Goal: Task Accomplishment & Management: Complete application form

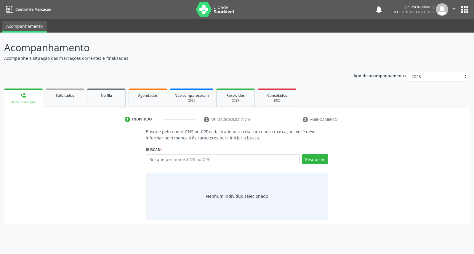
click at [243, 162] on input "text" at bounding box center [223, 159] width 154 height 10
type input "sheila camara reis"
click at [307, 160] on button "Pesquisar" at bounding box center [315, 159] width 26 height 10
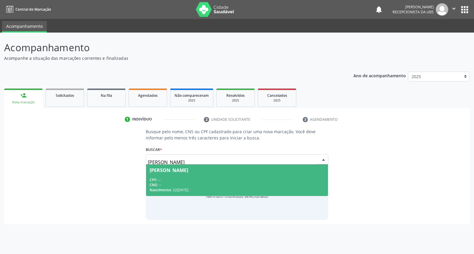
click at [195, 176] on span "Sheila Camara Reis CPF: -- CNS: -- Nascimento: 22/10/1970" at bounding box center [237, 181] width 182 height 32
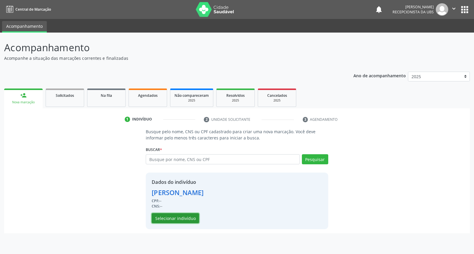
click at [170, 217] on button "Selecionar indivíduo" at bounding box center [175, 218] width 47 height 10
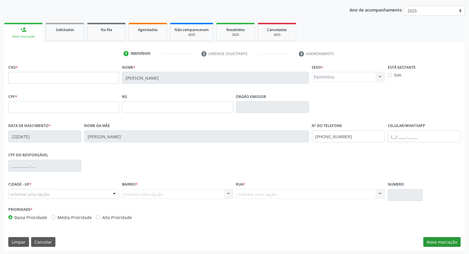
scroll to position [66, 0]
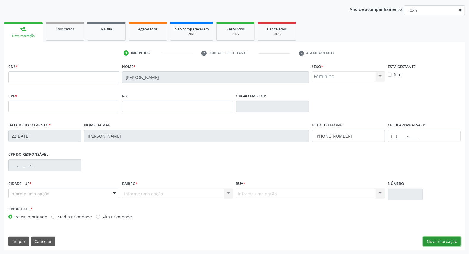
click at [435, 239] on button "Nova marcação" at bounding box center [442, 242] width 37 height 10
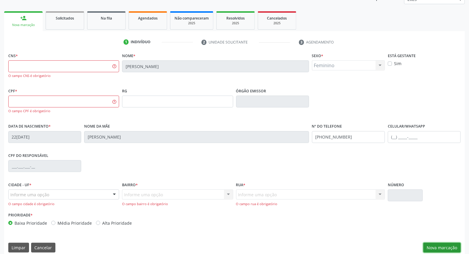
scroll to position [84, 0]
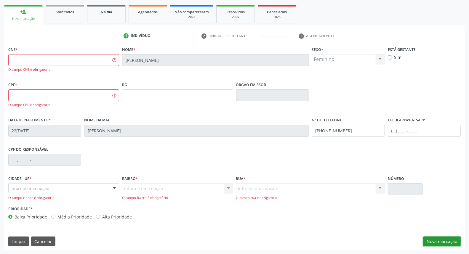
click at [449, 238] on button "Nova marcação" at bounding box center [442, 242] width 37 height 10
click at [44, 244] on button "Cancelar" at bounding box center [43, 242] width 24 height 10
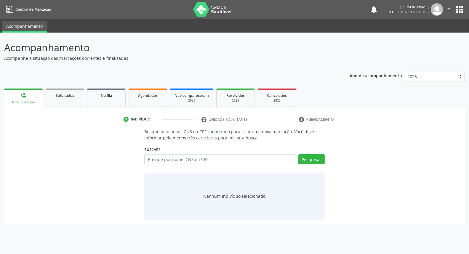
scroll to position [0, 0]
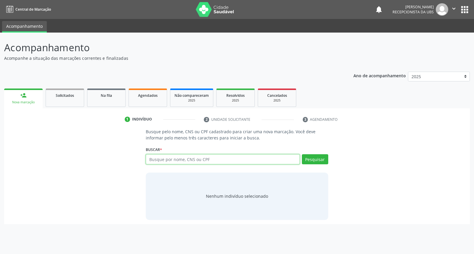
click at [176, 158] on input "text" at bounding box center [223, 159] width 154 height 10
type input "sheila camara reis de medeir"
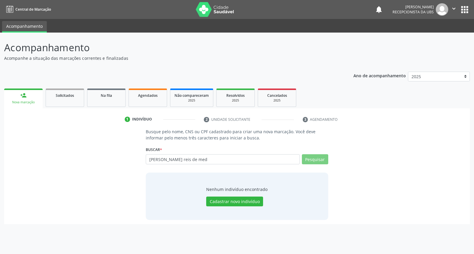
type input "sheila camara reis de mede"
type input "sheila camara reis de medeiros"
type input "s"
type input "josafa fabio lima silva"
drag, startPoint x: 196, startPoint y: 156, endPoint x: 209, endPoint y: 165, distance: 16.1
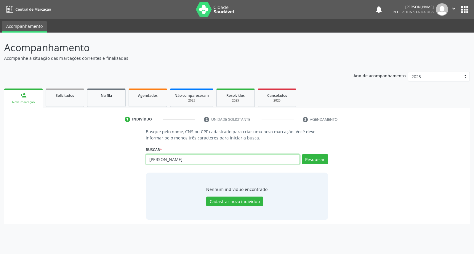
click at [197, 156] on input "josafa fabio lima silva" at bounding box center [223, 159] width 154 height 10
type input "j"
type input "898003712880814"
click at [321, 162] on button "Pesquisar" at bounding box center [315, 159] width 26 height 10
type input "898003712880814"
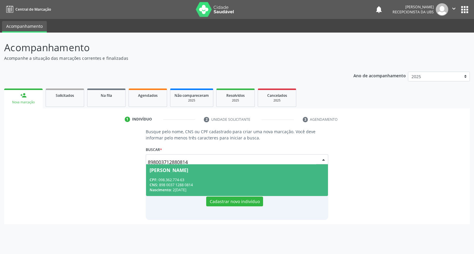
click at [282, 166] on span "Josafa Fábio Lima Silva CPF: 098.362.774-63 CNS: 898 0037 1288 0814 Nascimento:…" at bounding box center [237, 181] width 182 height 32
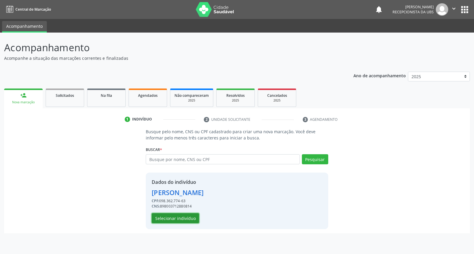
click at [176, 217] on button "Selecionar indivíduo" at bounding box center [175, 218] width 47 height 10
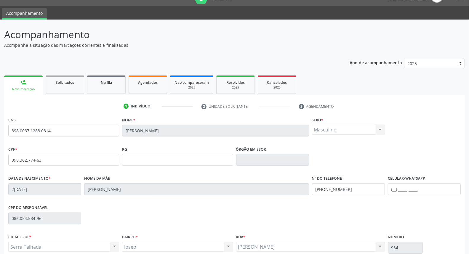
scroll to position [66, 0]
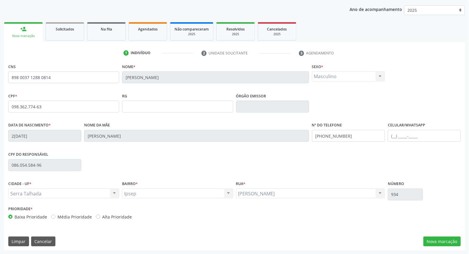
click at [445, 235] on div "CNS 898 0037 1288 0814 Nome * Josafa Fábio Lima Silva Sexo * Masculino Masculin…" at bounding box center [234, 156] width 461 height 189
click at [437, 239] on button "Nova marcação" at bounding box center [442, 242] width 37 height 10
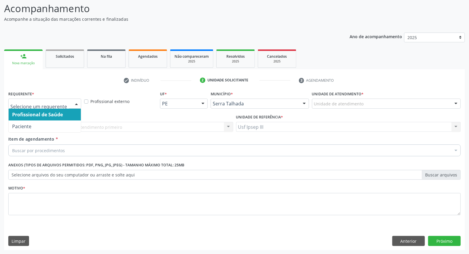
click at [77, 103] on div at bounding box center [76, 104] width 9 height 10
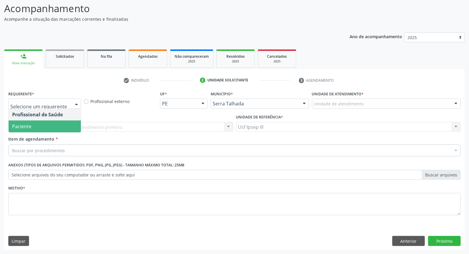
click at [56, 126] on span "Paciente" at bounding box center [45, 127] width 72 height 12
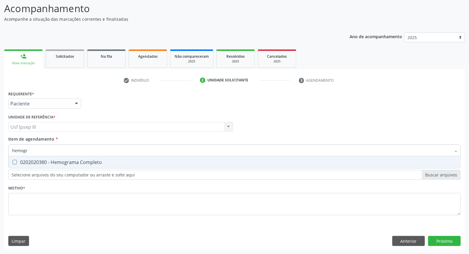
type input "hemogra"
click at [45, 162] on div "0202020380 - Hemograma Completo" at bounding box center [234, 162] width 445 height 5
checkbox Completo "true"
type input "hemog"
checkbox Completo "false"
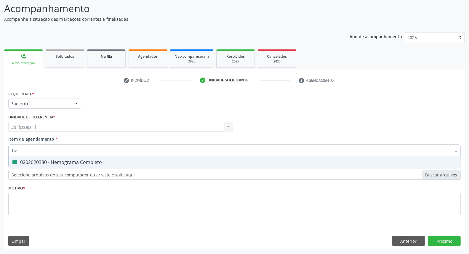
type input "h"
type input "tgo"
click at [46, 163] on div "0202010643 - Dosagem de Transaminase Glutamico-Oxalacetica (Tgo)" at bounding box center [234, 162] width 445 height 5
checkbox \(Tgo\) "true"
type input "tgp"
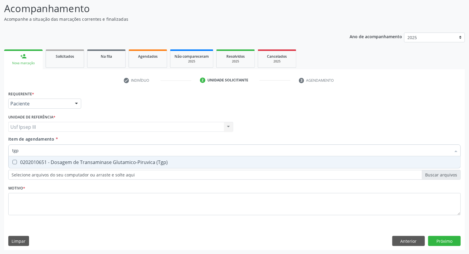
click at [46, 163] on div "0202010651 - Dosagem de Transaminase Glutamico-Piruvica (Tgp)" at bounding box center [234, 162] width 445 height 5
checkbox \(Tgp\) "true"
type input "t"
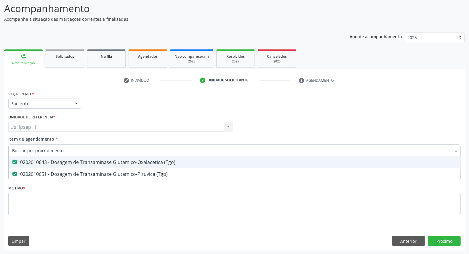
checkbox \(Tgo\) "false"
checkbox \(Tgp\) "false"
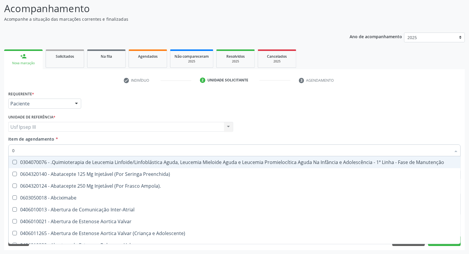
type input "02"
checkbox Comprimido\) "true"
checkbox Ml\) "true"
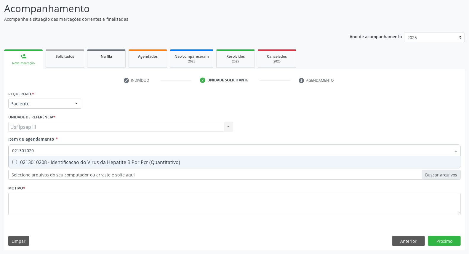
type input "0213010208"
click at [46, 163] on div "0213010208 - Identificacao do Virus da Hepatite B Por Pcr (Quantitativo)" at bounding box center [234, 162] width 445 height 5
checkbox \(Quantitativo\) "true"
type input "0213010208"
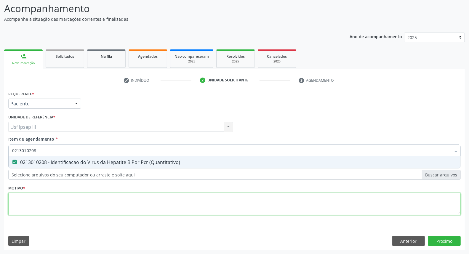
click at [42, 204] on div "Requerente * Paciente Profissional de Saúde Paciente Nenhum resultado encontrad…" at bounding box center [234, 157] width 453 height 134
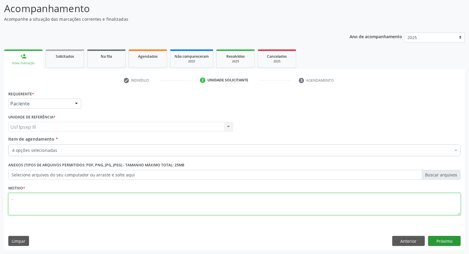
type textarea "."
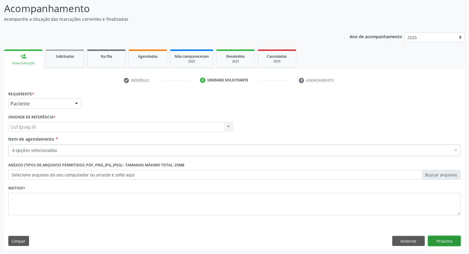
click at [446, 239] on button "Próximo" at bounding box center [444, 241] width 33 height 10
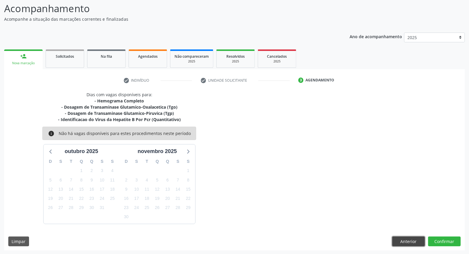
click at [410, 242] on button "Anterior" at bounding box center [409, 242] width 33 height 10
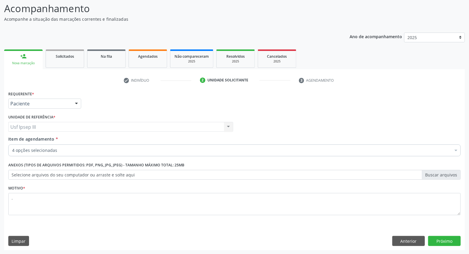
click at [456, 151] on div at bounding box center [456, 151] width 9 height 10
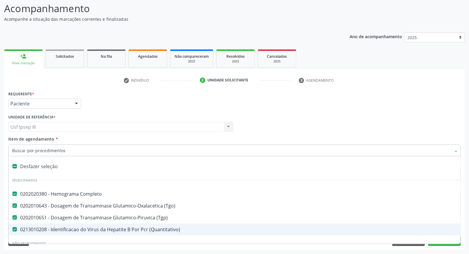
click at [201, 237] on li "Não selecionados" at bounding box center [243, 244] width 469 height 16
click at [15, 231] on \(Quantitativo\) at bounding box center [14, 229] width 4 height 4
click at [12, 231] on \(Quantitativo\) "checkbox" at bounding box center [11, 230] width 4 height 4
checkbox \(Quantitativo\) "false"
click at [439, 244] on div "Requerente * Paciente Profissional de Saúde Paciente Nenhum resultado encontrad…" at bounding box center [234, 170] width 461 height 161
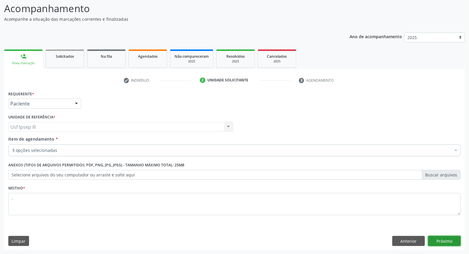
click at [443, 237] on button "Próximo" at bounding box center [444, 241] width 33 height 10
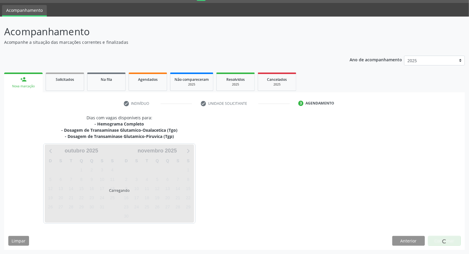
scroll to position [16, 0]
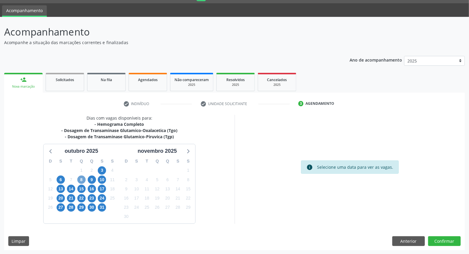
drag, startPoint x: 443, startPoint y: 238, endPoint x: 82, endPoint y: 179, distance: 365.8
click at [82, 179] on span "8" at bounding box center [81, 180] width 8 height 8
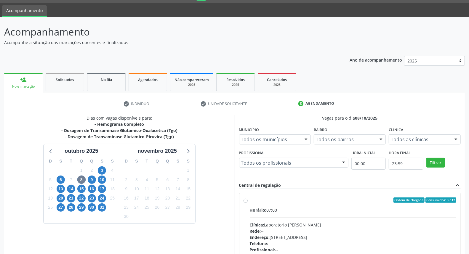
click at [371, 232] on div "Rede: --" at bounding box center [353, 231] width 207 height 6
click at [248, 203] on input "Ordem de chegada Consumidos: 3 / 12 Horário: 07:00 Clínica: Laboratorio Jose Pa…" at bounding box center [246, 200] width 4 height 5
radio input "true"
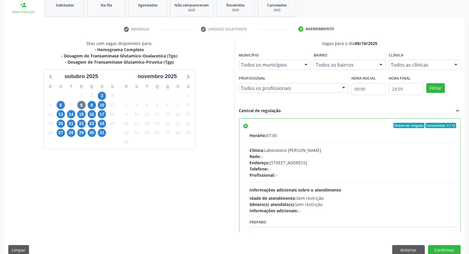
scroll to position [99, 0]
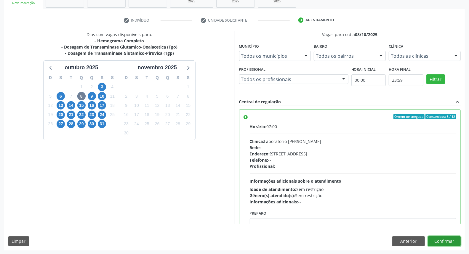
click at [445, 240] on button "Confirmar" at bounding box center [444, 242] width 33 height 10
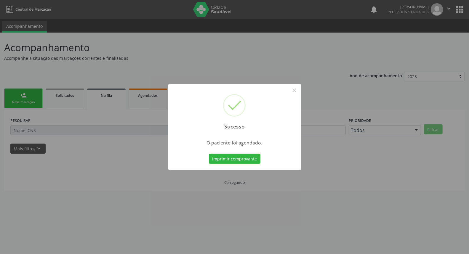
scroll to position [0, 0]
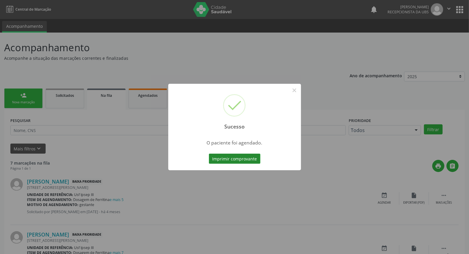
click at [242, 157] on button "Imprimir comprovante" at bounding box center [235, 159] width 52 height 10
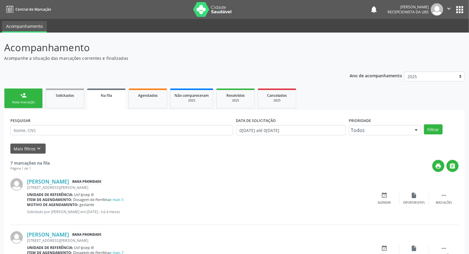
click at [26, 93] on div "person_add" at bounding box center [23, 95] width 7 height 7
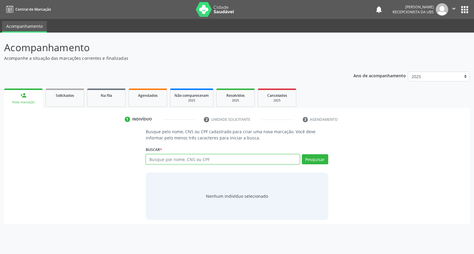
click at [173, 159] on input "text" at bounding box center [223, 159] width 154 height 10
type input "josafa fabio lima silva"
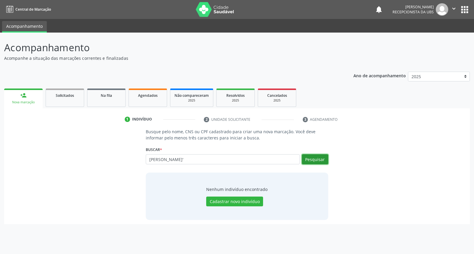
click at [320, 158] on button "Pesquisar" at bounding box center [315, 159] width 26 height 10
type input "j"
type input "898003712880814"
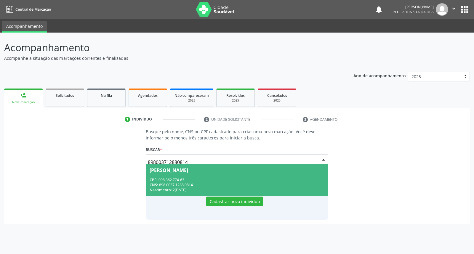
click at [289, 181] on div "CPF: 098.362.774-63" at bounding box center [237, 180] width 175 height 5
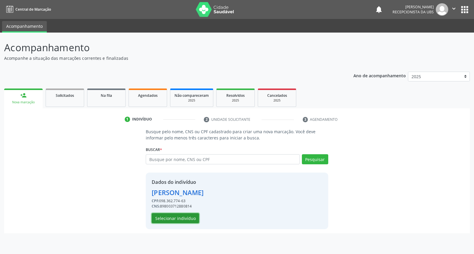
click at [179, 218] on button "Selecionar indivíduo" at bounding box center [175, 218] width 47 height 10
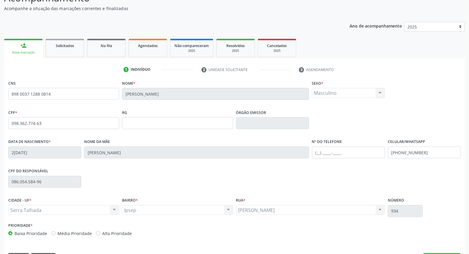
scroll to position [66, 0]
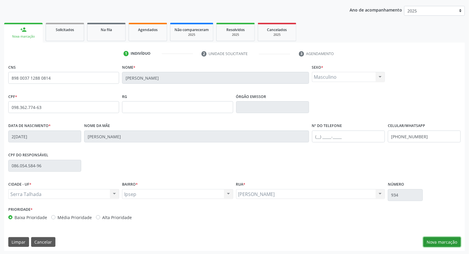
click at [440, 242] on button "Nova marcação" at bounding box center [442, 242] width 37 height 10
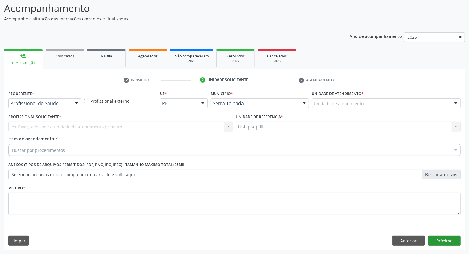
scroll to position [39, 0]
click at [74, 101] on div at bounding box center [76, 104] width 9 height 10
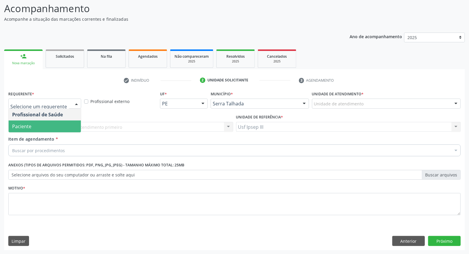
click at [64, 129] on span "Paciente" at bounding box center [45, 127] width 72 height 12
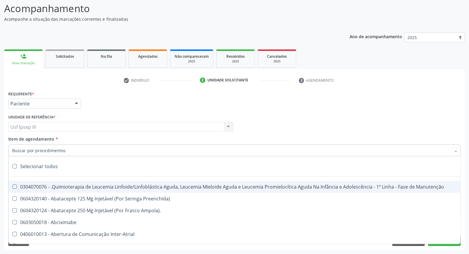
click at [66, 151] on div at bounding box center [234, 151] width 453 height 12
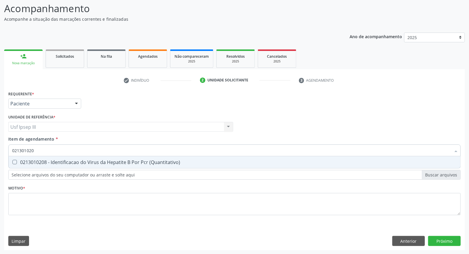
type input "0213010208"
click at [73, 162] on div "0213010208 - Identificacao do Virus da Hepatite B Por Pcr (Quantitativo)" at bounding box center [234, 162] width 445 height 5
checkbox \(Quantitativo\) "true"
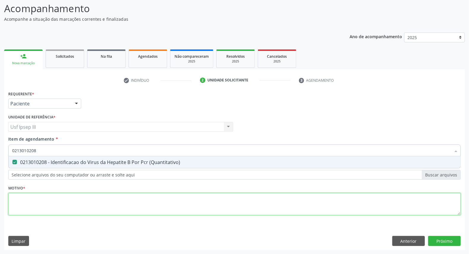
click at [74, 205] on div "Requerente * Paciente Profissional de Saúde Paciente Nenhum resultado encontrad…" at bounding box center [234, 157] width 453 height 134
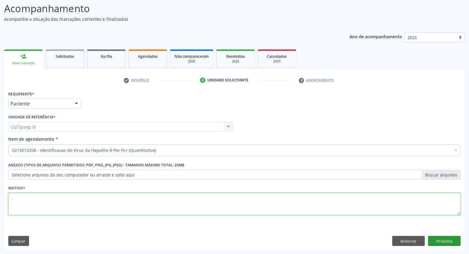
type textarea "."
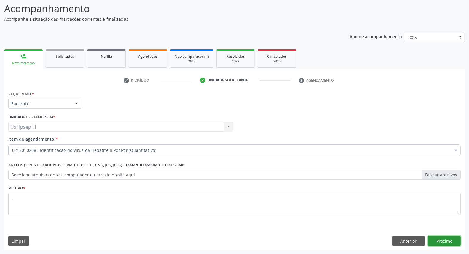
click at [451, 243] on button "Próximo" at bounding box center [444, 241] width 33 height 10
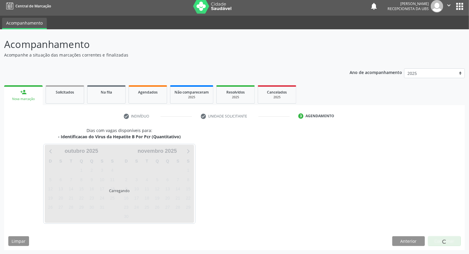
scroll to position [21, 0]
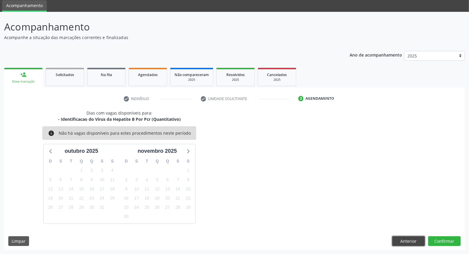
click at [417, 243] on button "Anterior" at bounding box center [409, 242] width 33 height 10
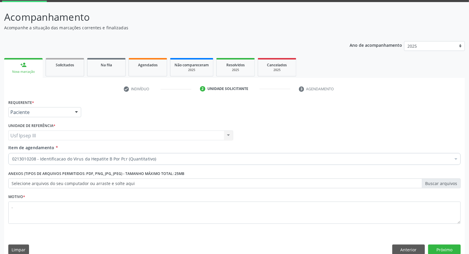
scroll to position [39, 0]
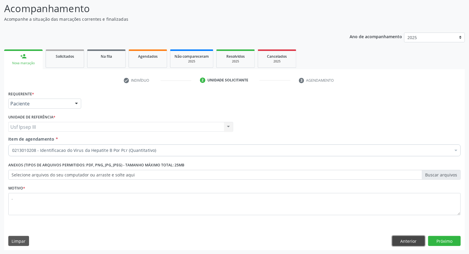
click at [396, 240] on button "Anterior" at bounding box center [409, 241] width 33 height 10
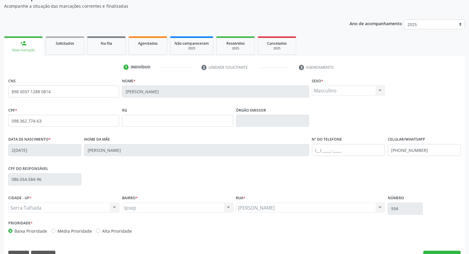
scroll to position [66, 0]
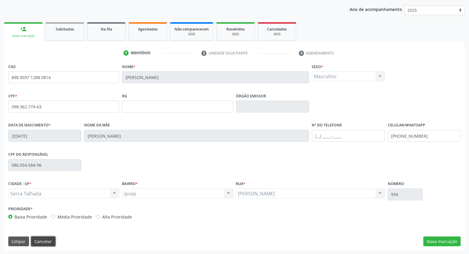
click at [42, 240] on button "Cancelar" at bounding box center [43, 242] width 24 height 10
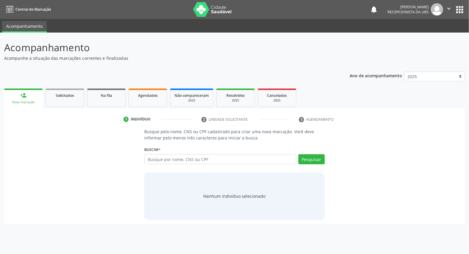
scroll to position [0, 0]
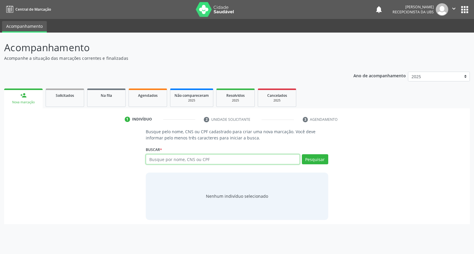
click at [225, 158] on input "text" at bounding box center [223, 159] width 154 height 10
type input "stefany iasmin alves da silva"
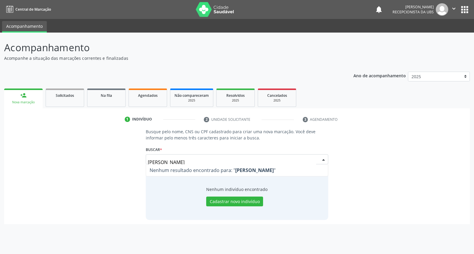
click at [167, 160] on input "stefany iasmin alves da silva" at bounding box center [232, 163] width 168 height 12
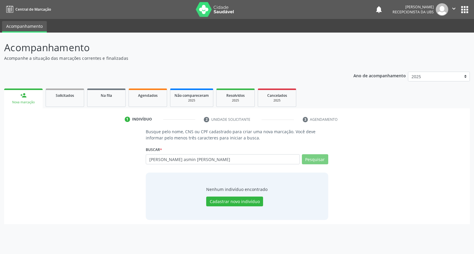
type input "stefany asmin alves da silva"
click at [168, 160] on input "stefany asmin alves da silva" at bounding box center [223, 159] width 154 height 10
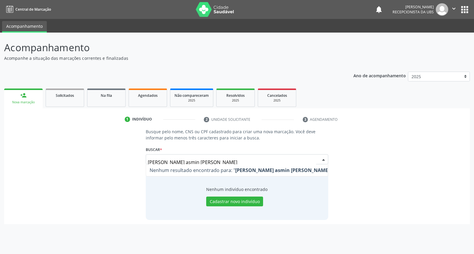
click at [165, 162] on input "stefany asmin alves da silvay" at bounding box center [232, 163] width 168 height 12
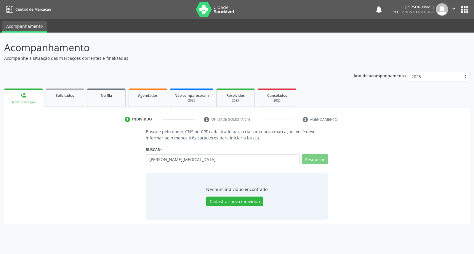
type input "stefany yasmin alves da silva"
type input "stefany yasmin alves da si"
type input "s"
type input "898004126958195"
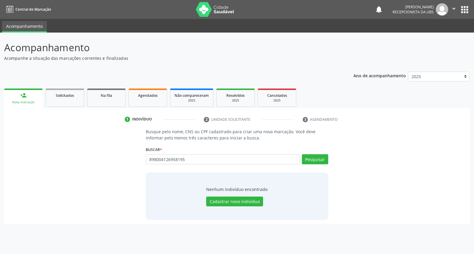
type input "898004126958195"
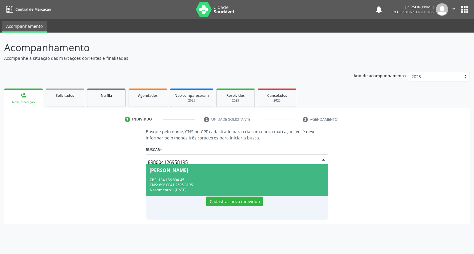
click at [266, 179] on div "CPF: 134.186.804-45" at bounding box center [237, 180] width 175 height 5
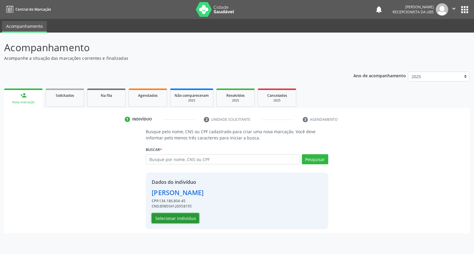
click at [181, 219] on button "Selecionar indivíduo" at bounding box center [175, 218] width 47 height 10
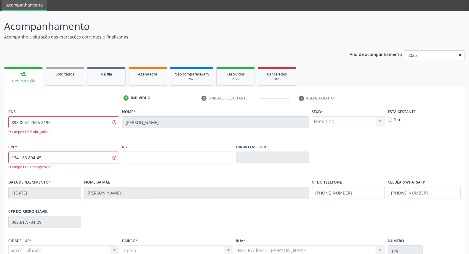
scroll to position [33, 0]
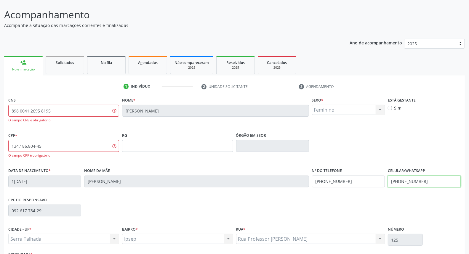
drag, startPoint x: 428, startPoint y: 180, endPoint x: 407, endPoint y: 184, distance: 22.1
click at [407, 184] on input "(87) 99999-9999" at bounding box center [424, 182] width 73 height 12
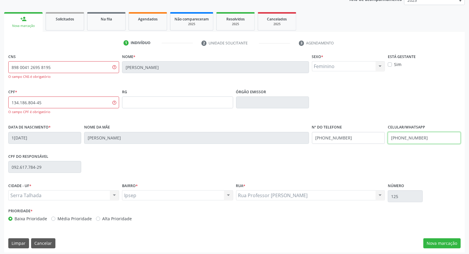
scroll to position [79, 0]
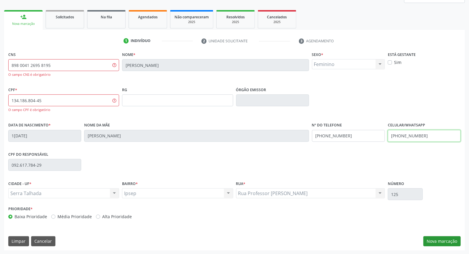
type input "[PHONE_NUMBER]"
click at [439, 238] on button "Nova marcação" at bounding box center [442, 242] width 37 height 10
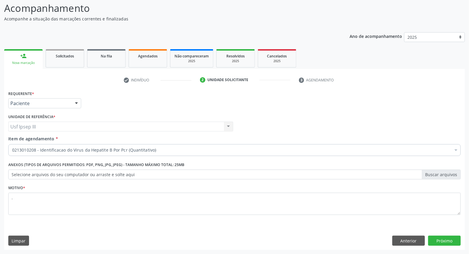
scroll to position [39, 0]
click at [454, 151] on div at bounding box center [456, 151] width 9 height 10
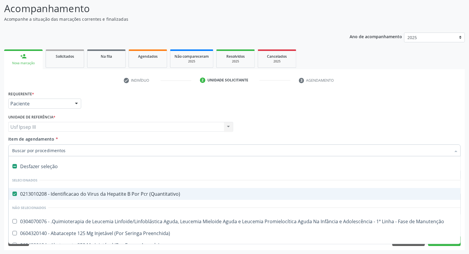
click at [48, 194] on div "0213010208 - Identificacao do Virus da Hepatite B Por Pcr (Quantitativo)" at bounding box center [243, 194] width 462 height 5
checkbox \(Quantitativo\) "false"
click at [97, 148] on input "Item de agendamento *" at bounding box center [231, 151] width 439 height 12
type input "y"
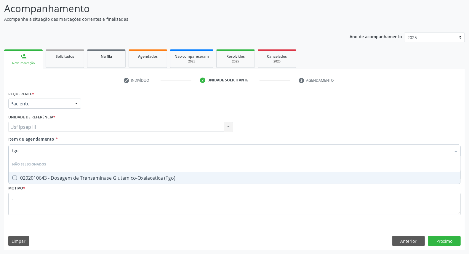
click at [105, 152] on input "tgo" at bounding box center [231, 151] width 439 height 12
type input "tg"
click at [107, 177] on div "0202010643 - Dosagem de Transaminase Glutamico-Oxalacetica (Tgo)" at bounding box center [234, 178] width 445 height 5
checkbox \(Tgo\) "true"
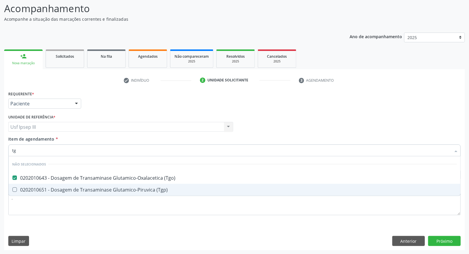
click at [102, 188] on div "0202010651 - Dosagem de Transaminase Glutamico-Piruvica (Tgp)" at bounding box center [234, 190] width 445 height 5
checkbox \(Tgp\) "true"
type input "t"
checkbox \(Tgo\) "false"
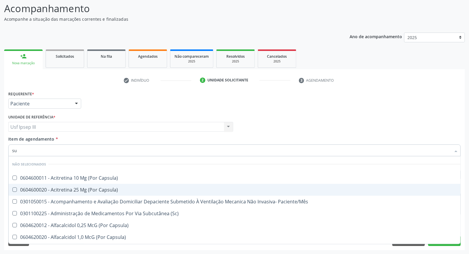
type input "s"
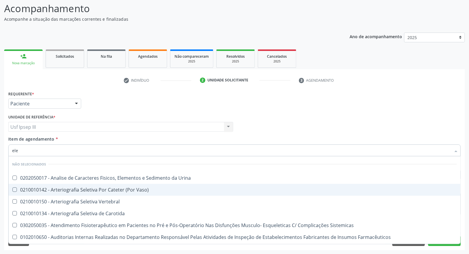
type input "elem"
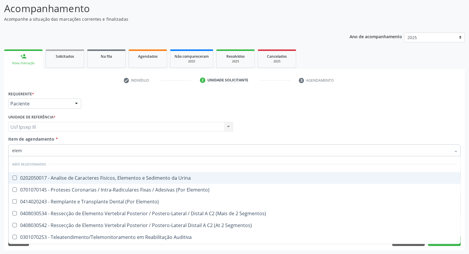
click at [101, 179] on div "0202050017 - Analise de Caracteres Fisicos, Elementos e Sedimento da Urina" at bounding box center [234, 178] width 445 height 5
checkbox Urina "true"
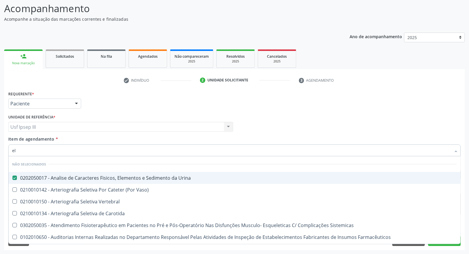
type input "e"
checkbox Urina "false"
checkbox Desfibrilador "false"
checkbox Teleorientação "false"
checkbox Oncologia "true"
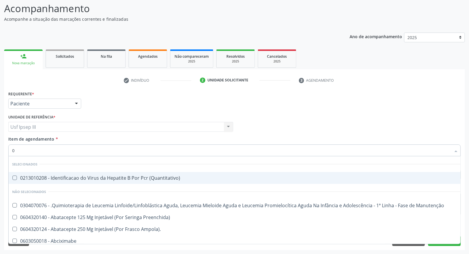
type input "02"
checkbox Coração "true"
checkbox Urina "false"
checkbox Comprimido\) "true"
checkbox Ml\) "true"
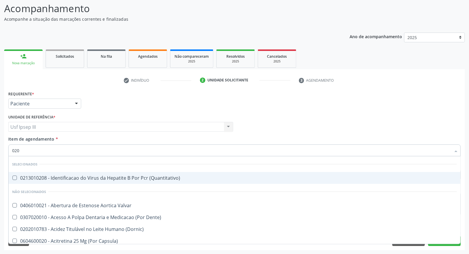
type input "0202"
checkbox Valvar "true"
checkbox Terapeutica "false"
checkbox Urina "false"
checkbox Ossea "true"
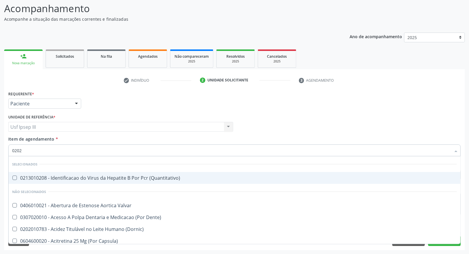
checkbox Aberto\) "true"
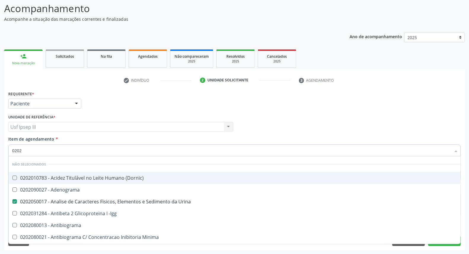
type input "02020"
checkbox Prolactina "true"
checkbox Funcional "true"
checkbox \(Tgo\) "false"
checkbox \(Tgp\) "false"
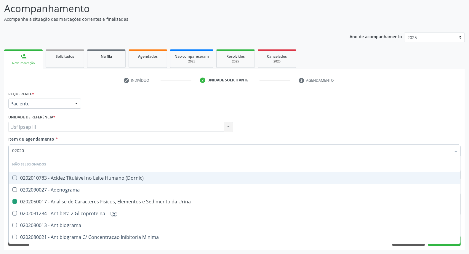
type input "020204"
checkbox Urina "false"
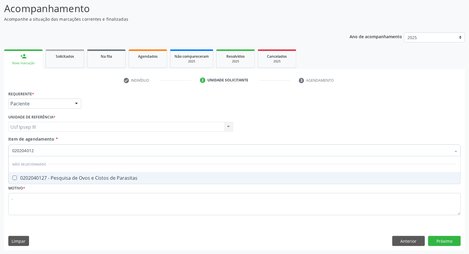
type input "0202040127"
click at [101, 179] on div "0202040127 - Pesquisa de Ovos e Cistos de Parasitas" at bounding box center [234, 178] width 445 height 5
checkbox Parasitas "true"
type input "02020401"
checkbox Parasitas "false"
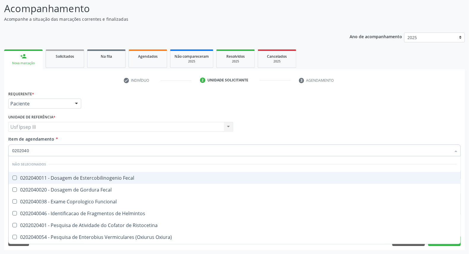
type input "020204"
checkbox Parasitas "false"
checkbox Fezes "true"
type input "02020"
checkbox Funcional "true"
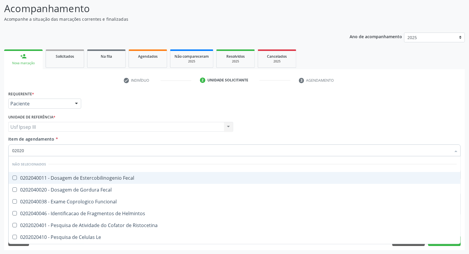
checkbox Parasitas "false"
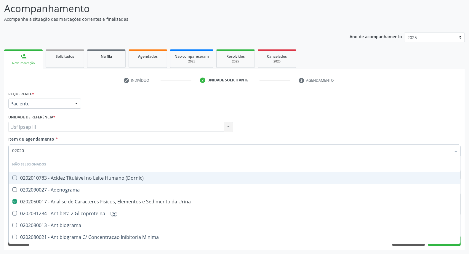
type input "020203"
checkbox Urina "false"
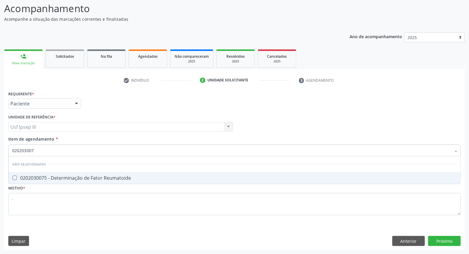
type input "0202030075"
click at [101, 179] on div "0202030075 - Determinação de Fator Reumatoide" at bounding box center [234, 178] width 445 height 5
checkbox Reumatoide "true"
click at [444, 240] on div "Requerente * Paciente Profissional de Saúde Paciente Nenhum resultado encontrad…" at bounding box center [234, 170] width 461 height 161
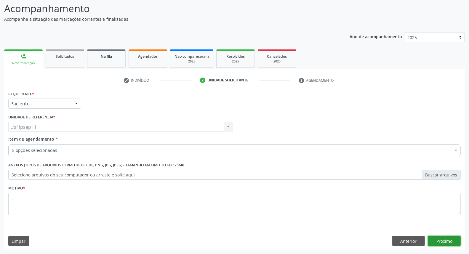
click at [441, 240] on button "Próximo" at bounding box center [444, 241] width 33 height 10
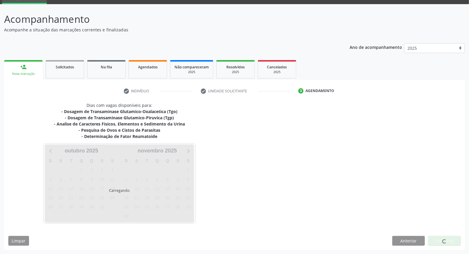
scroll to position [28, 0]
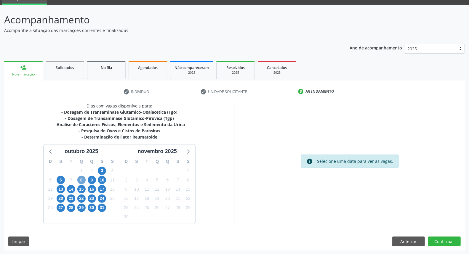
click at [79, 180] on span "8" at bounding box center [81, 180] width 8 height 8
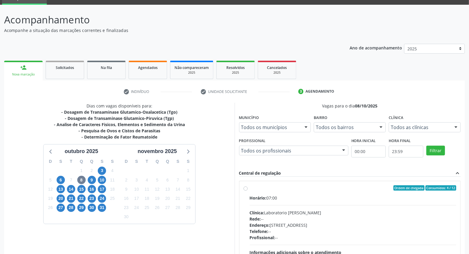
click at [289, 218] on div "Rede: --" at bounding box center [353, 219] width 207 height 6
click at [248, 191] on input "Ordem de chegada Consumidos: 4 / 12 Horário: 07:00 Clínica: Laboratorio Jose Pa…" at bounding box center [246, 188] width 4 height 5
radio input "true"
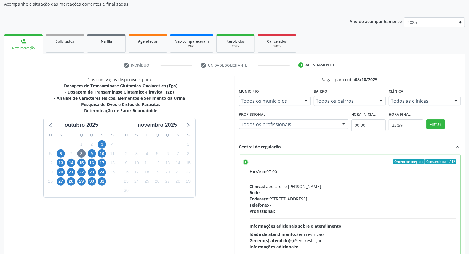
scroll to position [99, 0]
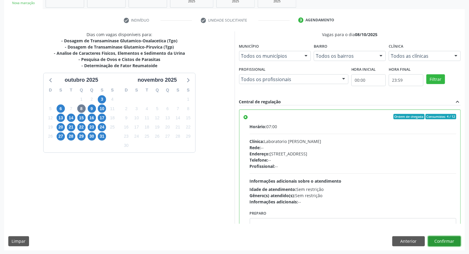
click at [448, 239] on button "Confirmar" at bounding box center [444, 242] width 33 height 10
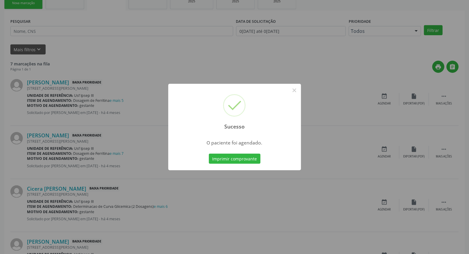
scroll to position [0, 0]
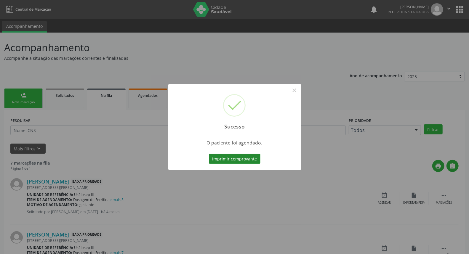
click at [230, 159] on button "Imprimir comprovante" at bounding box center [235, 159] width 52 height 10
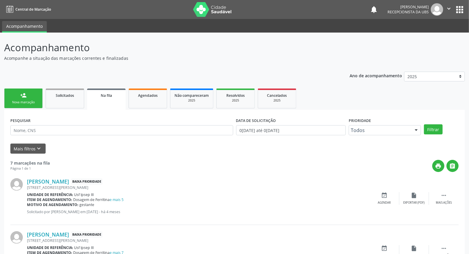
click at [28, 94] on link "person_add Nova marcação" at bounding box center [23, 99] width 39 height 20
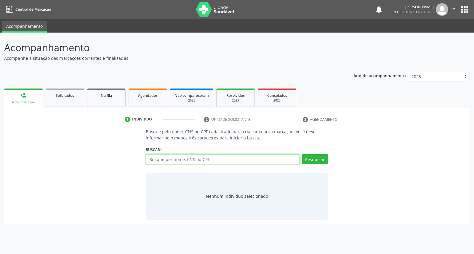
click at [155, 157] on input "text" at bounding box center [223, 159] width 154 height 10
type input "898004126958195"
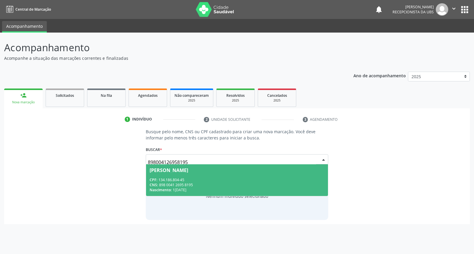
click at [188, 174] on span "[PERSON_NAME] CPF: 134.186.804-45 CNS: 898 0041 2695 8195 Nascimento: 1[DATE]" at bounding box center [237, 181] width 182 height 32
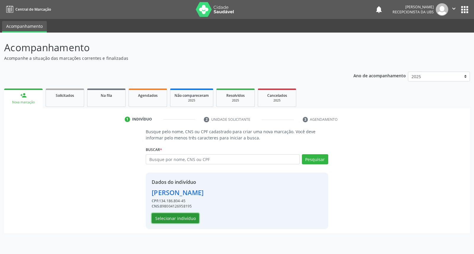
click at [186, 218] on button "Selecionar indivíduo" at bounding box center [175, 218] width 47 height 10
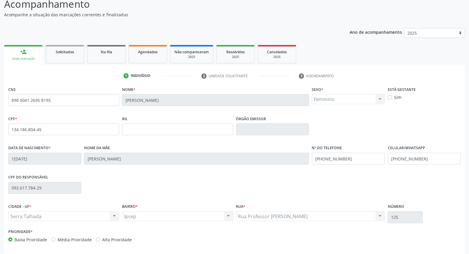
scroll to position [66, 0]
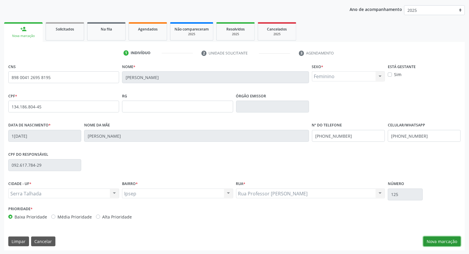
click at [444, 241] on button "Nova marcação" at bounding box center [442, 242] width 37 height 10
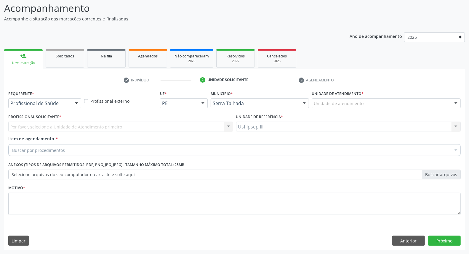
scroll to position [39, 0]
click at [72, 102] on div at bounding box center [76, 104] width 9 height 10
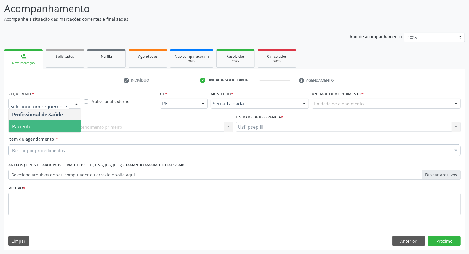
click at [69, 125] on span "Paciente" at bounding box center [45, 127] width 72 height 12
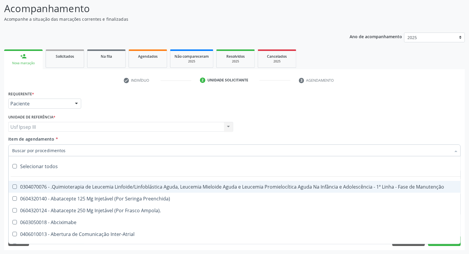
click at [68, 148] on div at bounding box center [234, 151] width 453 height 12
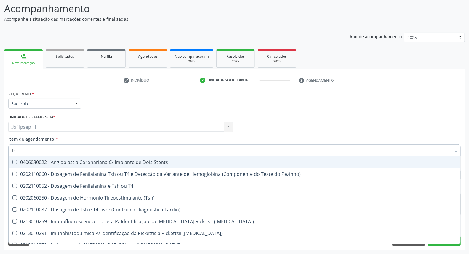
type input "tsh"
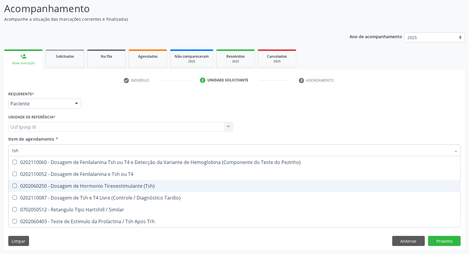
click at [49, 187] on div "0202060250 - Dosagem de Hormonio Tireoestimulante (Tsh)" at bounding box center [234, 186] width 445 height 5
checkbox \(Tsh\) "true"
type input "ts"
checkbox \(Tsh\) "false"
checkbox Tardio\) "true"
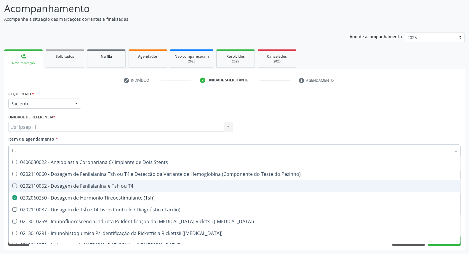
type input "t"
checkbox \(Tsh\) "false"
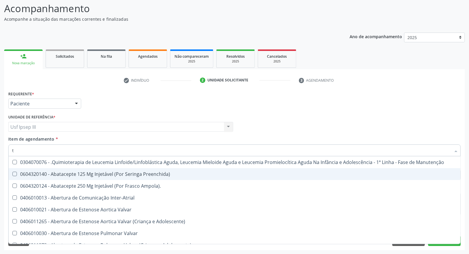
type input "t4"
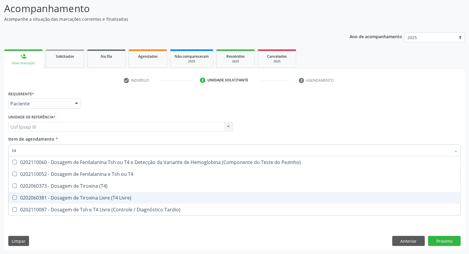
click at [89, 197] on div "0202060381 - Dosagem de Tiroxina Livre (T4 Livre)" at bounding box center [234, 198] width 445 height 5
checkbox Livre\) "true"
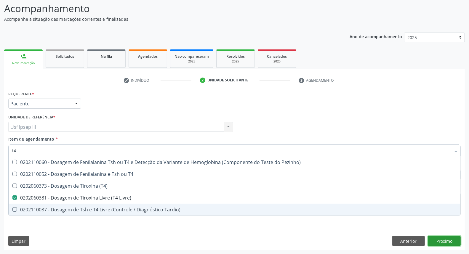
click at [436, 241] on div "Requerente * Paciente Profissional de Saúde Paciente Nenhum resultado encontrad…" at bounding box center [234, 170] width 461 height 161
checkbox T4 "true"
checkbox \(T4\) "true"
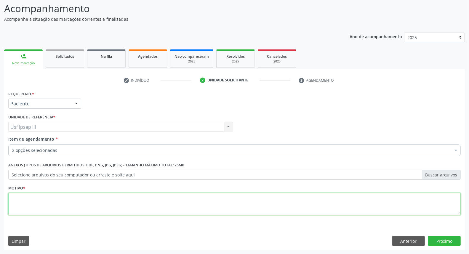
click at [152, 200] on textarea at bounding box center [234, 204] width 453 height 23
type textarea "."
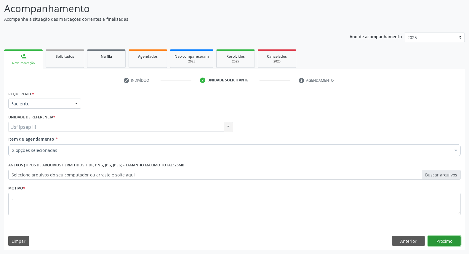
click at [444, 240] on button "Próximo" at bounding box center [444, 241] width 33 height 10
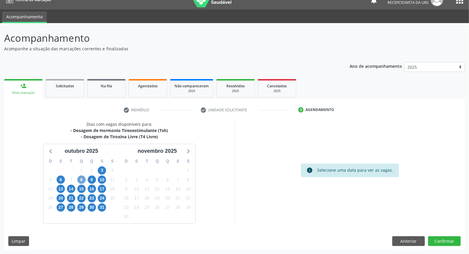
click at [82, 178] on span "8" at bounding box center [81, 180] width 8 height 8
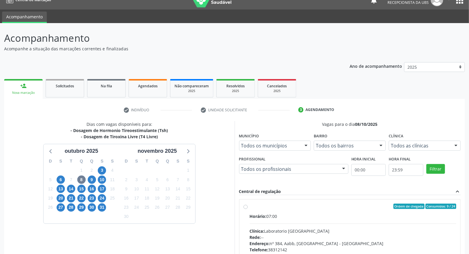
click at [356, 223] on div "Horário: 07:00 Clínica: Laboratorio Sao Francisco Rede: -- Endereço: nº 384, Aa…" at bounding box center [353, 254] width 207 height 82
click at [248, 209] on input "Ordem de chegada Consumidos: 9 / 24 Horário: 07:00 Clínica: Laboratorio Sao Fra…" at bounding box center [246, 206] width 4 height 5
radio input "true"
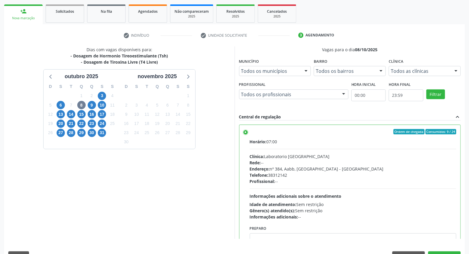
scroll to position [99, 0]
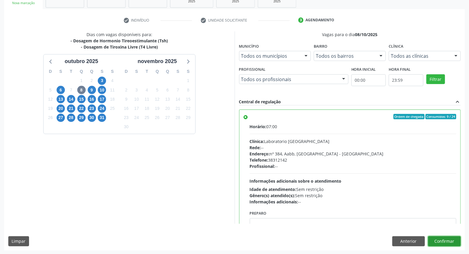
click at [453, 241] on button "Confirmar" at bounding box center [444, 242] width 33 height 10
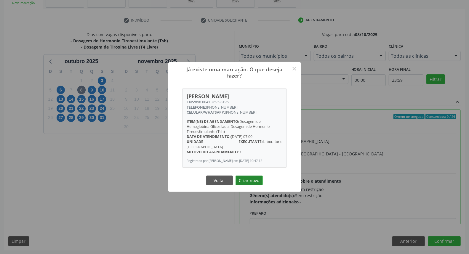
click at [247, 183] on button "Criar novo" at bounding box center [249, 181] width 27 height 10
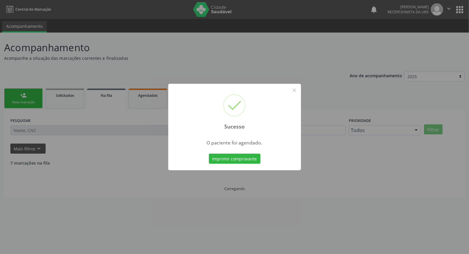
scroll to position [0, 0]
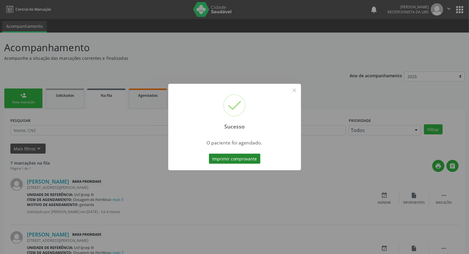
click at [226, 159] on button "Imprimir comprovante" at bounding box center [235, 159] width 52 height 10
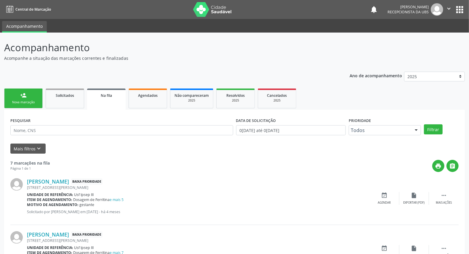
click at [37, 101] on div "Nova marcação" at bounding box center [24, 102] width 30 height 4
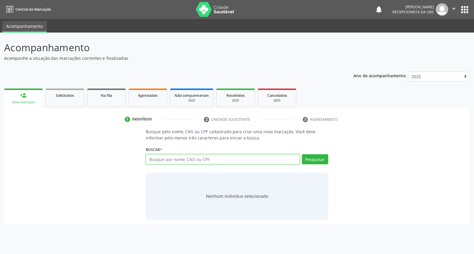
click at [196, 160] on input "text" at bounding box center [223, 159] width 154 height 10
type input "maria das gracas lima silva"
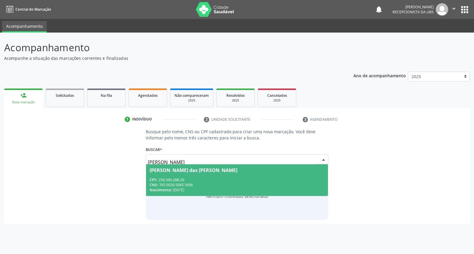
click at [192, 171] on div "Maria das Gracas Lima Silva" at bounding box center [194, 170] width 88 height 5
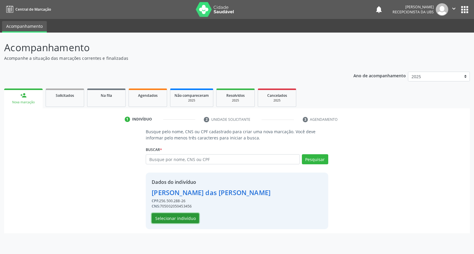
click at [189, 215] on button "Selecionar indivíduo" at bounding box center [175, 218] width 47 height 10
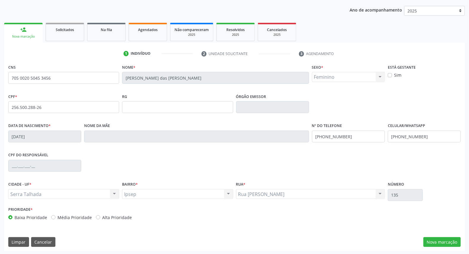
scroll to position [66, 0]
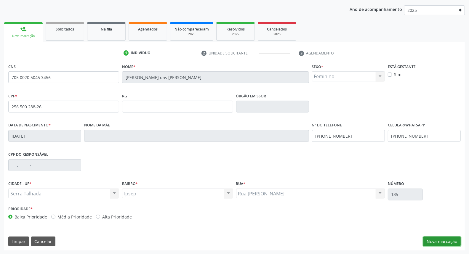
click at [457, 242] on button "Nova marcação" at bounding box center [442, 242] width 37 height 10
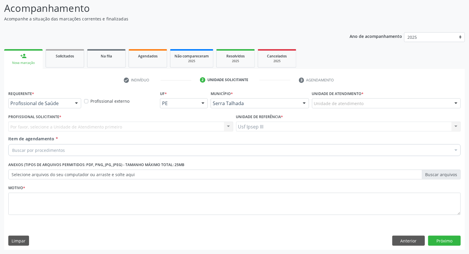
scroll to position [39, 0]
click at [76, 104] on div at bounding box center [76, 104] width 9 height 10
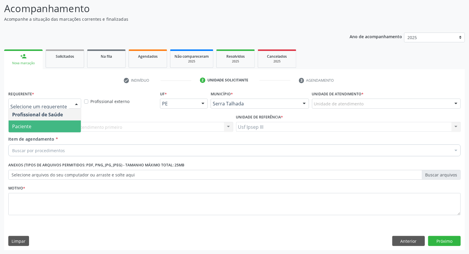
click at [68, 127] on span "Paciente" at bounding box center [45, 127] width 72 height 12
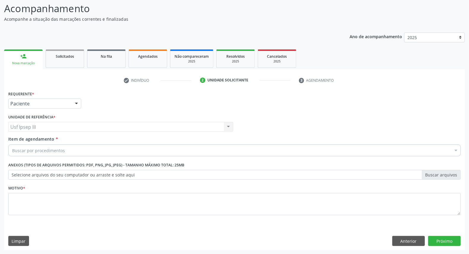
click at [85, 152] on div "Buscar por procedimentos" at bounding box center [234, 151] width 453 height 12
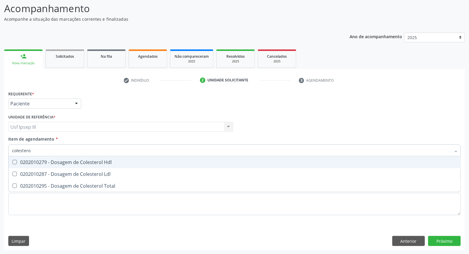
type input "colesterol"
drag, startPoint x: 67, startPoint y: 162, endPoint x: 62, endPoint y: 171, distance: 10.5
click at [66, 164] on div "0202010279 - Dosagem de Colesterol Hdl" at bounding box center [234, 162] width 445 height 5
checkbox Hdl "true"
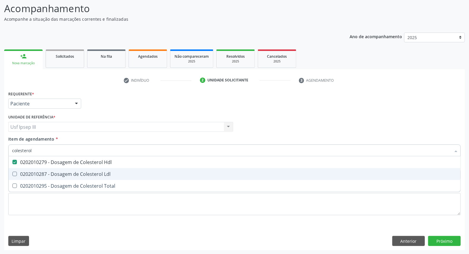
drag, startPoint x: 59, startPoint y: 177, endPoint x: 58, endPoint y: 181, distance: 4.2
click at [59, 178] on span "0202010287 - Dosagem de Colesterol Ldl" at bounding box center [235, 174] width 452 height 12
checkbox Ldl "true"
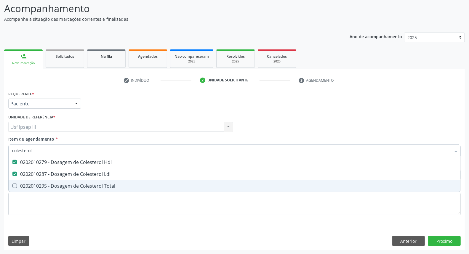
click at [57, 184] on div "0202010295 - Dosagem de Colesterol Total" at bounding box center [234, 186] width 445 height 5
checkbox Total "true"
type input "c"
checkbox Hdl "false"
checkbox Ldl "false"
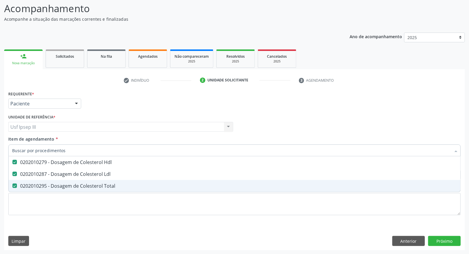
checkbox Total "false"
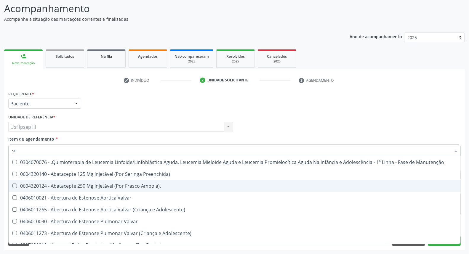
type input "sed"
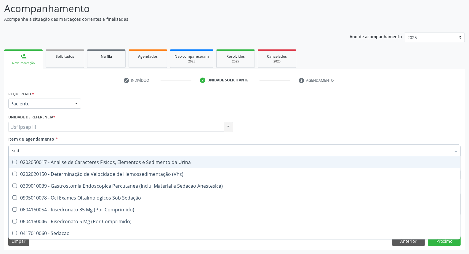
click at [89, 164] on div "0202050017 - Analise de Caracteres Fisicos, Elementos e Sedimento da Urina" at bounding box center [234, 162] width 445 height 5
checkbox Urina "true"
type input "se"
checkbox Urina "false"
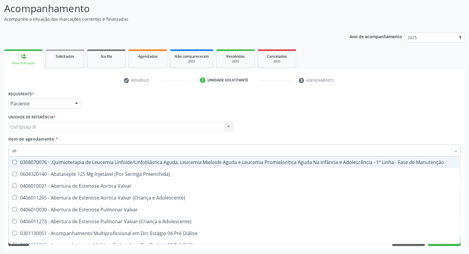
type input "s"
checkbox Urina "false"
checkbox Toxoplasmose\ "false"
checkbox Doses\) "true"
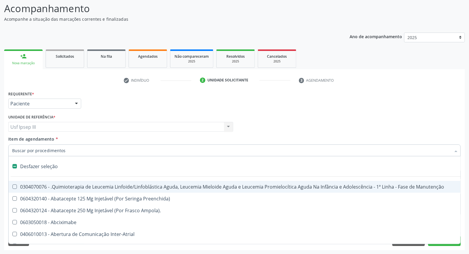
type input "c"
checkbox Punho "true"
checkbox Urina "false"
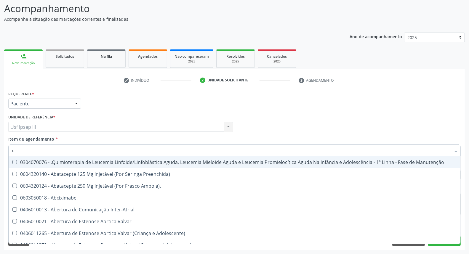
type input "co"
checkbox Injetável "true"
checkbox Urina "false"
checkbox Odontopediatra "true"
checkbox Ortodontista "true"
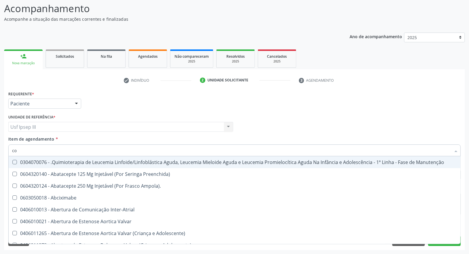
checkbox Bucal "true"
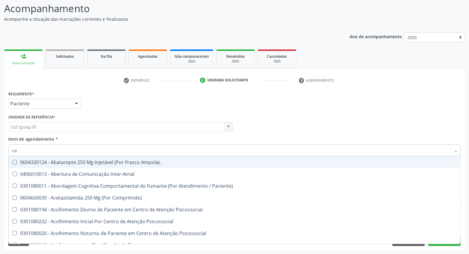
type input "col"
checkbox Oncologia "true"
checkbox Agua "true"
checkbox Urina "false"
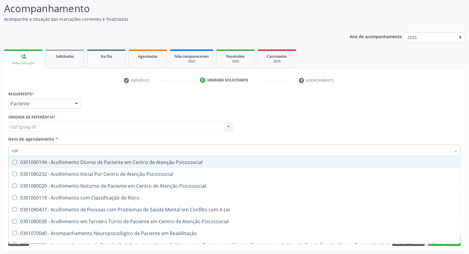
type input "cole"
checkbox Utero "true"
checkbox Coletiva "true"
checkbox Oncologia "true"
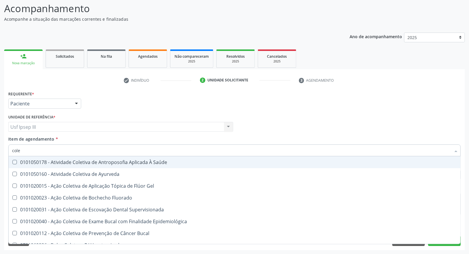
type input "coles"
checkbox Saúde "true"
checkbox Ayurveda "true"
checkbox Gel "true"
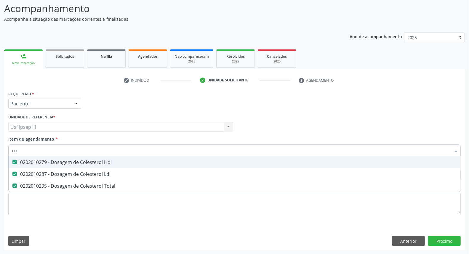
type input "c"
checkbox Hdl "false"
checkbox Ldl "false"
checkbox Total "false"
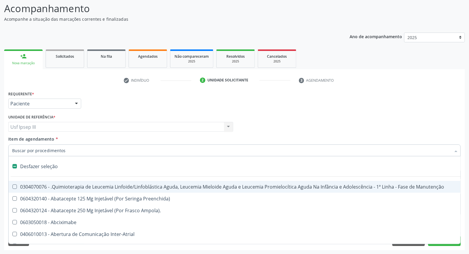
type input "g"
checkbox Urina "false"
checkbox Doses\) "true"
checkbox Inalante\) "true"
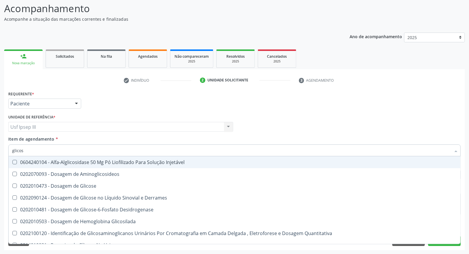
type input "glicose"
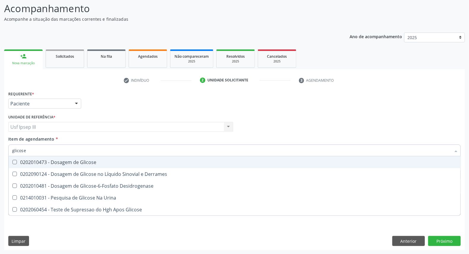
click at [90, 164] on div "0202010473 - Dosagem de Glicose" at bounding box center [234, 162] width 445 height 5
checkbox Glicose "true"
type input "glicos"
checkbox Glicose "false"
checkbox Desidrogenase "true"
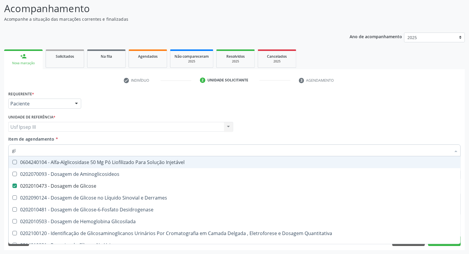
type input "g"
checkbox Glicose "false"
checkbox Glicosilada "false"
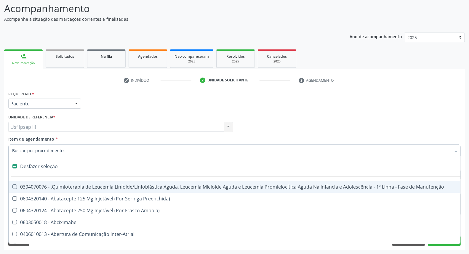
type input "h"
checkbox Urina "false"
checkbox A "true"
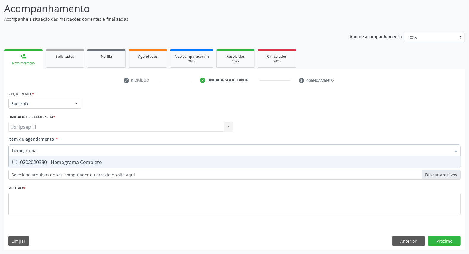
type input "hemograma"
click at [90, 164] on div "0202020380 - Hemograma Completo" at bounding box center [234, 162] width 445 height 5
checkbox Completo "true"
type input "h"
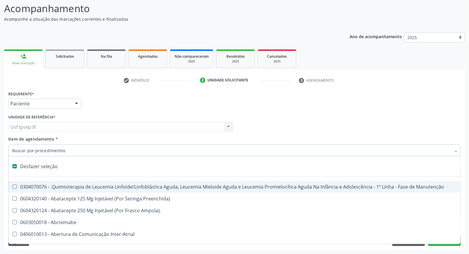
checkbox Manutenção "false"
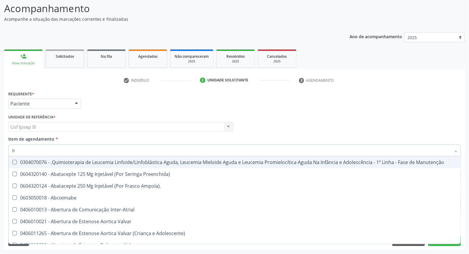
type input "02"
checkbox Coração "true"
checkbox Urina "false"
checkbox Dentária "true"
checkbox Antibiotico "true"
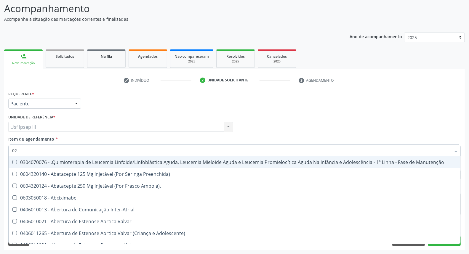
checkbox Antibiotico "true"
checkbox Coclear "true"
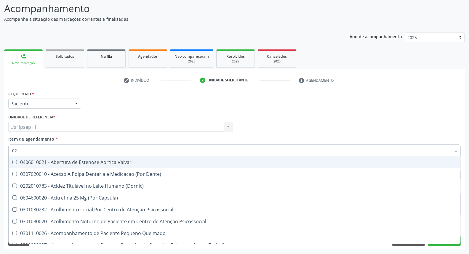
type input "020"
checkbox Terapeutica "true"
checkbox Urina "false"
checkbox Epispádia "true"
checkbox Anos\) "true"
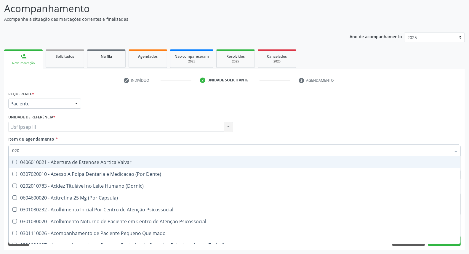
checkbox Congênita "true"
checkbox \(Qualitativo\) "true"
checkbox Hdl "false"
checkbox Ldl "false"
checkbox Total "false"
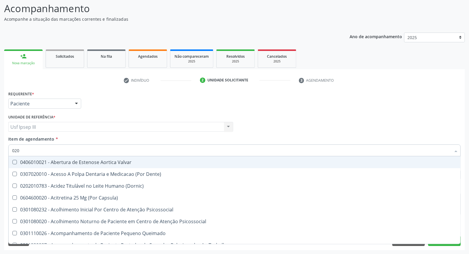
checkbox Glicose "false"
checkbox \(T3\) "true"
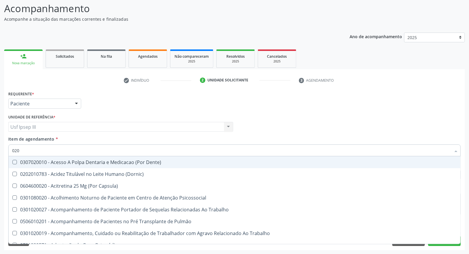
type input "0202"
checkbox Capsula\) "true"
checkbox Urina "false"
checkbox Faringe\/Laringe "true"
checkbox Puncao "true"
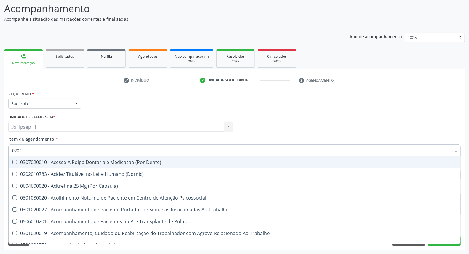
checkbox Fragmento "true"
checkbox Laser "true"
checkbox Biologica "true"
checkbox Hdl "false"
checkbox Ldl "false"
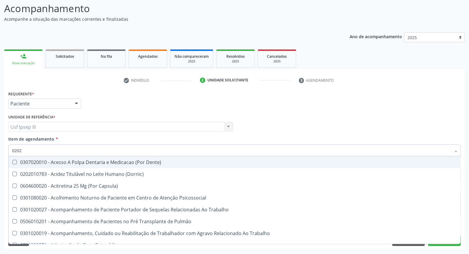
checkbox Total "false"
checkbox Glicose "false"
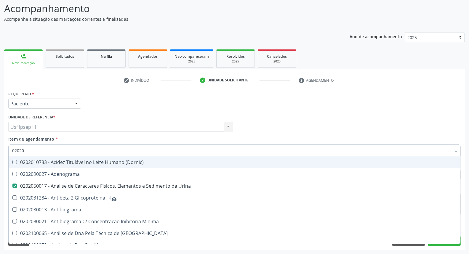
type input "020204"
checkbox Urina "false"
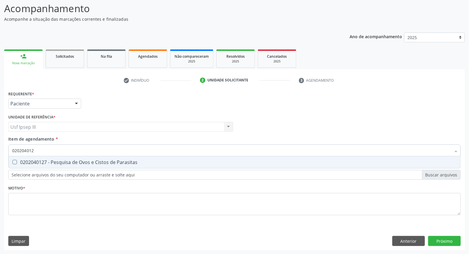
type input "0202040127"
click at [90, 164] on div "0202040127 - Pesquisa de Ovos e Cistos de Parasitas" at bounding box center [234, 162] width 445 height 5
checkbox Parasitas "true"
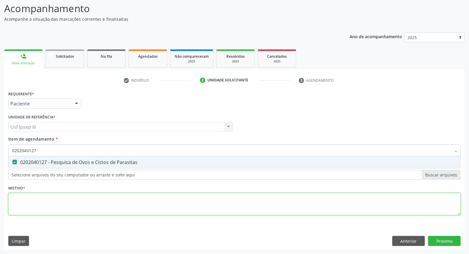
click at [89, 205] on div "Requerente * Paciente Profissional de Saúde Paciente Nenhum resultado encontrad…" at bounding box center [234, 157] width 453 height 134
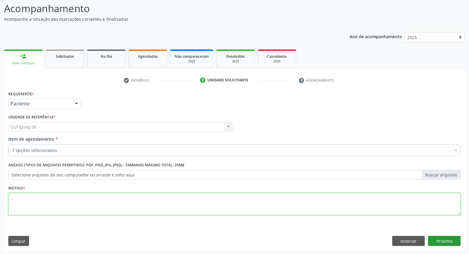
type textarea "."
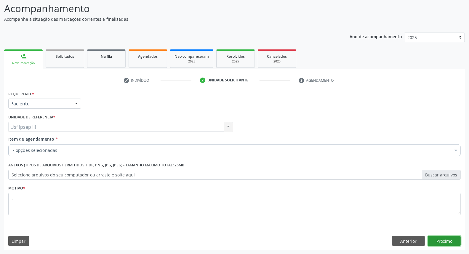
click at [449, 242] on button "Próximo" at bounding box center [444, 241] width 33 height 10
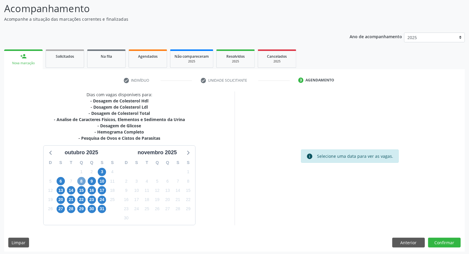
click at [79, 178] on span "8" at bounding box center [81, 181] width 8 height 8
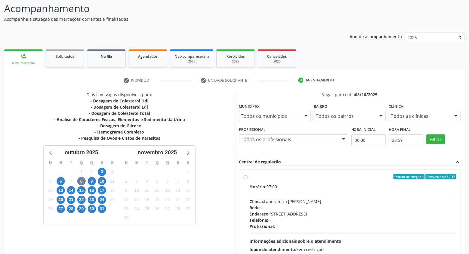
click at [321, 220] on div "Telefone: --" at bounding box center [353, 220] width 207 height 6
click at [248, 180] on input "Ordem de chegada Consumidos: 5 / 12 Horário: 07:00 Clínica: Laboratorio Jose Pa…" at bounding box center [246, 176] width 4 height 5
radio input "true"
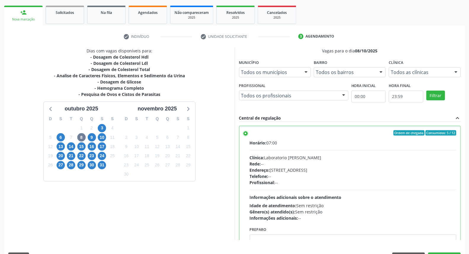
scroll to position [99, 0]
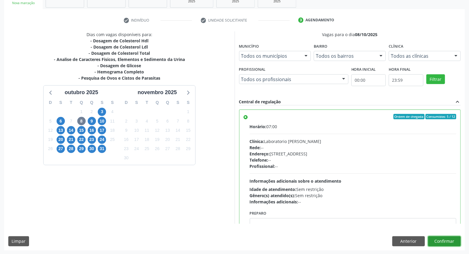
click at [446, 244] on button "Confirmar" at bounding box center [444, 242] width 33 height 10
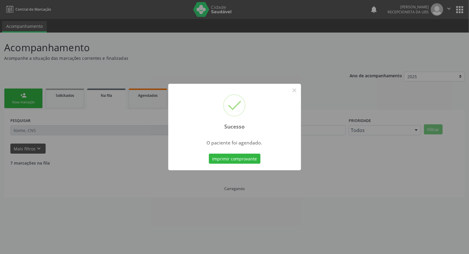
scroll to position [0, 0]
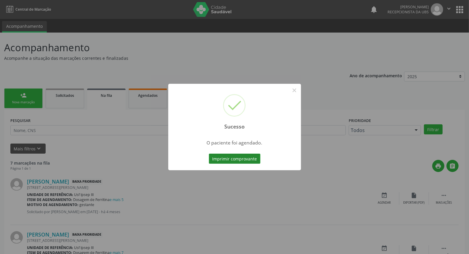
click at [226, 161] on button "Imprimir comprovante" at bounding box center [235, 159] width 52 height 10
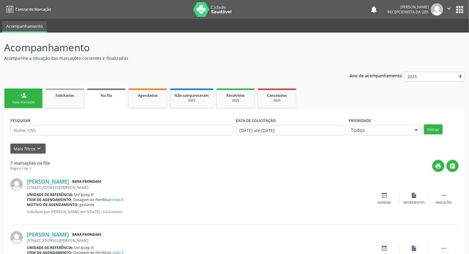
click at [17, 101] on div "Nova marcação" at bounding box center [24, 102] width 30 height 4
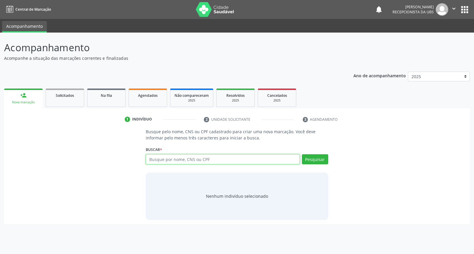
click at [155, 154] on input "text" at bounding box center [223, 159] width 154 height 10
type input "[PERSON_NAME]"
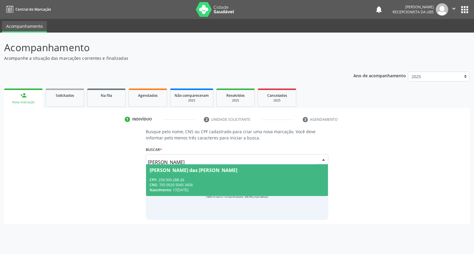
click at [167, 173] on span "[PERSON_NAME] das [PERSON_NAME] CPF: 256.500.288-26 CNS: 705 0020 5045 3456 Nas…" at bounding box center [237, 181] width 182 height 32
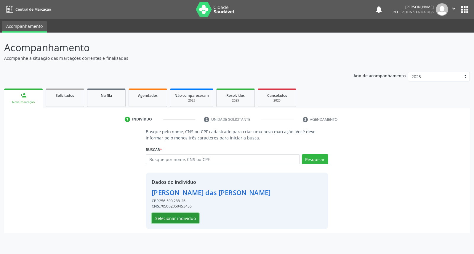
click at [170, 219] on button "Selecionar indivíduo" at bounding box center [175, 218] width 47 height 10
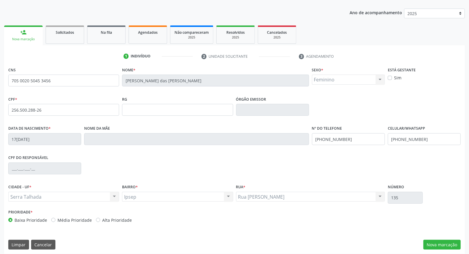
scroll to position [66, 0]
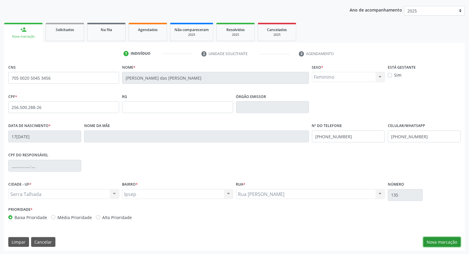
click at [442, 245] on button "Nova marcação" at bounding box center [442, 242] width 37 height 10
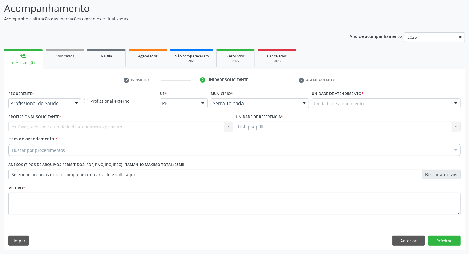
scroll to position [39, 0]
click at [74, 101] on div at bounding box center [76, 104] width 9 height 10
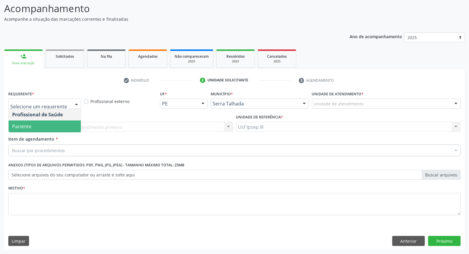
click at [66, 127] on span "Paciente" at bounding box center [45, 127] width 72 height 12
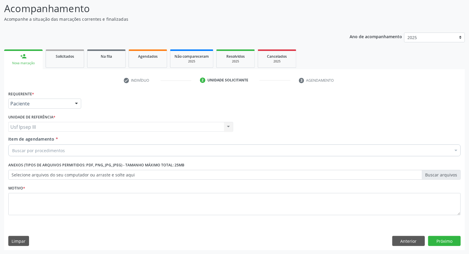
click at [76, 153] on div "Buscar por procedimentos" at bounding box center [234, 151] width 453 height 12
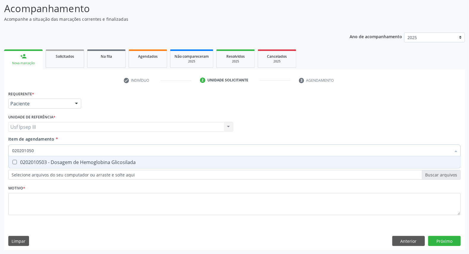
type input "0202010503"
drag, startPoint x: 83, startPoint y: 160, endPoint x: 85, endPoint y: 162, distance: 3.2
click at [84, 160] on div "0202010503 - Dosagem de Hemoglobina Glicosilada" at bounding box center [234, 162] width 445 height 5
checkbox Glicosilada "true"
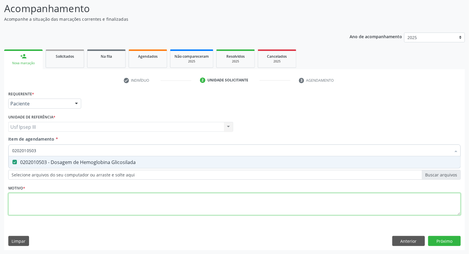
click at [76, 198] on div "Requerente * Paciente Profissional de Saúde Paciente Nenhum resultado encontrad…" at bounding box center [234, 157] width 453 height 134
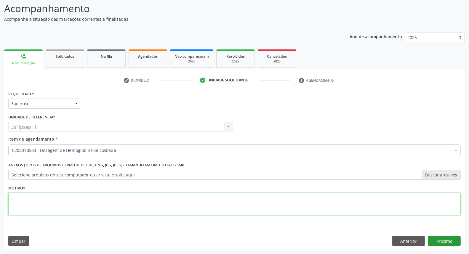
type textarea "."
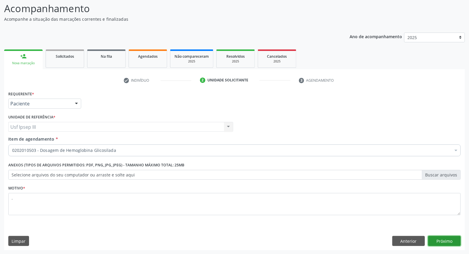
click at [448, 243] on button "Próximo" at bounding box center [444, 241] width 33 height 10
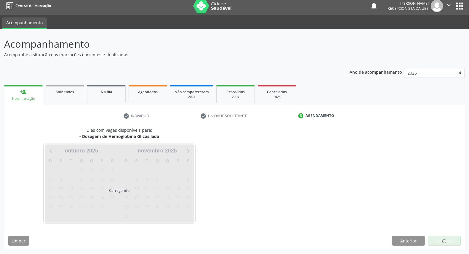
scroll to position [3, 0]
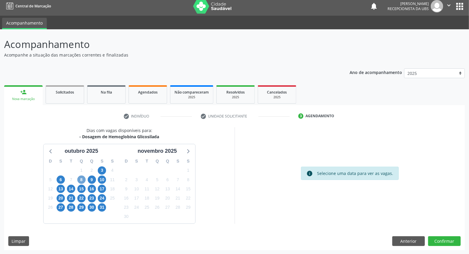
click at [81, 176] on span "8" at bounding box center [81, 180] width 8 height 8
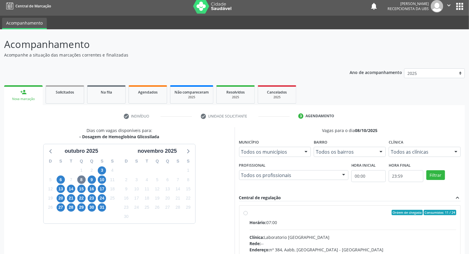
click at [248, 216] on input "Ordem de chegada Consumidos: 11 / 24 Horário: 07:00 Clínica: Laboratorio Sao Fr…" at bounding box center [246, 212] width 4 height 5
radio input "true"
click at [248, 216] on input "Ordem de chegada Consumidos: 11 / 24 Horário: 07:00 Clínica: Laboratorio Sao Fr…" at bounding box center [246, 212] width 4 height 5
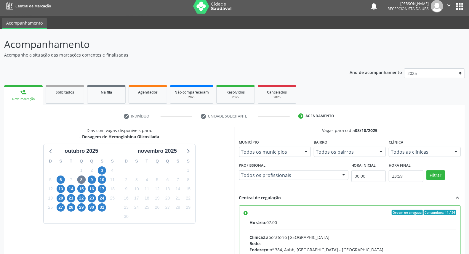
drag, startPoint x: 469, startPoint y: 247, endPoint x: 472, endPoint y: 252, distance: 6.1
click at [469, 251] on html "Central de Marcação notifications Maria Gorete da Silva Lima Recepcionista da U…" at bounding box center [234, 124] width 469 height 254
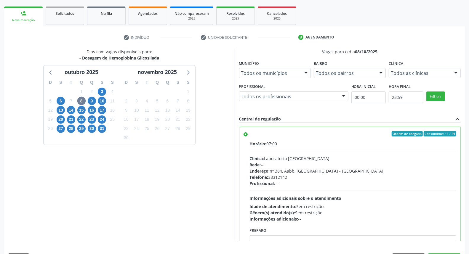
scroll to position [99, 0]
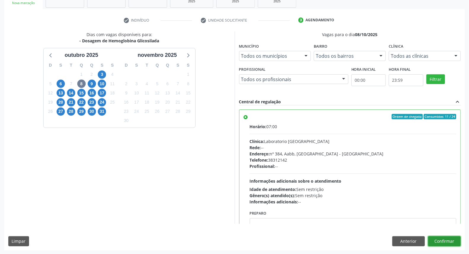
click at [444, 239] on button "Confirmar" at bounding box center [444, 242] width 33 height 10
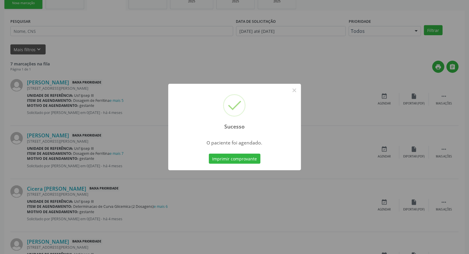
scroll to position [0, 0]
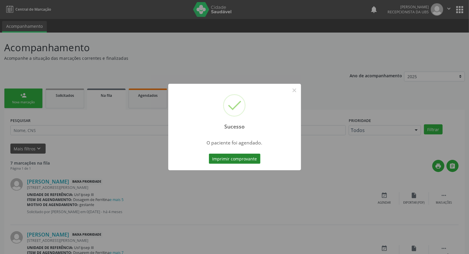
click at [240, 157] on button "Imprimir comprovante" at bounding box center [235, 159] width 52 height 10
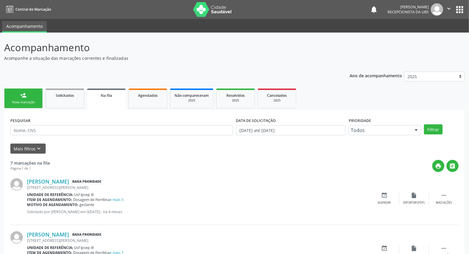
click at [35, 95] on link "person_add Nova marcação" at bounding box center [23, 99] width 39 height 20
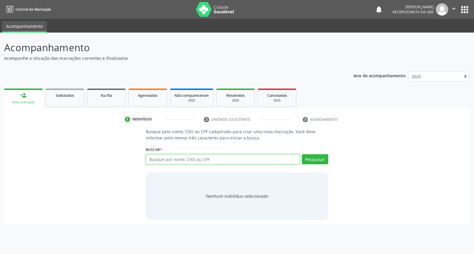
click at [156, 156] on input "text" at bounding box center [223, 159] width 154 height 10
type input "katia milena marques leite"
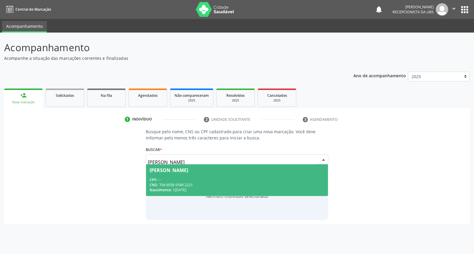
click at [175, 174] on span "Katia Milena Marques Leite CPF: -- CNS: 704 6056 9549 2221 Nascimento: 17/09/19…" at bounding box center [237, 181] width 182 height 32
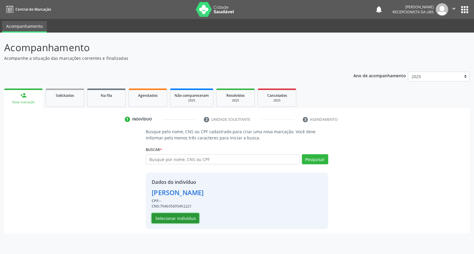
click at [174, 219] on button "Selecionar indivíduo" at bounding box center [175, 218] width 47 height 10
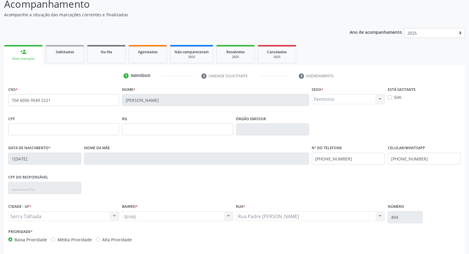
scroll to position [66, 0]
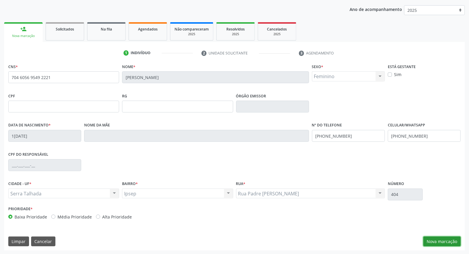
click at [446, 240] on button "Nova marcação" at bounding box center [442, 242] width 37 height 10
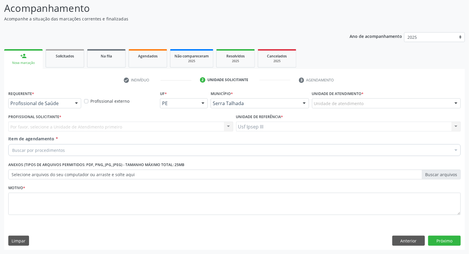
scroll to position [39, 0]
click at [74, 100] on div at bounding box center [76, 104] width 9 height 10
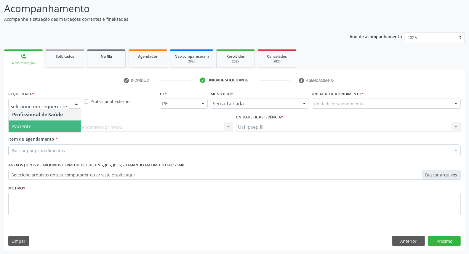
click at [71, 121] on span "Paciente" at bounding box center [45, 127] width 72 height 12
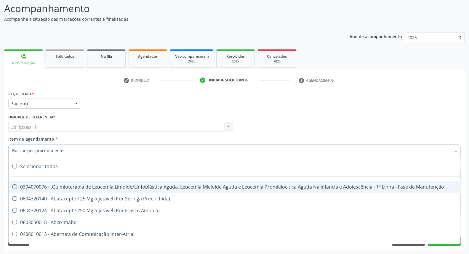
click at [77, 147] on div at bounding box center [234, 151] width 453 height 12
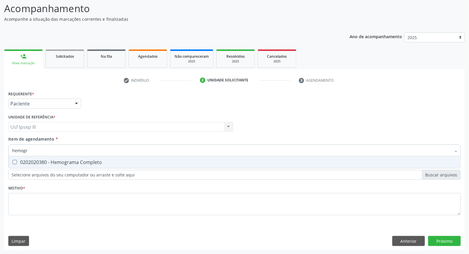
type input "hemogra"
click at [106, 162] on div "0202020380 - Hemograma Completo" at bounding box center [234, 162] width 445 height 5
checkbox Completo "true"
type input "h"
checkbox Completo "false"
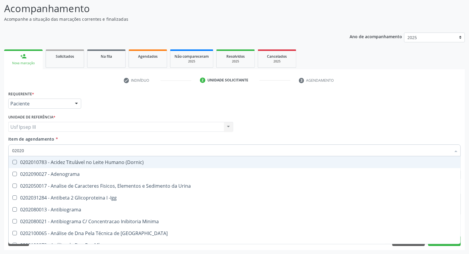
type input "020203"
checkbox Molecular "true"
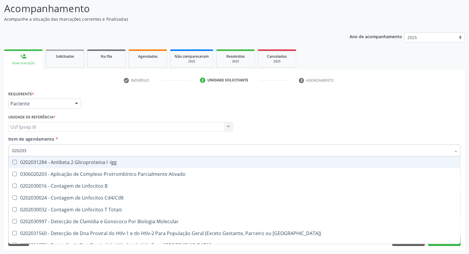
type input "0202030"
checkbox Completo "false"
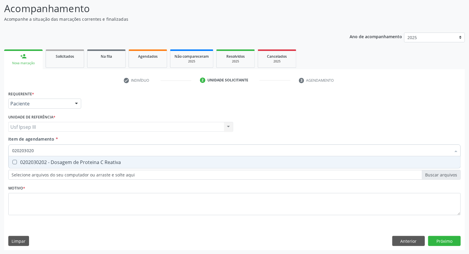
type input "0202030202"
click at [106, 161] on div "0202030202 - Dosagem de Proteina C Reativa" at bounding box center [234, 162] width 445 height 5
checkbox Reativa "true"
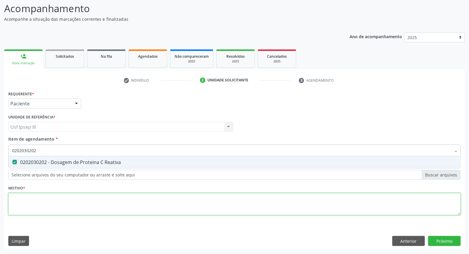
click at [77, 205] on div "Requerente * Paciente Profissional de Saúde Paciente Nenhum resultado encontrad…" at bounding box center [234, 157] width 453 height 134
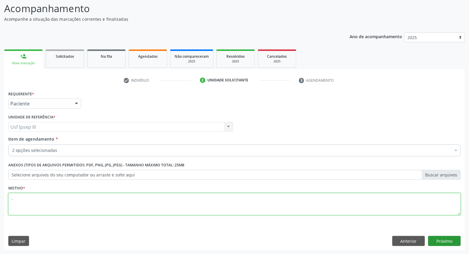
type textarea "."
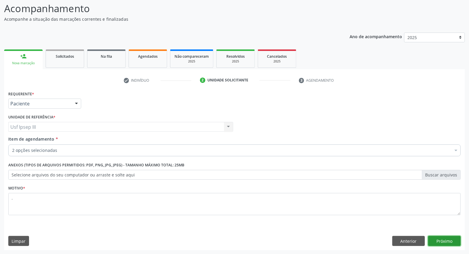
click at [439, 244] on button "Próximo" at bounding box center [444, 241] width 33 height 10
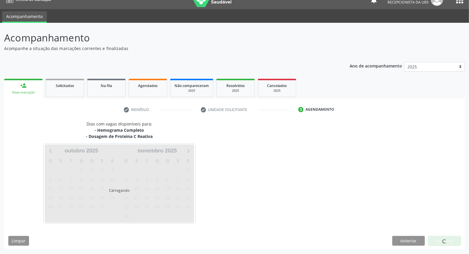
scroll to position [9, 0]
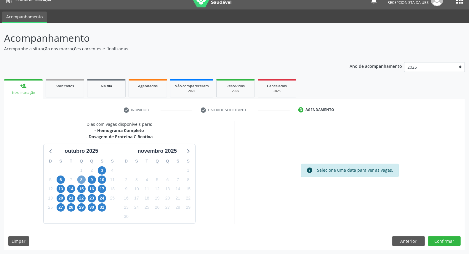
click at [87, 178] on div "D S T Q Q S S 28 29 30 1 2 3 4 5 6 7 8 9 10 11 12 13 14 15 16 17 18 19 20 21 22…" at bounding box center [82, 189] width 76 height 68
click at [81, 179] on span "8" at bounding box center [81, 180] width 8 height 8
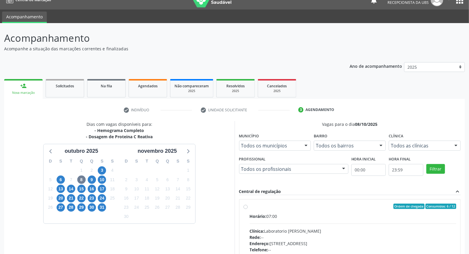
click at [301, 228] on div "Clínica: Laboratorio Jose Paulo Terto" at bounding box center [353, 231] width 207 height 6
click at [248, 209] on input "Ordem de chegada Consumidos: 6 / 12 Horário: 07:00 Clínica: Laboratorio Jose Pa…" at bounding box center [246, 206] width 4 height 5
radio input "true"
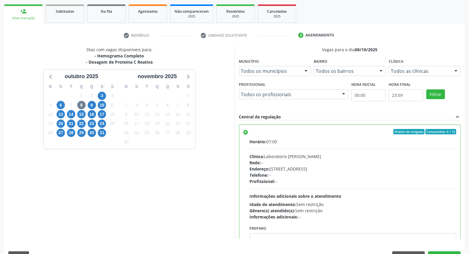
scroll to position [99, 0]
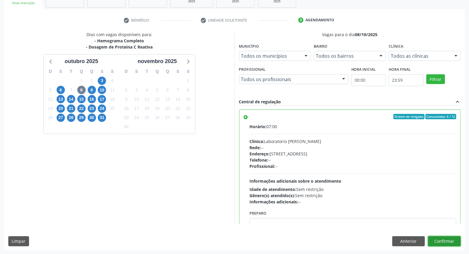
click at [455, 242] on button "Confirmar" at bounding box center [444, 242] width 33 height 10
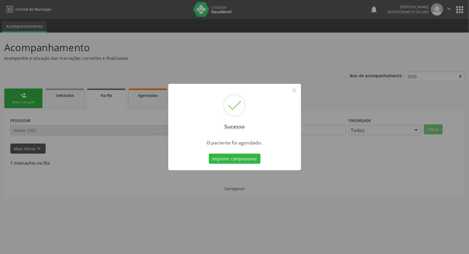
scroll to position [0, 0]
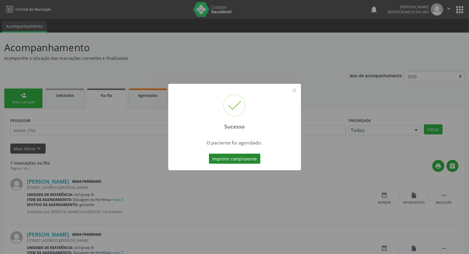
click at [230, 159] on button "Imprimir comprovante" at bounding box center [235, 159] width 52 height 10
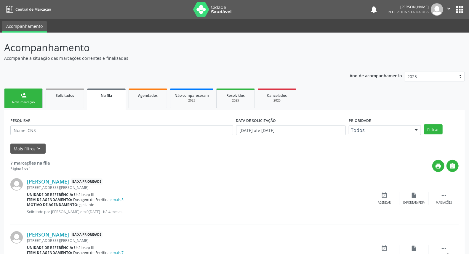
click at [34, 101] on div "Nova marcação" at bounding box center [24, 102] width 30 height 4
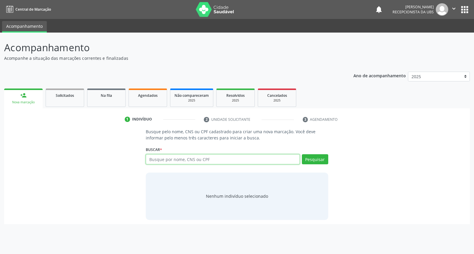
click at [157, 156] on input "text" at bounding box center [223, 159] width 154 height 10
click at [172, 155] on input "maria clara vsantos" at bounding box center [223, 159] width 154 height 10
click at [174, 158] on input "maria clara vsantos" at bounding box center [223, 159] width 154 height 10
click at [191, 156] on input "maria clara santos" at bounding box center [223, 159] width 154 height 10
type input "maria clara santos araujo"
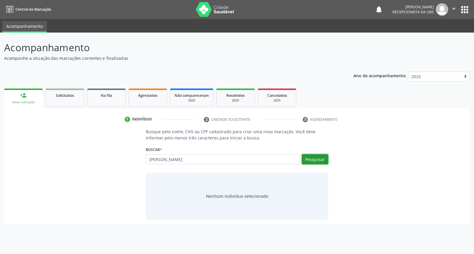
click at [313, 161] on button "Pesquisar" at bounding box center [315, 159] width 26 height 10
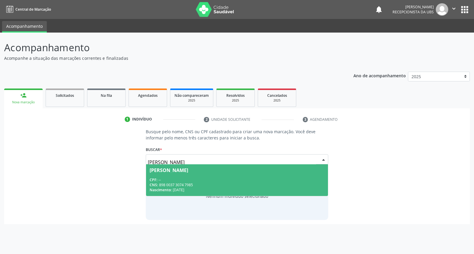
click at [294, 184] on div "CNS: 898 0037 3074 7985" at bounding box center [237, 185] width 175 height 5
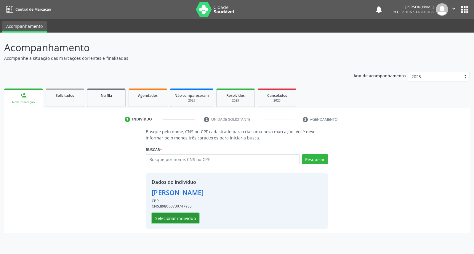
click at [191, 218] on button "Selecionar indivíduo" at bounding box center [175, 218] width 47 height 10
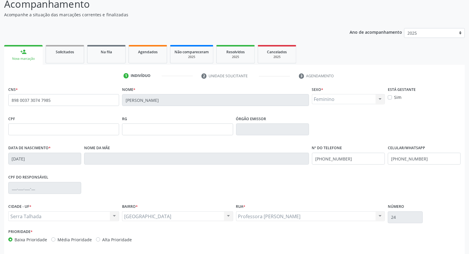
scroll to position [66, 0]
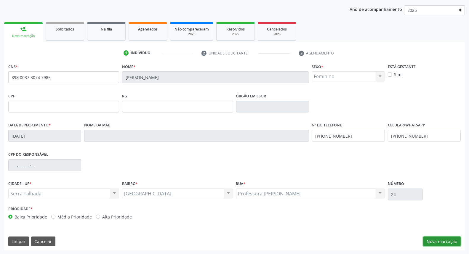
click at [452, 240] on button "Nova marcação" at bounding box center [442, 242] width 37 height 10
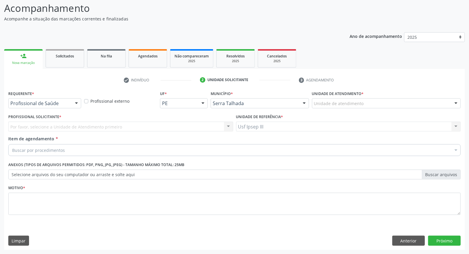
scroll to position [39, 0]
click at [77, 102] on div at bounding box center [76, 104] width 9 height 10
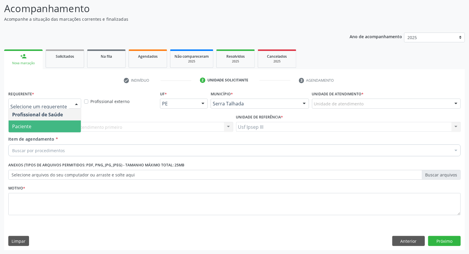
click at [70, 125] on span "Paciente" at bounding box center [45, 127] width 72 height 12
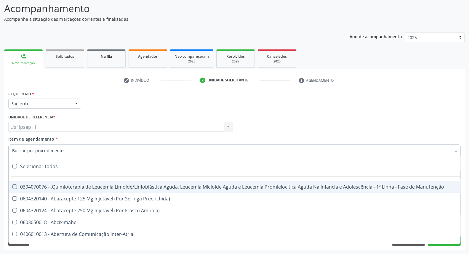
click at [81, 152] on div at bounding box center [234, 151] width 453 height 12
click at [82, 149] on input "Item de agendamento *" at bounding box center [231, 151] width 439 height 12
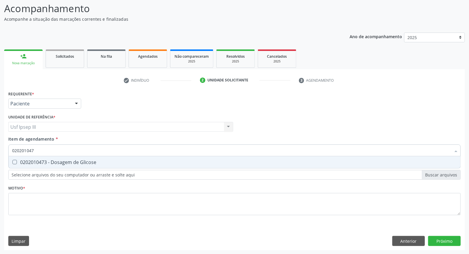
type input "0202010473"
click at [85, 149] on input "0202010473" at bounding box center [231, 151] width 439 height 12
click at [79, 162] on div "0202010473 - Dosagem de Glicose" at bounding box center [234, 162] width 445 height 5
checkbox Glicose "true"
type input "02020104"
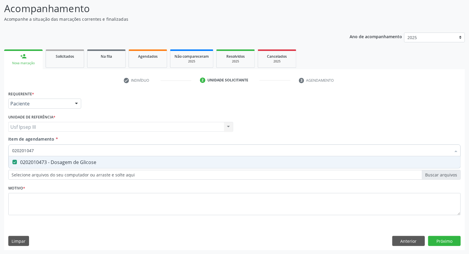
checkbox Glicose "false"
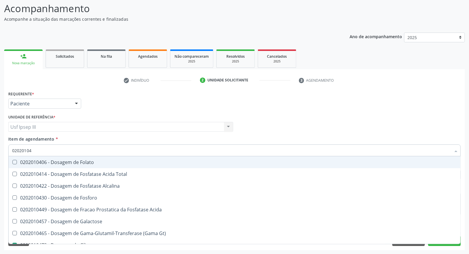
type input "0202010"
checkbox Glicose "false"
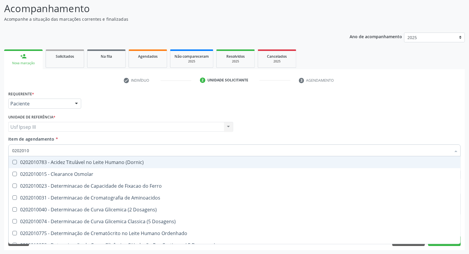
type input "020201"
checkbox Glicose "false"
checkbox Nt-Probnp\) "true"
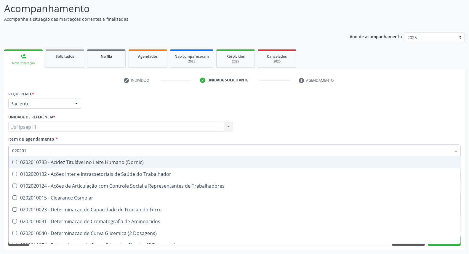
type input "02020"
checkbox Glicose "false"
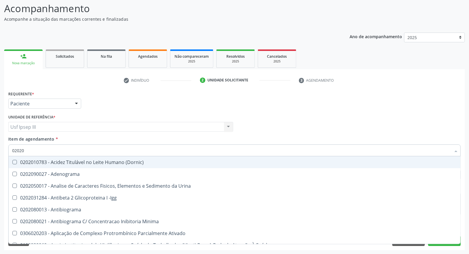
type input "0202"
checkbox Glicose "false"
checkbox Lactato "true"
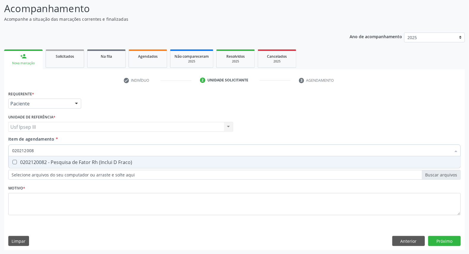
type input "0202120082"
click at [81, 162] on div "0202120082 - Pesquisa de Fator Rh (Inclui D Fraco)" at bounding box center [234, 162] width 445 height 5
checkbox Fraco\) "true"
type input "020212"
checkbox Fraco\) "false"
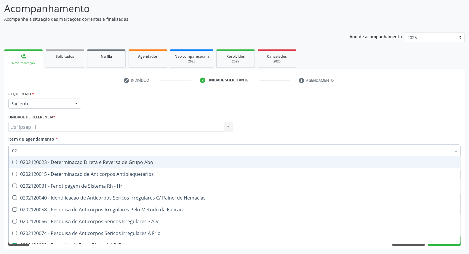
type input "0"
type input "sed"
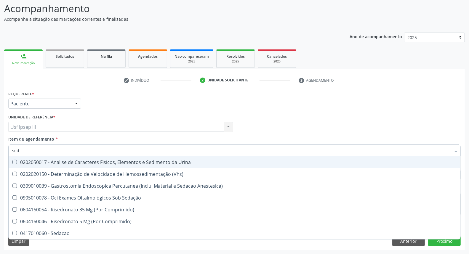
click at [81, 162] on div "0202050017 - Analise de Caracteres Fisicos, Elementos e Sedimento da Urina" at bounding box center [234, 162] width 445 height 5
checkbox Urina "true"
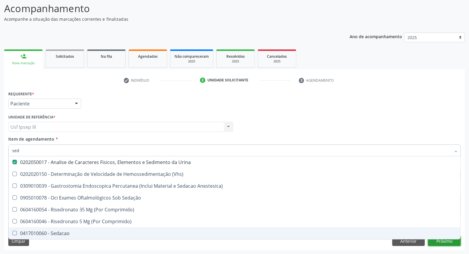
click at [449, 242] on div "Requerente * Paciente Profissional de Saúde Paciente Nenhum resultado encontrad…" at bounding box center [234, 170] width 461 height 161
checkbox \(Vhs\) "true"
checkbox Anestesica\) "true"
checkbox Sedação "true"
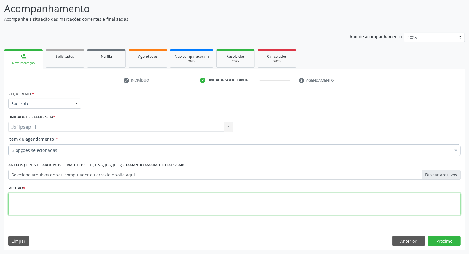
click at [113, 199] on textarea at bounding box center [234, 204] width 453 height 23
type textarea "."
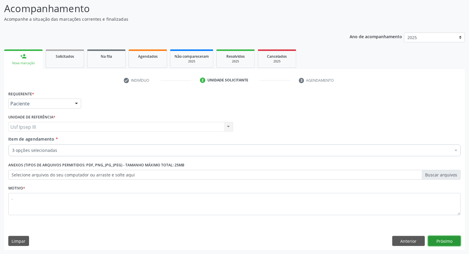
click at [441, 240] on button "Próximo" at bounding box center [444, 241] width 33 height 10
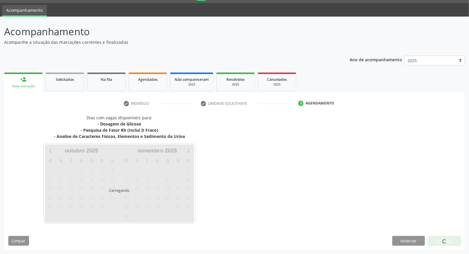
scroll to position [16, 0]
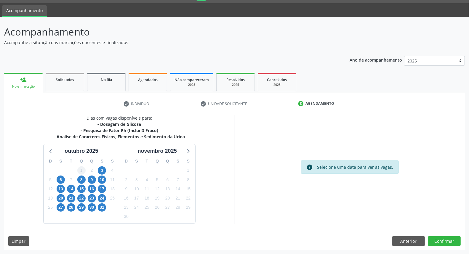
click at [82, 169] on div "1" at bounding box center [81, 170] width 8 height 9
click at [84, 177] on span "8" at bounding box center [81, 180] width 8 height 8
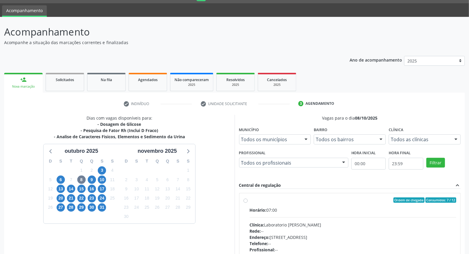
click at [307, 227] on div "Clínica: Laboratorio Jose Paulo Terto" at bounding box center [353, 225] width 207 height 6
click at [248, 203] on input "Ordem de chegada Consumidos: 7 / 12 Horário: 07:00 Clínica: Laboratorio Jose Pa…" at bounding box center [246, 200] width 4 height 5
radio input "true"
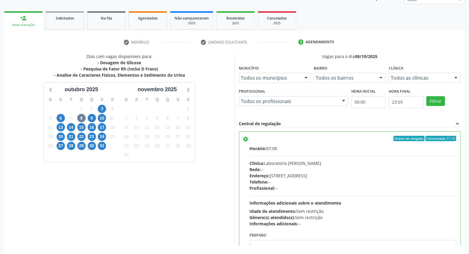
scroll to position [99, 0]
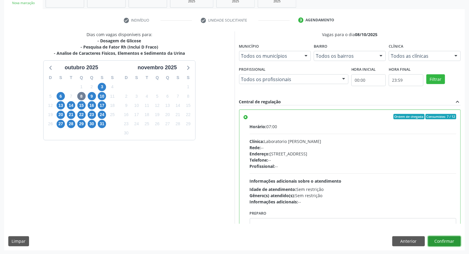
click at [437, 240] on button "Confirmar" at bounding box center [444, 242] width 33 height 10
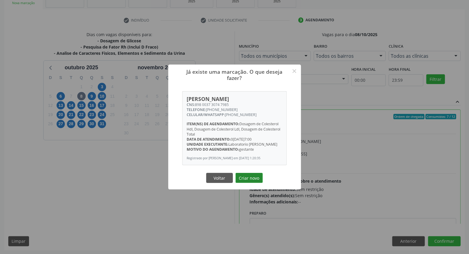
click at [253, 179] on button "Criar novo" at bounding box center [249, 178] width 27 height 10
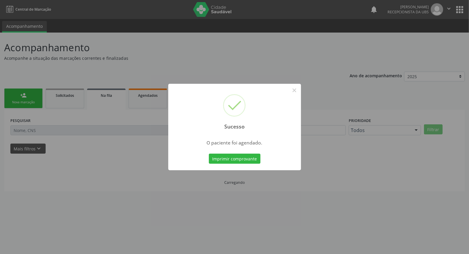
scroll to position [0, 0]
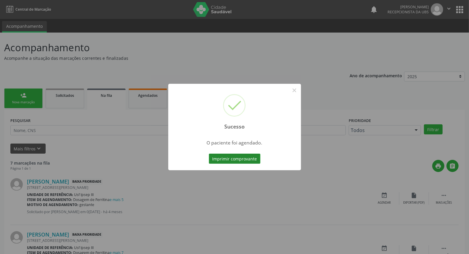
click at [251, 154] on button "Imprimir comprovante" at bounding box center [235, 159] width 52 height 10
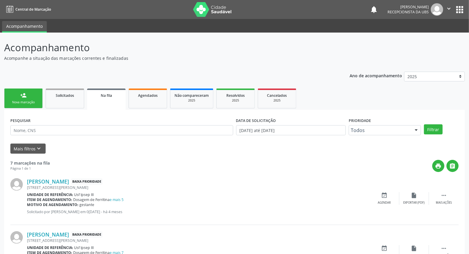
click at [18, 91] on link "person_add Nova marcação" at bounding box center [23, 99] width 39 height 20
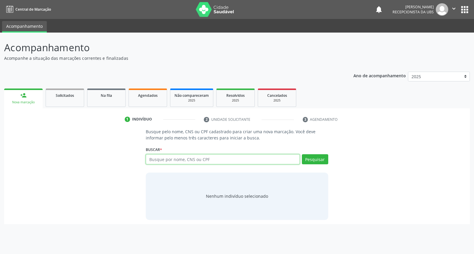
click at [164, 161] on input "text" at bounding box center [223, 159] width 154 height 10
type input "maria clara santos araujo"
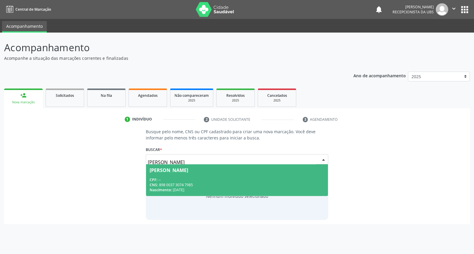
click at [172, 171] on div "Maria Clara Santos Araujo" at bounding box center [169, 170] width 39 height 5
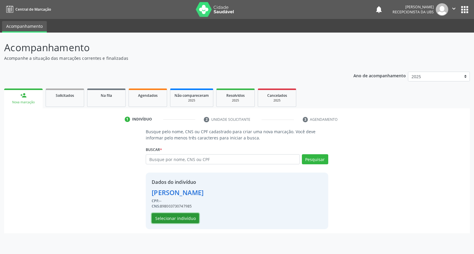
click at [174, 217] on button "Selecionar indivíduo" at bounding box center [175, 218] width 47 height 10
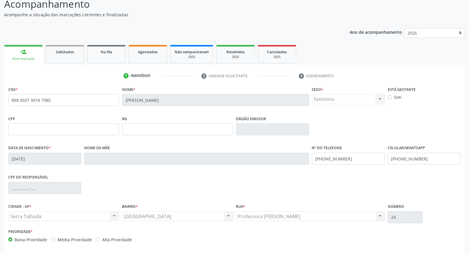
scroll to position [66, 0]
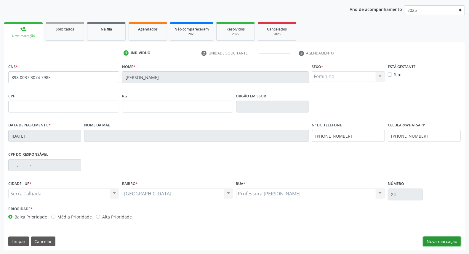
click at [451, 238] on button "Nova marcação" at bounding box center [442, 242] width 37 height 10
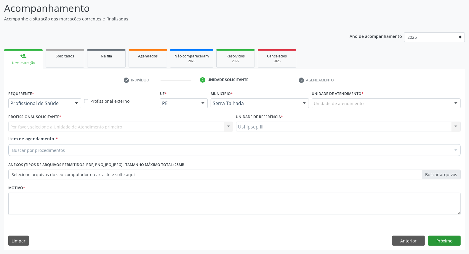
scroll to position [39, 0]
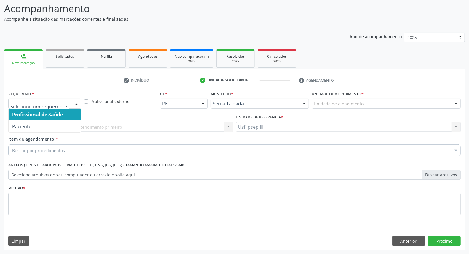
click at [73, 103] on div at bounding box center [76, 104] width 9 height 10
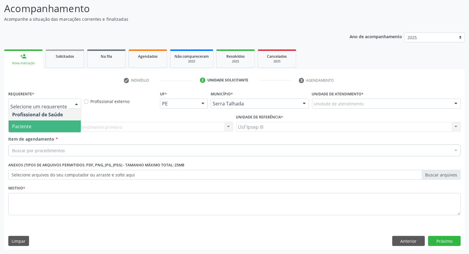
click at [75, 125] on span "Paciente" at bounding box center [45, 127] width 72 height 12
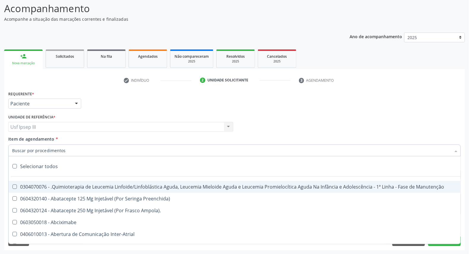
click at [83, 149] on div at bounding box center [234, 151] width 453 height 12
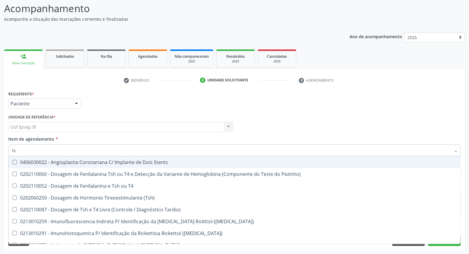
type input "tsh"
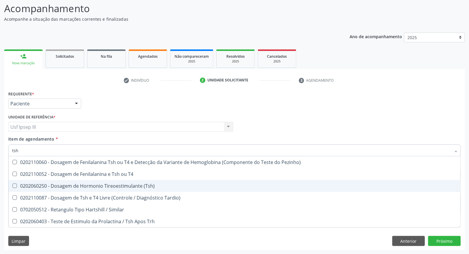
click at [87, 185] on div "0202060250 - Dosagem de Hormonio Tireoestimulante (Tsh)" at bounding box center [234, 186] width 445 height 5
checkbox \(Tsh\) "true"
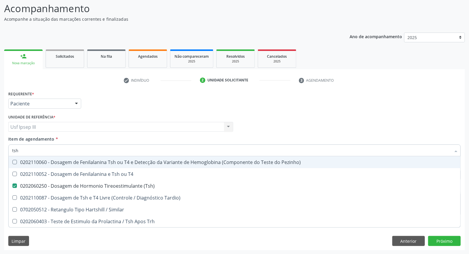
type input "ts"
checkbox \(Tsh\) "false"
checkbox Tardio\) "true"
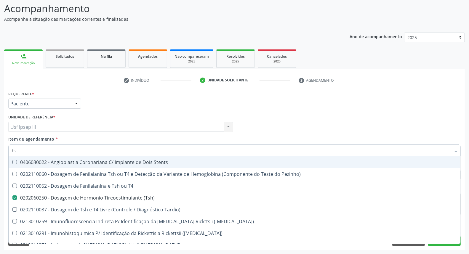
type input "t"
checkbox \(Tsh\) "false"
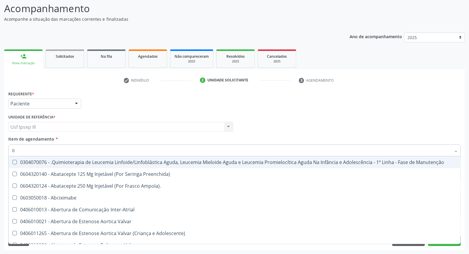
type input "02"
checkbox Odontogeriatra "true"
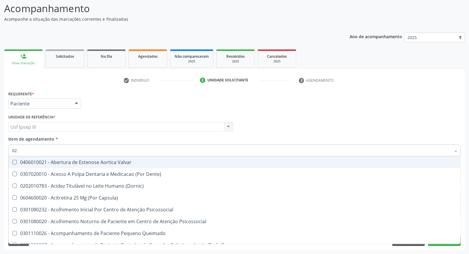
type input "020"
checkbox Hormonais "true"
checkbox \(Tsh\) "false"
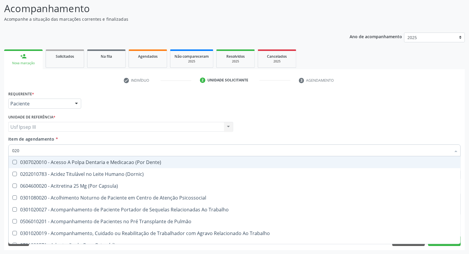
type input "0202"
checkbox Drogas "true"
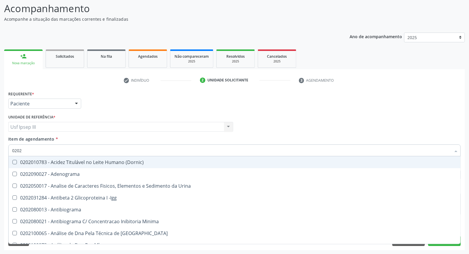
type input "02020"
checkbox Esperma "true"
checkbox \(Tsh\) "false"
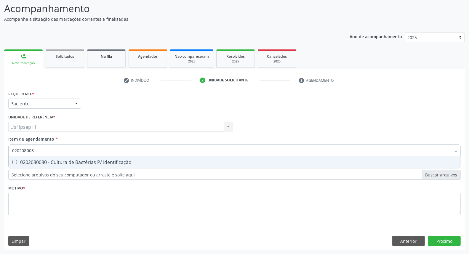
type input "0202080080"
click at [54, 167] on span "0202080080 - Cultura de Bactérias P/ Identificação" at bounding box center [235, 163] width 452 height 12
checkbox Identificação "true"
type input "020208"
checkbox Identificação "false"
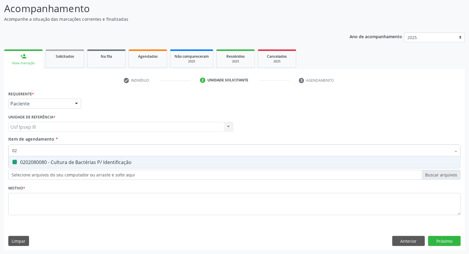
type input "0"
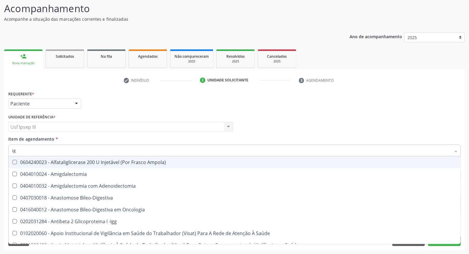
type input "igg"
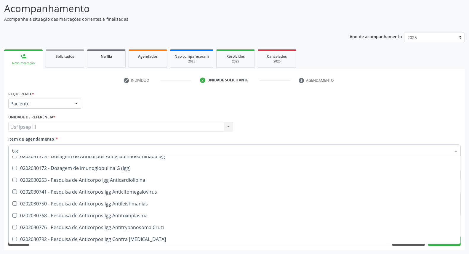
scroll to position [9, 0]
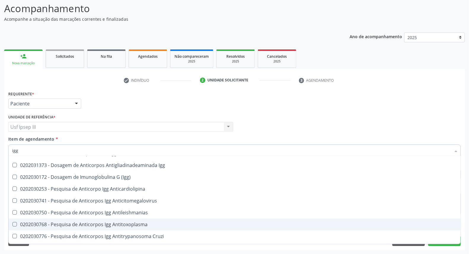
click at [146, 224] on div "0202030768 - Pesquisa de Anticorpos Igg Antitoxoplasma" at bounding box center [234, 224] width 445 height 5
checkbox Antitoxoplasma "true"
type input "ig"
checkbox Antitoxoplasma "false"
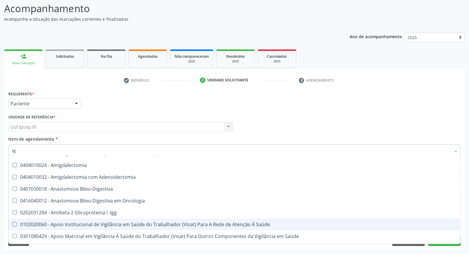
type input "igm"
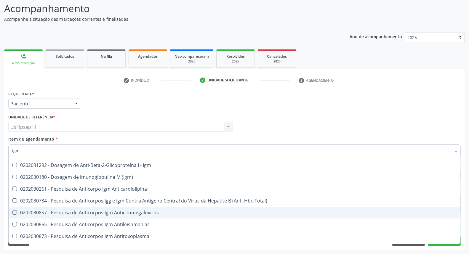
click at [89, 214] on div "0202030857 - Pesquisa de Anticorpos Igm Anticitomegalovirus" at bounding box center [234, 213] width 445 height 5
checkbox Anticitomegalovirus "true"
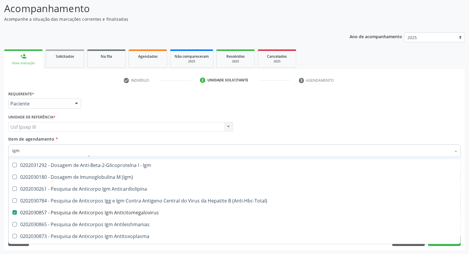
type input "ig"
checkbox Anticitomegalovirus "false"
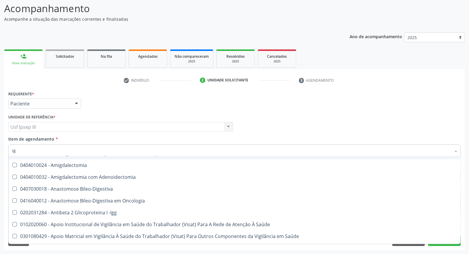
type input "i"
checkbox Antitoxoplasma "false"
checkbox Anticitomegalovirus "false"
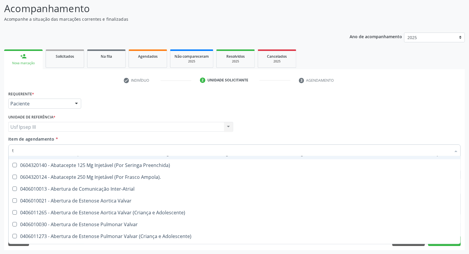
type input "t4"
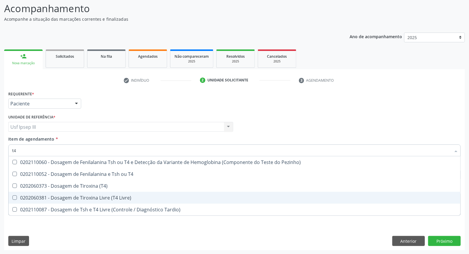
click at [106, 196] on div "0202060381 - Dosagem de Tiroxina Livre (T4 Livre)" at bounding box center [234, 198] width 445 height 5
checkbox Livre\) "true"
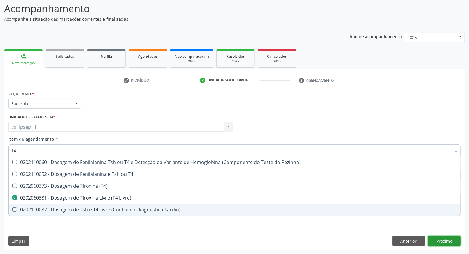
click at [444, 239] on div "Requerente * Paciente Profissional de Saúde Paciente Nenhum resultado encontrad…" at bounding box center [234, 170] width 461 height 161
checkbox T4 "true"
checkbox \(T4\) "true"
checkbox Tardio\) "true"
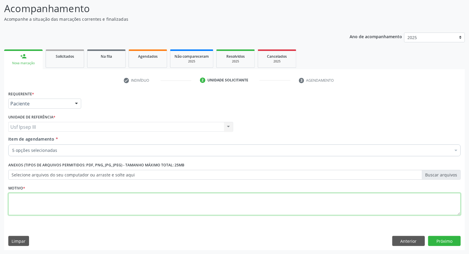
click at [196, 203] on textarea at bounding box center [234, 204] width 453 height 23
type textarea "."
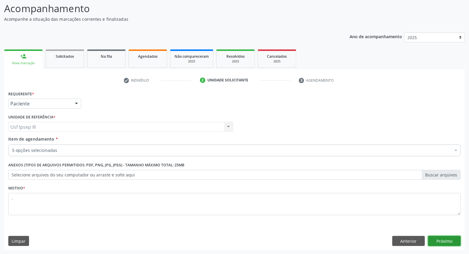
click at [438, 244] on button "Próximo" at bounding box center [444, 241] width 33 height 10
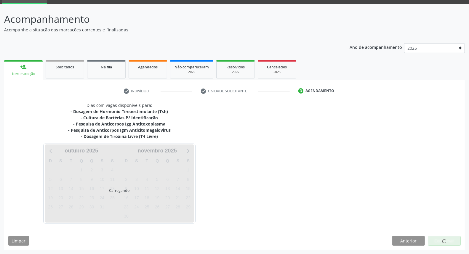
scroll to position [28, 0]
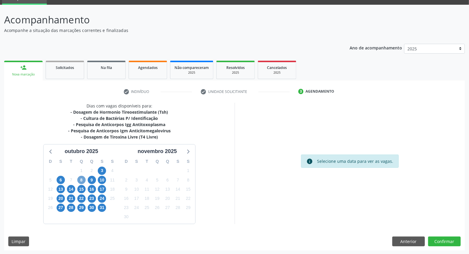
click at [81, 176] on span "8" at bounding box center [81, 180] width 8 height 8
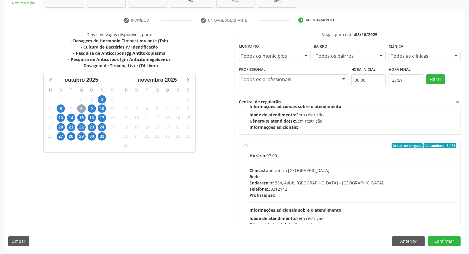
scroll to position [127, 0]
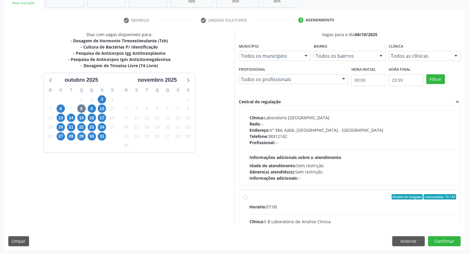
click at [380, 137] on div "Telefone: 38312142" at bounding box center [353, 136] width 207 height 6
click at [248, 96] on input "Ordem de chegada Consumidos: 15 / 24 Horário: 07:00 Clínica: Laboratorio Sao Fr…" at bounding box center [246, 93] width 4 height 5
radio input "true"
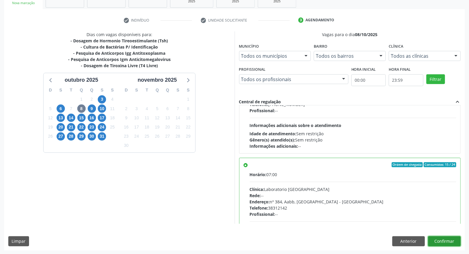
click at [452, 240] on button "Confirmar" at bounding box center [444, 242] width 33 height 10
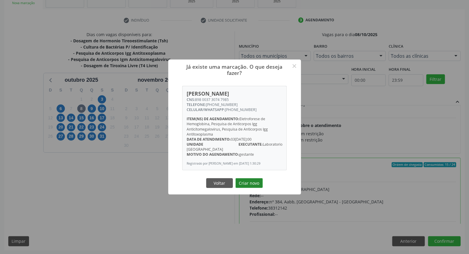
click at [248, 183] on button "Criar novo" at bounding box center [249, 183] width 27 height 10
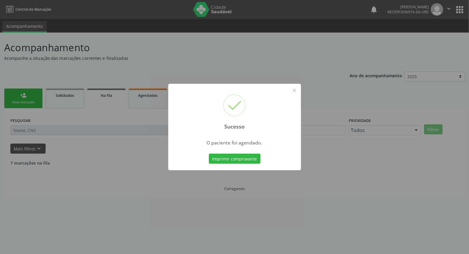
scroll to position [0, 0]
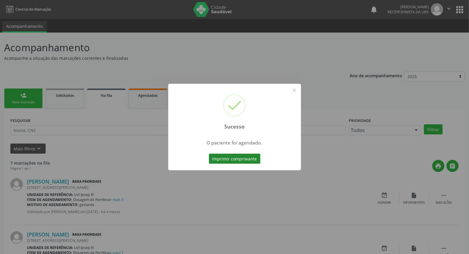
click at [239, 160] on button "Imprimir comprovante" at bounding box center [235, 159] width 52 height 10
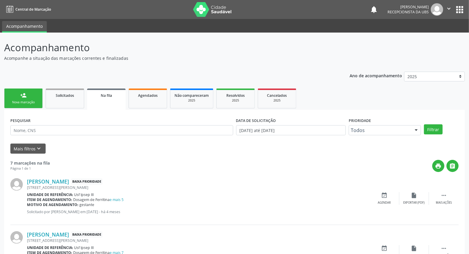
click at [30, 94] on link "person_add Nova marcação" at bounding box center [23, 99] width 39 height 20
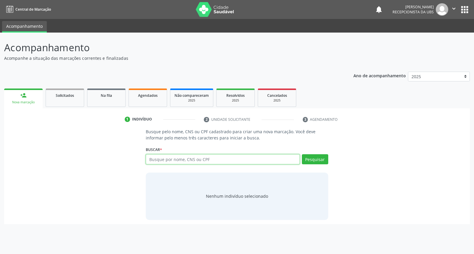
click at [154, 159] on input "text" at bounding box center [223, 159] width 154 height 10
type input "07959704473"
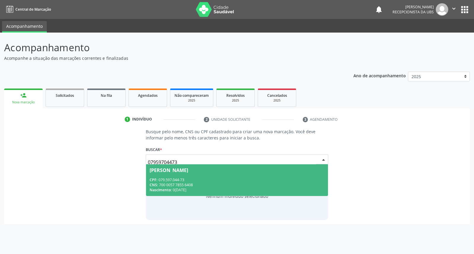
click at [188, 171] on div "Cintia Milena da Silva Nacimento" at bounding box center [169, 170] width 39 height 5
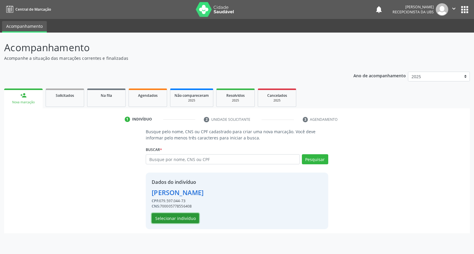
click at [170, 219] on button "Selecionar indivíduo" at bounding box center [175, 218] width 47 height 10
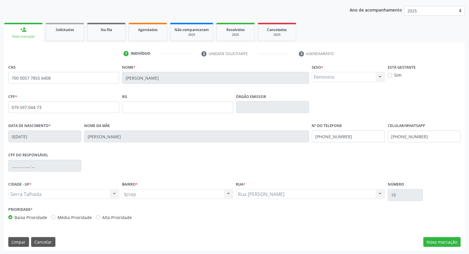
scroll to position [66, 0]
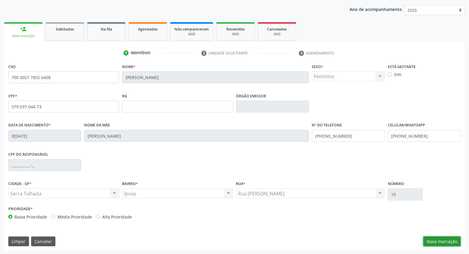
click at [443, 241] on button "Nova marcação" at bounding box center [442, 242] width 37 height 10
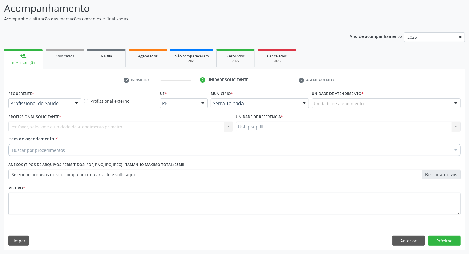
scroll to position [39, 0]
click at [73, 102] on div at bounding box center [76, 104] width 9 height 10
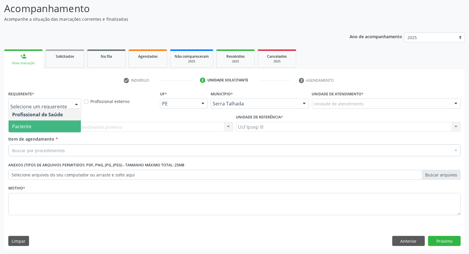
click at [69, 122] on span "Paciente" at bounding box center [45, 127] width 72 height 12
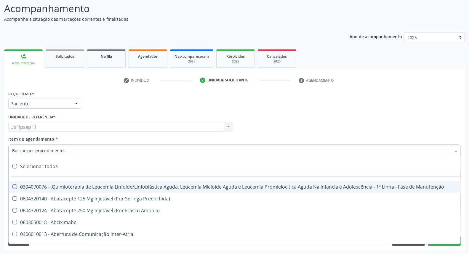
click at [71, 147] on div at bounding box center [234, 151] width 453 height 12
click at [78, 151] on input "Item de agendamento *" at bounding box center [231, 151] width 439 height 12
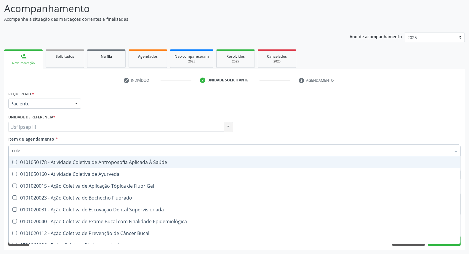
type input "coles"
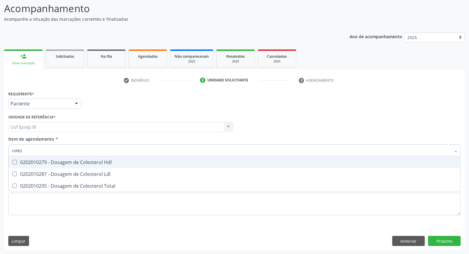
drag, startPoint x: 82, startPoint y: 158, endPoint x: 72, endPoint y: 177, distance: 21.7
click at [82, 159] on span "0202010279 - Dosagem de Colesterol Hdl" at bounding box center [235, 163] width 452 height 12
checkbox Hdl "true"
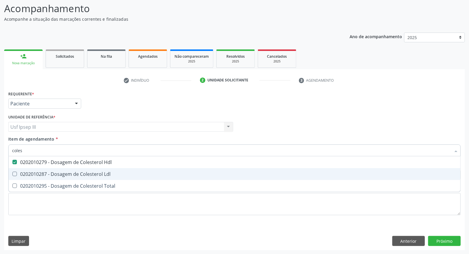
click at [70, 175] on div "0202010287 - Dosagem de Colesterol Ldl" at bounding box center [234, 174] width 445 height 5
checkbox Ldl "true"
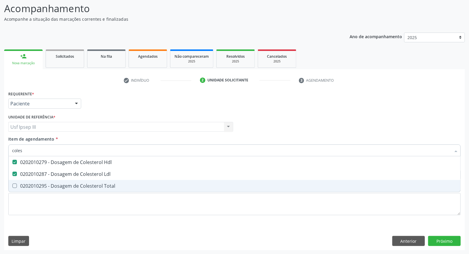
click at [64, 184] on div "0202010295 - Dosagem de Colesterol Total" at bounding box center [234, 186] width 445 height 5
checkbox Total "true"
type input "cole"
checkbox Hdl "false"
checkbox Ldl "false"
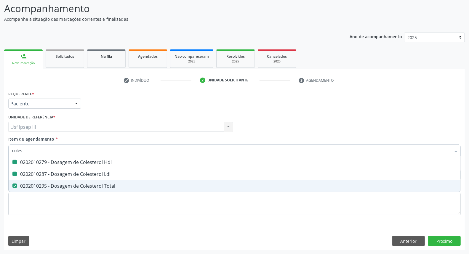
checkbox Total "false"
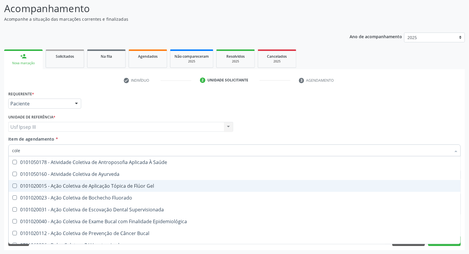
type input "col"
checkbox Hdl "false"
checkbox Ldl "false"
checkbox Total "false"
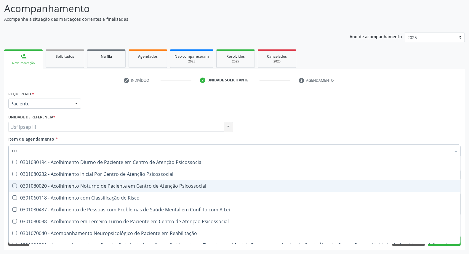
type input "c"
checkbox Hdl "false"
checkbox Ldl "false"
checkbox Total "false"
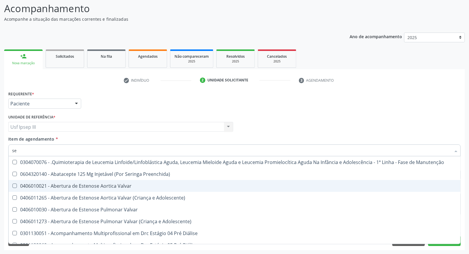
type input "sed"
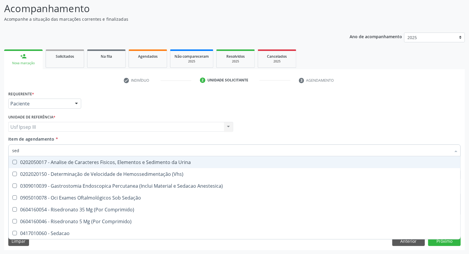
click at [86, 161] on div "0202050017 - Analise de Caracteres Fisicos, Elementos e Sedimento da Urina" at bounding box center [234, 162] width 445 height 5
checkbox Urina "true"
type input "s"
checkbox Urina "false"
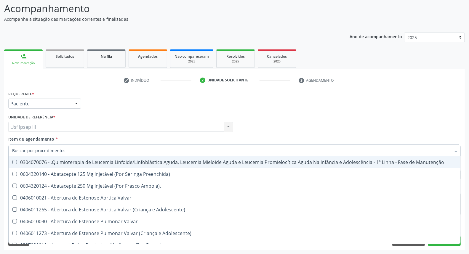
checkbox Urina "false"
checkbox Primária "true"
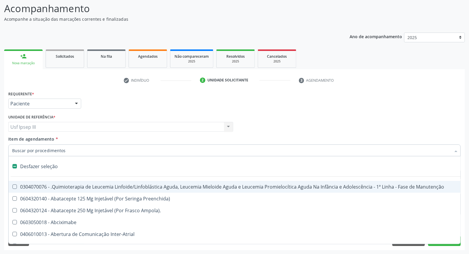
type input "h"
checkbox Urina "false"
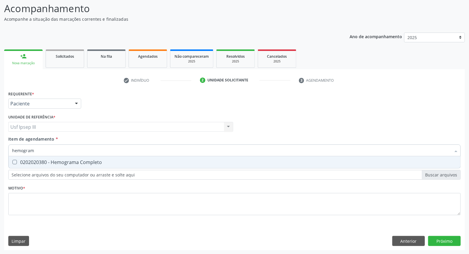
type input "hemograma"
click at [101, 162] on div "0202020380 - Hemograma Completo" at bounding box center [234, 162] width 445 height 5
checkbox Completo "true"
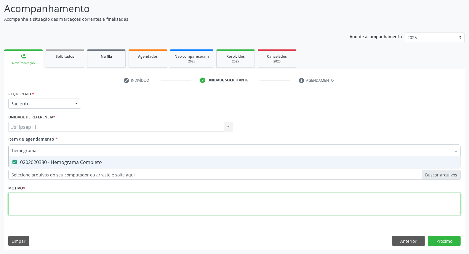
click at [47, 199] on div "Requerente * Paciente Profissional de Saúde Paciente Nenhum resultado encontrad…" at bounding box center [234, 157] width 453 height 134
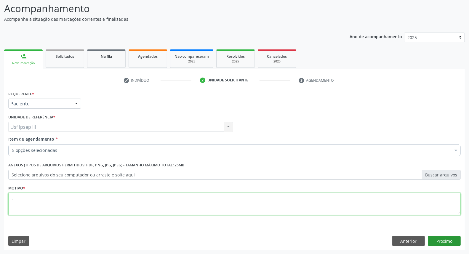
type textarea "."
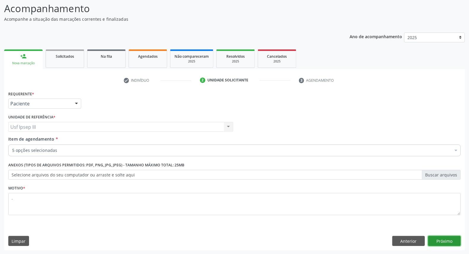
click at [450, 243] on button "Próximo" at bounding box center [444, 241] width 33 height 10
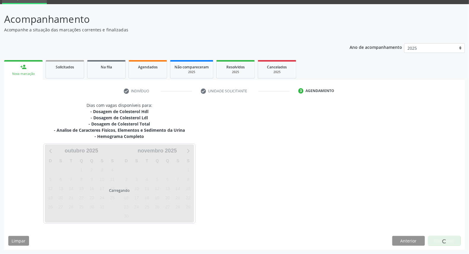
scroll to position [28, 0]
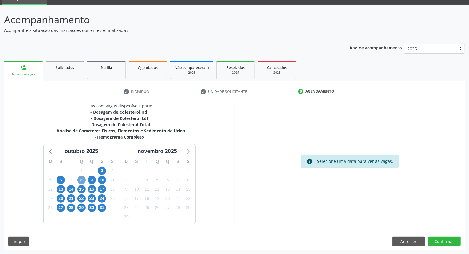
click at [82, 179] on span "8" at bounding box center [81, 180] width 8 height 8
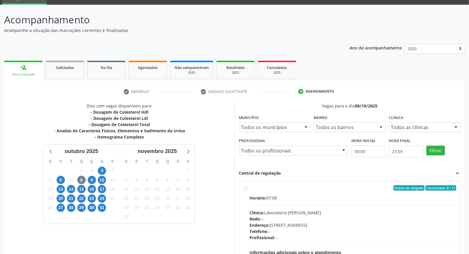
drag, startPoint x: 305, startPoint y: 201, endPoint x: 308, endPoint y: 202, distance: 3.7
click at [306, 202] on div "Horário: 07:00 Clínica: Laboratorio Jose Paulo Terto Rede: -- Endereço: Casa, n…" at bounding box center [353, 236] width 207 height 82
click at [248, 191] on input "Ordem de chegada Consumidos: 8 / 12 Horário: 07:00 Clínica: Laboratorio Jose Pa…" at bounding box center [246, 188] width 4 height 5
radio input "true"
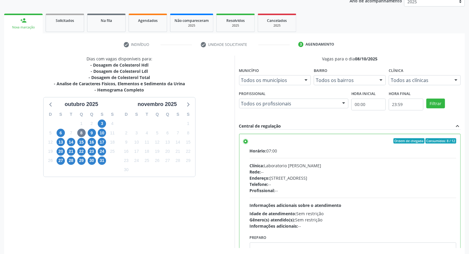
scroll to position [99, 0]
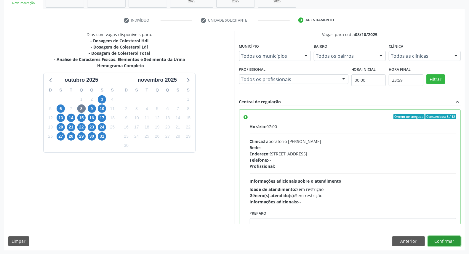
click at [444, 240] on button "Confirmar" at bounding box center [444, 242] width 33 height 10
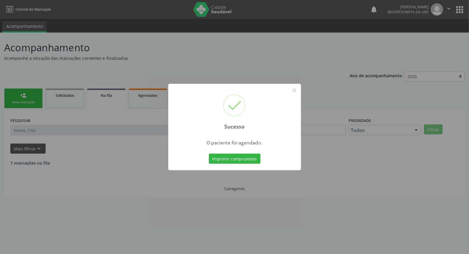
scroll to position [0, 0]
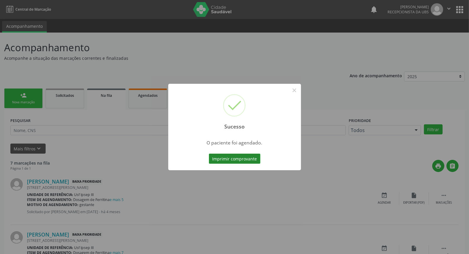
click at [223, 156] on button "Imprimir comprovante" at bounding box center [235, 159] width 52 height 10
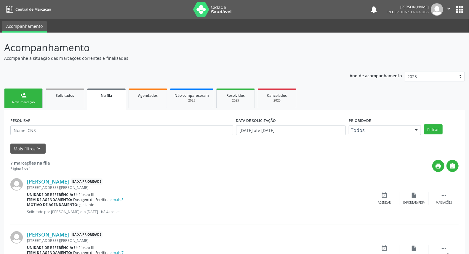
click at [26, 97] on div "person_add" at bounding box center [23, 95] width 7 height 7
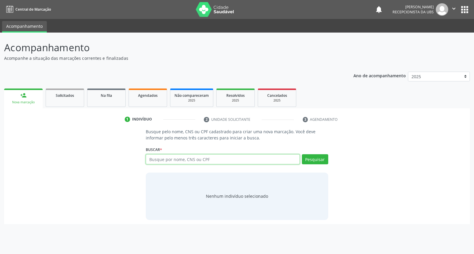
click at [160, 159] on input "text" at bounding box center [223, 159] width 154 height 10
type input "07959704473"
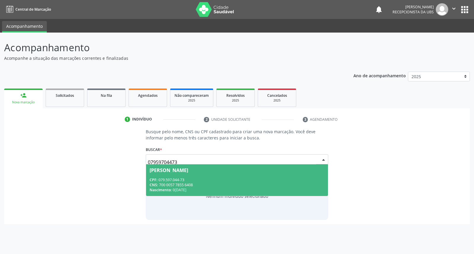
click at [168, 169] on div "Cintia Milena da Silva Nacimento" at bounding box center [169, 170] width 39 height 5
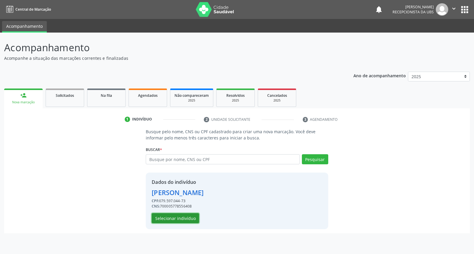
click at [180, 218] on button "Selecionar indivíduo" at bounding box center [175, 218] width 47 height 10
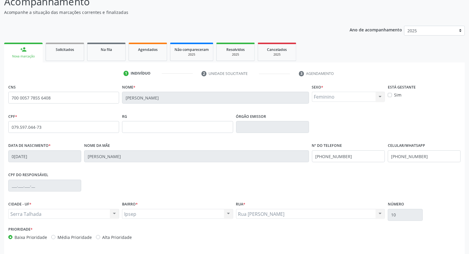
scroll to position [66, 0]
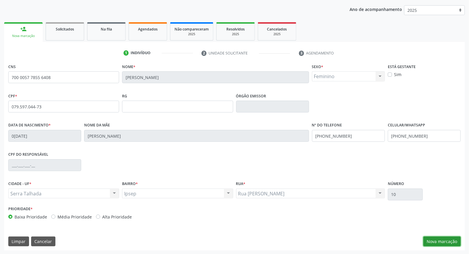
click at [452, 242] on button "Nova marcação" at bounding box center [442, 242] width 37 height 10
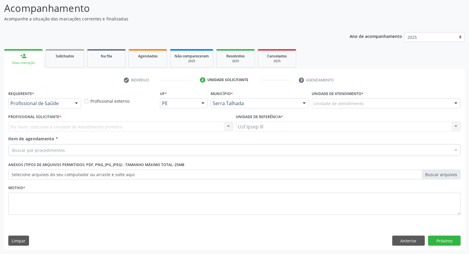
scroll to position [39, 0]
click at [77, 103] on div at bounding box center [76, 104] width 9 height 10
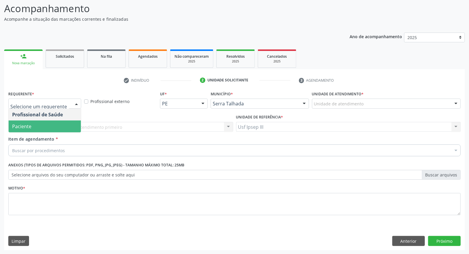
click at [72, 121] on span "Paciente" at bounding box center [45, 127] width 72 height 12
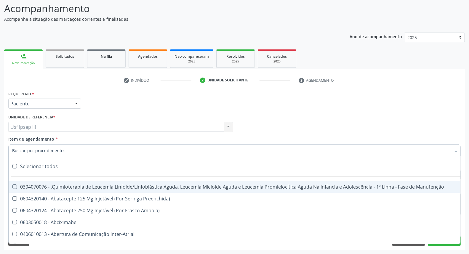
click at [89, 146] on div at bounding box center [234, 151] width 453 height 12
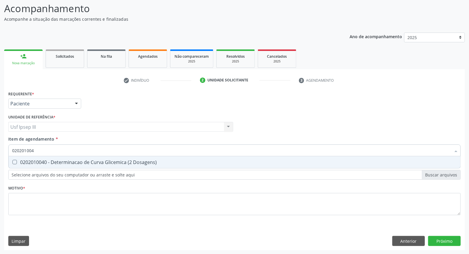
type input "0202010040"
click at [86, 160] on div "0202010040 - Determinacao de Curva Glicemica (2 Dosagens)" at bounding box center [234, 162] width 445 height 5
checkbox Dosagens\) "true"
type input "02020100"
checkbox Dosagens\) "false"
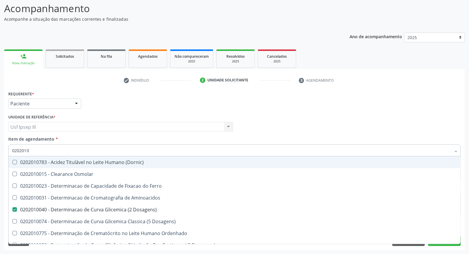
type input "020201"
checkbox Dosagens\) "false"
checkbox Ordenhado "true"
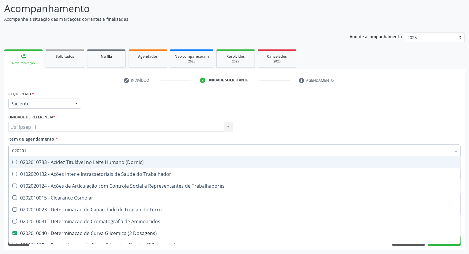
type input "02020"
checkbox Dosagens\) "false"
checkbox Latica "true"
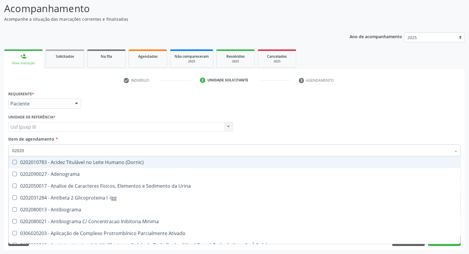
type input "020203"
checkbox Dosagens\) "false"
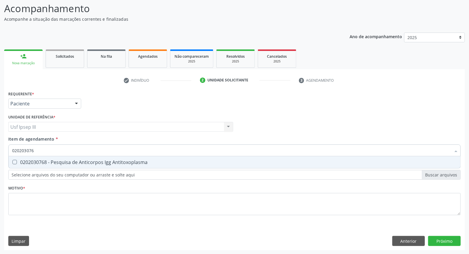
type input "0202030768"
click at [89, 159] on span "0202030768 - Pesquisa de Anticorpos Igg Antitoxoplasma" at bounding box center [235, 163] width 452 height 12
checkbox Antitoxoplasma "true"
type input "02020307"
checkbox Antitoxoplasma "false"
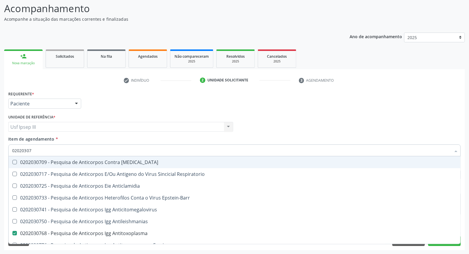
type input "0202030"
checkbox Antitoxoplasma "false"
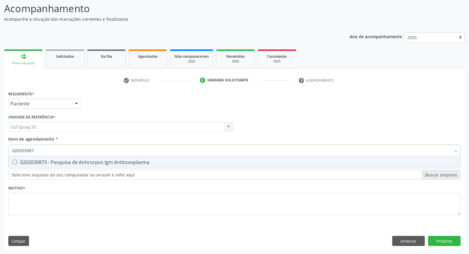
type input "0202030873"
click at [89, 160] on div "0202030873 - Pesquisa de Anticorpos Igm Antitoxoplasma" at bounding box center [234, 162] width 445 height 5
checkbox Antitoxoplasma "true"
type input "02020308"
checkbox Antitoxoplasma "false"
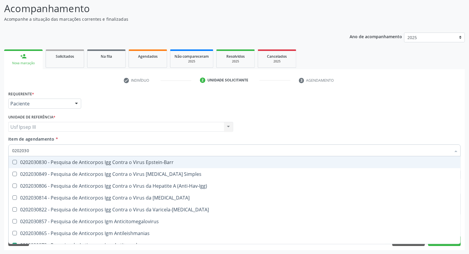
type input "020203"
checkbox Antitoxoplasma "false"
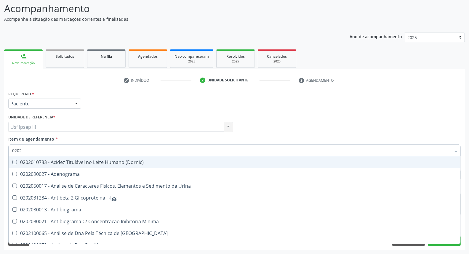
type input "020"
checkbox Dosagens\) "false"
checkbox \(Anti-Hbe\) "true"
checkbox Antitoxoplasma "false"
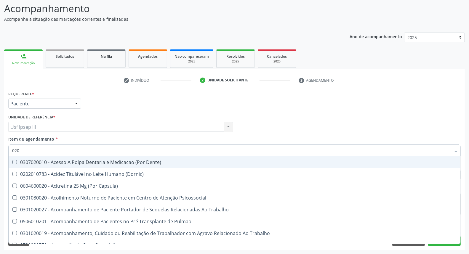
type input "0202"
checkbox Arquitetura "true"
checkbox Dosagens\) "false"
checkbox Dosagens\) "true"
checkbox Euglobulina "true"
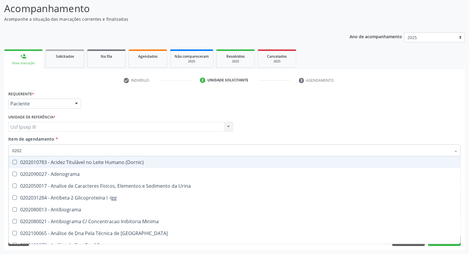
type input "02020"
checkbox Parceria\) "true"
checkbox Dosagens\) "false"
checkbox Carini "true"
checkbox Parceria\) "true"
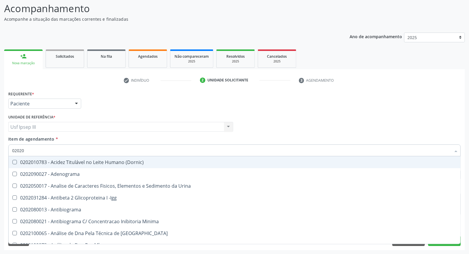
checkbox Antitoxoplasma "false"
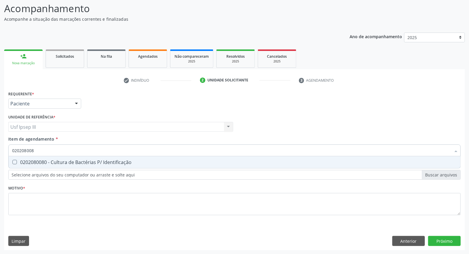
type input "0202080080"
click at [89, 160] on div "0202080080 - Cultura de Bactérias P/ Identificação" at bounding box center [234, 162] width 445 height 5
checkbox Identificação "true"
type input "02020800"
checkbox Identificação "false"
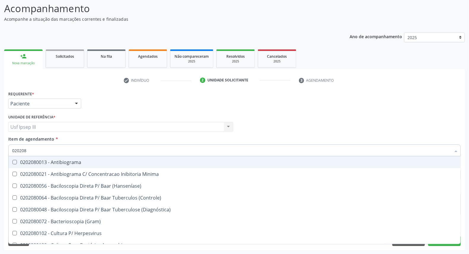
type input "02020"
checkbox Identificação "false"
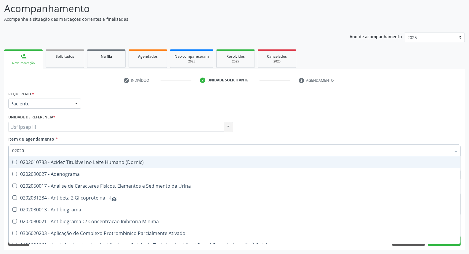
type input "020203"
checkbox Identificação "false"
checkbox Dosagens\) "false"
checkbox Anti-Achr "true"
checkbox Calcio "true"
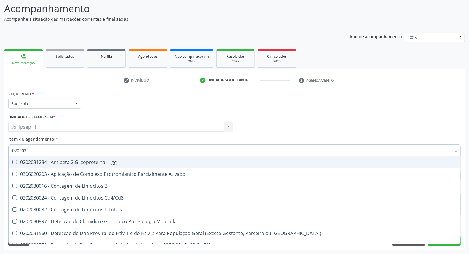
type input "0202030"
checkbox \(Ro\) "true"
checkbox Antiespermatozoides "true"
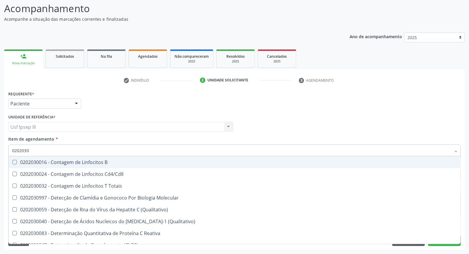
type input "02020307"
checkbox Reativa "true"
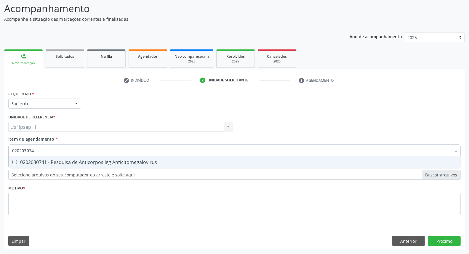
type input "0202030741"
click at [89, 160] on div "0202030741 - Pesquisa de Anticorpos Igg Anticitomegalovirus" at bounding box center [234, 162] width 445 height 5
checkbox Anticitomegalovirus "true"
type input "02020307"
checkbox Anticitomegalovirus "false"
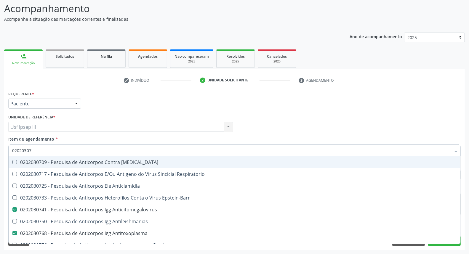
type input "0202030"
checkbox Anticitomegalovirus "false"
checkbox Antitoxoplasma "false"
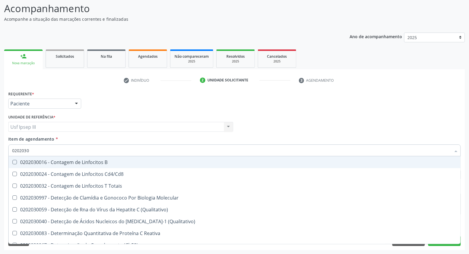
type input "02020308"
checkbox \(Ch50\) "true"
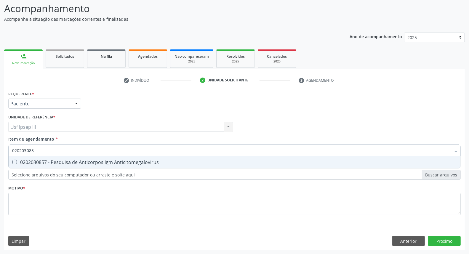
type input "0202030857"
click at [89, 160] on div "0202030857 - Pesquisa de Anticorpos Igm Anticitomegalovirus" at bounding box center [234, 162] width 445 height 5
checkbox Anticitomegalovirus "true"
type input "02020308"
checkbox Anticitomegalovirus "false"
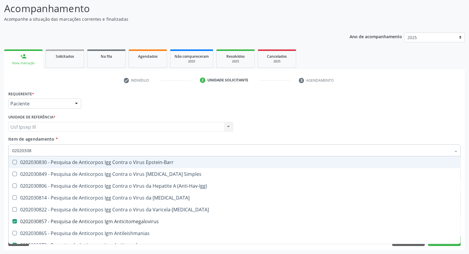
type input "0202030"
checkbox Anticitomegalovirus "false"
checkbox Antitoxoplasma "false"
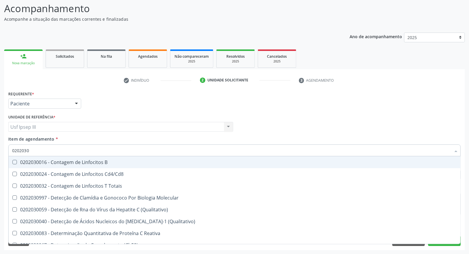
type input "020203"
checkbox Anticitomegalovirus "false"
checkbox Antitoxoplasma "false"
checkbox Anticitomegalovirus "false"
checkbox Antitoxoplasma "false"
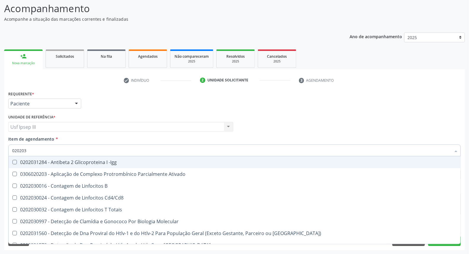
type input "02020"
checkbox Sirolimo "true"
checkbox Proteinas "true"
checkbox Anticitomegalovirus "false"
checkbox Antitoxoplasma "false"
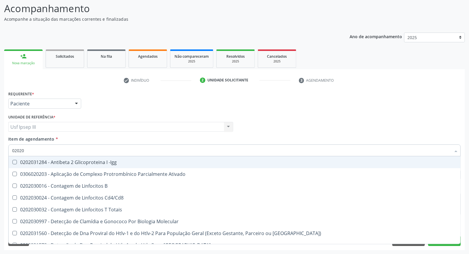
checkbox Anticitomegalovirus "false"
checkbox Antitoxoplasma "false"
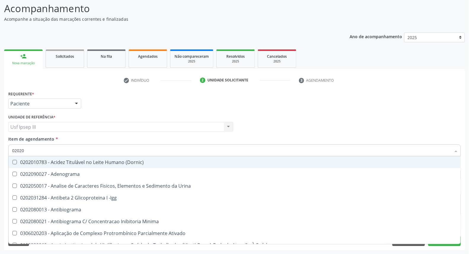
type input "0202"
checkbox Identificação "false"
checkbox Parceria\) "true"
checkbox Dosagens\) "false"
checkbox T3 "true"
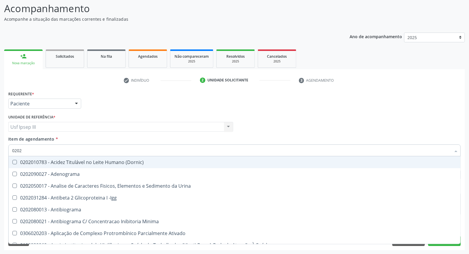
checkbox Anticitomegalovirus "false"
checkbox Antitoxoplasma "false"
checkbox Anticitomegalovirus "false"
checkbox Antitoxoplasma "false"
checkbox Fezes "true"
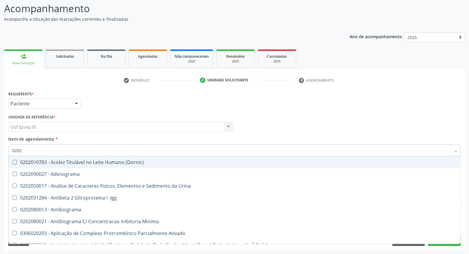
checkbox Fezes "true"
checkbox Coombs\) "true"
checkbox \(Urina\) "true"
type input "02020"
checkbox Anaerobicas "true"
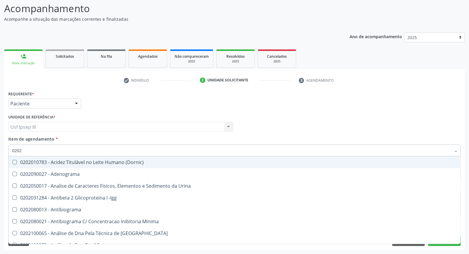
checkbox Identificação "false"
checkbox Parceria\) "true"
checkbox Dosagens\) "false"
checkbox Trabalho "true"
checkbox Carini "true"
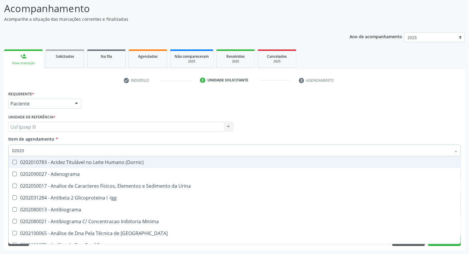
checkbox Gestante "true"
checkbox Parceria\) "true"
checkbox Anticitomegalovirus "false"
checkbox Antitoxoplasma "false"
checkbox Anticitomegalovirus "false"
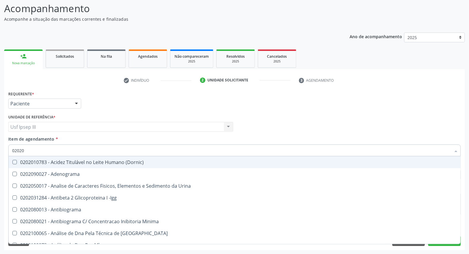
checkbox Antitoxoplasma "false"
type input "020206"
checkbox Identificação "false"
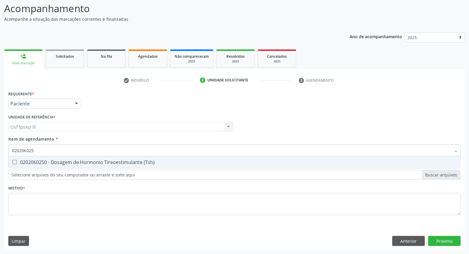
type input "0202060250"
click at [89, 160] on div "0202060250 - Dosagem de Hormonio Tireoestimulante (Tsh)" at bounding box center [234, 162] width 445 height 5
checkbox \(Tsh\) "true"
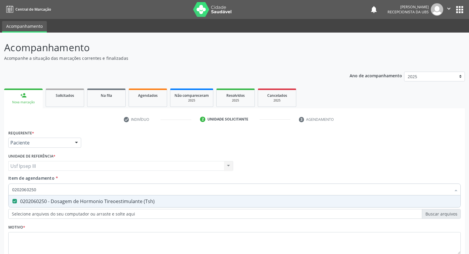
scroll to position [39, 0]
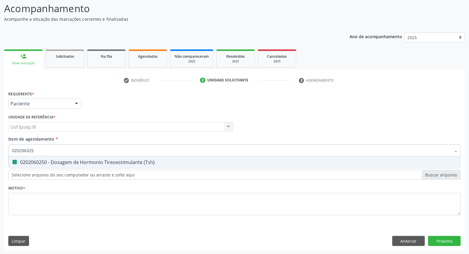
type input "02020602"
checkbox \(Tsh\) "false"
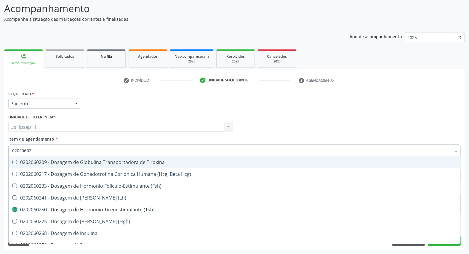
type input "0202060"
checkbox \(Tsh\) "false"
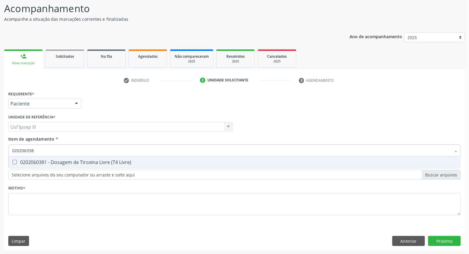
type input "0202060381"
click at [89, 160] on div "0202060381 - Dosagem de Tiroxina Livre (T4 Livre)" at bounding box center [234, 162] width 445 height 5
checkbox Livre\) "true"
type input "02020603"
checkbox Livre\) "false"
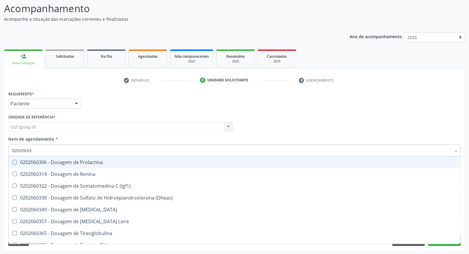
type input "0202060"
checkbox Livre\) "false"
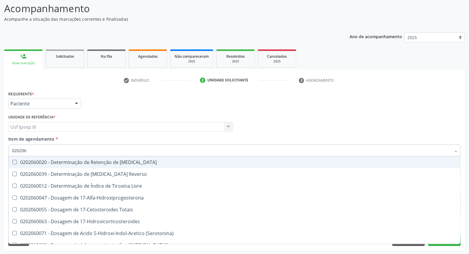
type input "02020"
checkbox \(Tsh\) "false"
checkbox Livre\) "false"
checkbox \(T3\) "true"
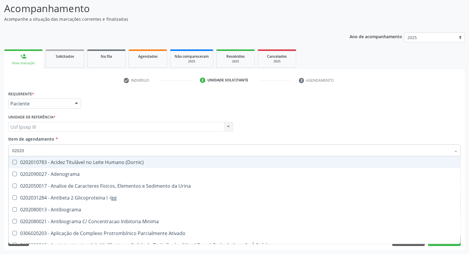
type input "020208"
checkbox Trabalhador "true"
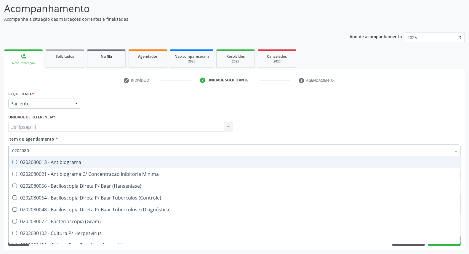
type input "02020800"
checkbox Herpesvirus "true"
type input "020208008"
checkbox Antibiograma "true"
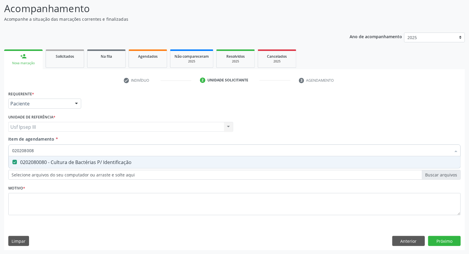
type input "02020800"
checkbox Identificação "false"
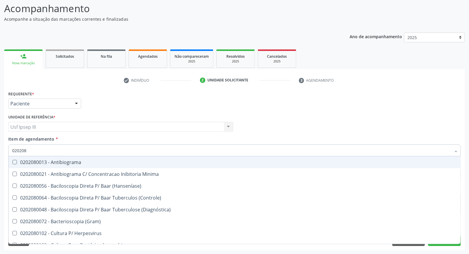
type input "02020"
checkbox Identificação "false"
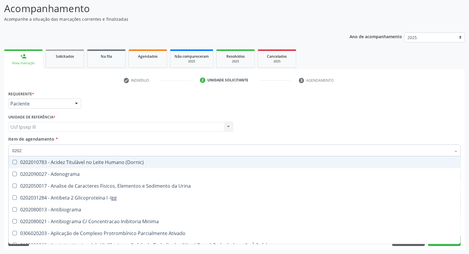
type input "020"
checkbox Identificação "false"
checkbox Parceria\) "false"
checkbox Dosagens\) "false"
checkbox T3 "false"
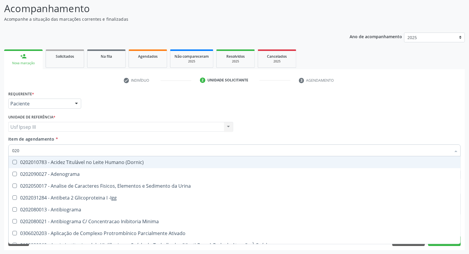
checkbox \(Tsh\) "false"
checkbox Piruvato "false"
checkbox Livre\) "false"
checkbox Direto "false"
checkbox Anticitomegalovirus "false"
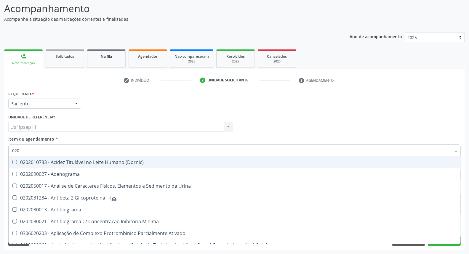
checkbox Antitoxoplasma "false"
checkbox Anticitomegalovirus "false"
checkbox Antitoxoplasma "false"
checkbox \(Hbeag\) "true"
checkbox Fezes "true"
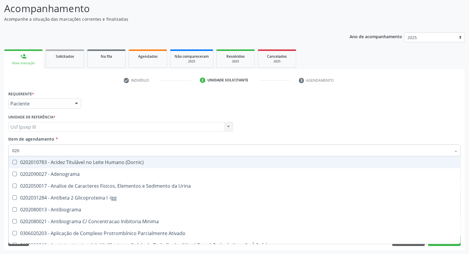
checkbox Fezes "false"
checkbox Coombs\) "false"
checkbox \(Urina\) "false"
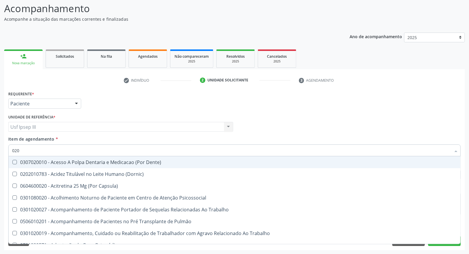
type input "0202"
checkbox Blot "true"
checkbox Arquitetura "true"
checkbox Drogas "true"
checkbox Paratireoides "true"
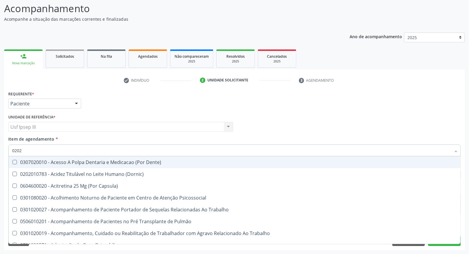
checkbox Identificação "false"
checkbox Dosagens\) "false"
checkbox \(Ch50\) "true"
checkbox Dosagens\) "true"
checkbox Reverso "true"
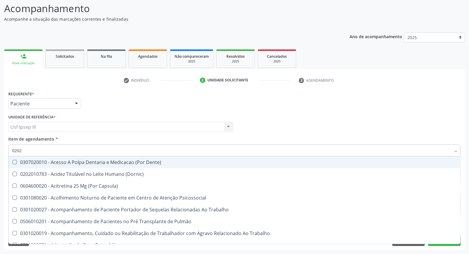
checkbox Euglobulina "true"
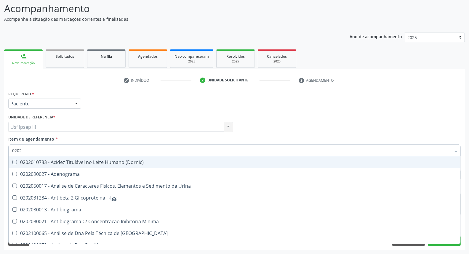
type input "02021"
checkbox Identificação "false"
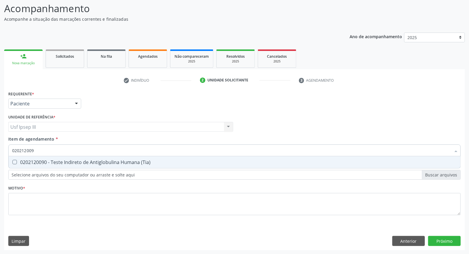
type input "0202120090"
click at [89, 160] on div "0202120090 - Teste Indireto de Antiglobulina Humana (Tia)" at bounding box center [234, 162] width 445 height 5
checkbox \(Tia\) "true"
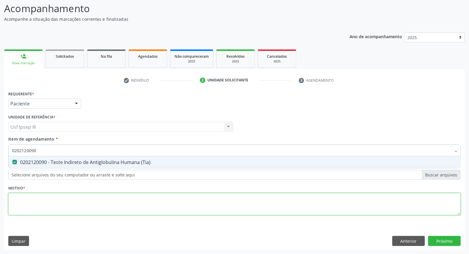
click at [72, 201] on div "Requerente * Paciente Profissional de Saúde Paciente Nenhum resultado encontrad…" at bounding box center [234, 157] width 453 height 134
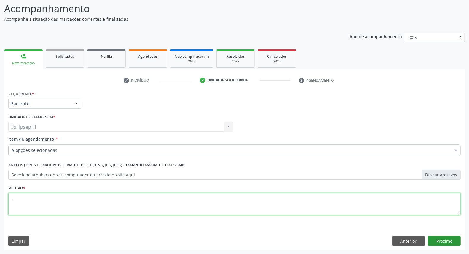
type textarea "."
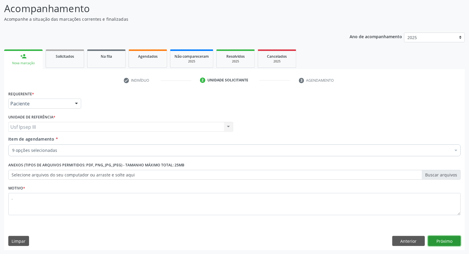
click at [444, 242] on button "Próximo" at bounding box center [444, 241] width 33 height 10
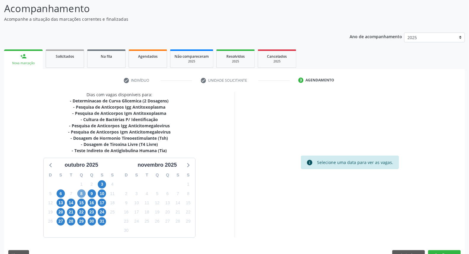
click at [80, 194] on span "8" at bounding box center [81, 194] width 8 height 8
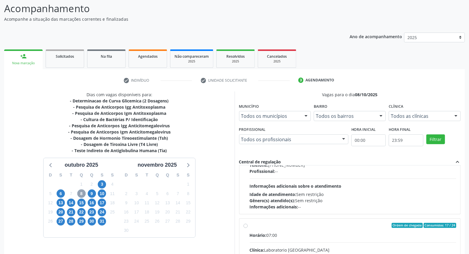
scroll to position [66, 0]
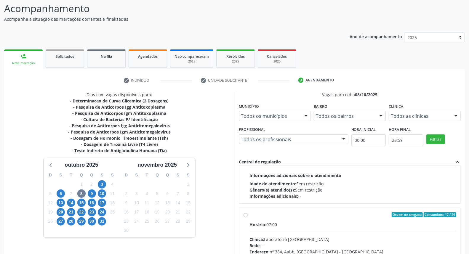
click at [325, 225] on div "Horário: 07:00" at bounding box center [353, 225] width 207 height 6
click at [248, 218] on input "Ordem de chegada Consumidos: 17 / 24 Horário: 07:00 Clínica: Laboratorio Sao Fr…" at bounding box center [246, 215] width 4 height 5
radio input "true"
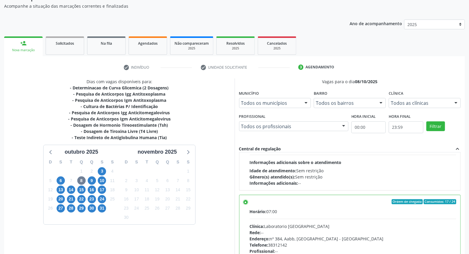
scroll to position [99, 0]
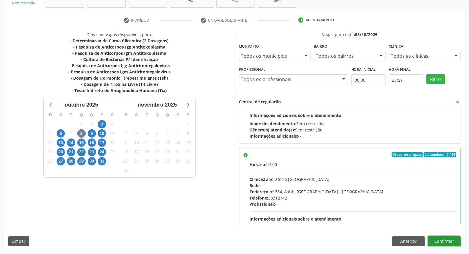
click at [454, 240] on button "Confirmar" at bounding box center [444, 242] width 33 height 10
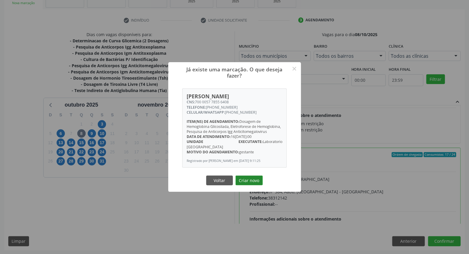
click at [254, 177] on button "Criar novo" at bounding box center [249, 181] width 27 height 10
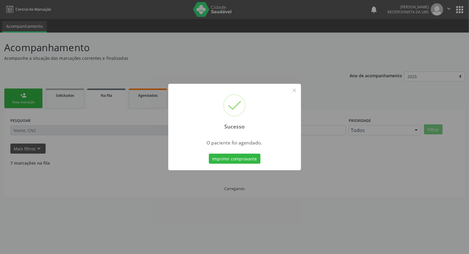
scroll to position [0, 0]
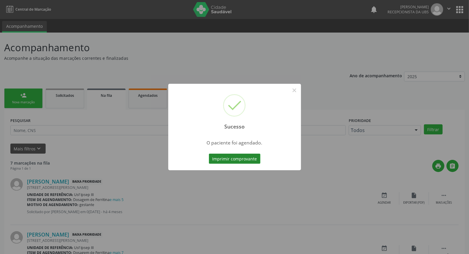
click at [227, 161] on button "Imprimir comprovante" at bounding box center [235, 159] width 52 height 10
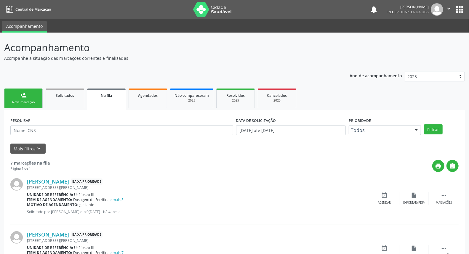
click at [26, 100] on div "Nova marcação" at bounding box center [24, 102] width 30 height 4
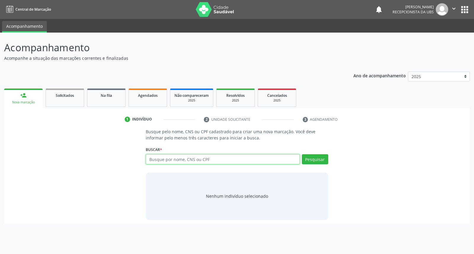
click at [170, 160] on input "text" at bounding box center [223, 159] width 154 height 10
type input "karla karoline gomes de lima"
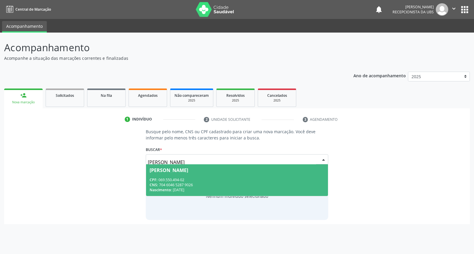
click at [211, 178] on div "CPF: 069.550.494-02" at bounding box center [237, 180] width 175 height 5
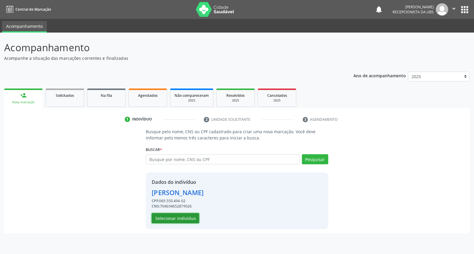
click at [180, 217] on button "Selecionar indivíduo" at bounding box center [175, 218] width 47 height 10
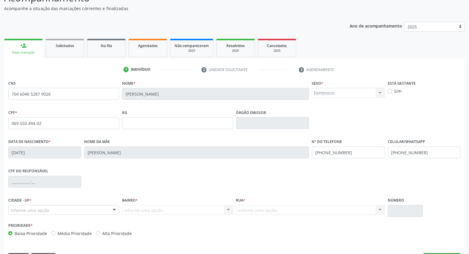
scroll to position [66, 0]
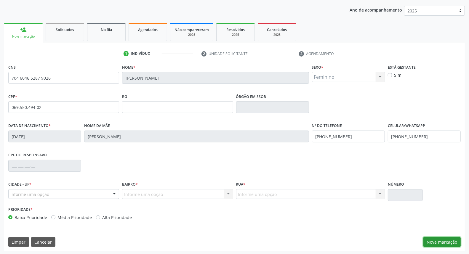
click at [447, 240] on button "Nova marcação" at bounding box center [442, 242] width 37 height 10
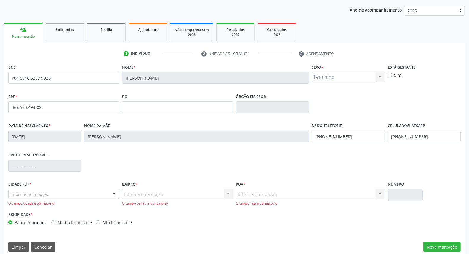
click at [106, 185] on div "Cidade - UF * Informe uma opção Serra Talhada - PE Nenhum resultado encontrado …" at bounding box center [63, 193] width 111 height 26
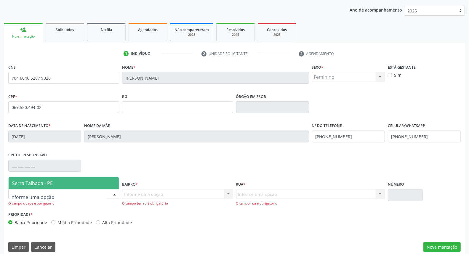
click at [114, 192] on div at bounding box center [114, 195] width 9 height 10
click at [111, 182] on span "Serra Talhada - PE" at bounding box center [64, 184] width 110 height 12
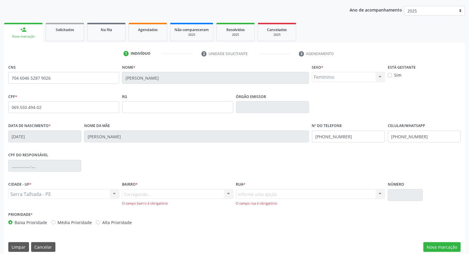
click at [136, 192] on div "Carregando... Nenhum resultado encontrado para: " " Nenhuma opção encontrada. D…" at bounding box center [177, 197] width 111 height 17
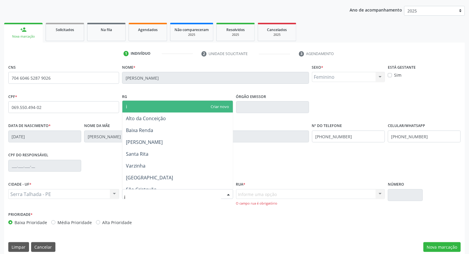
type input "ip"
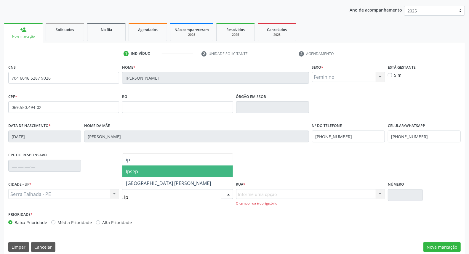
click at [144, 166] on span "Ipsep" at bounding box center [177, 172] width 110 height 12
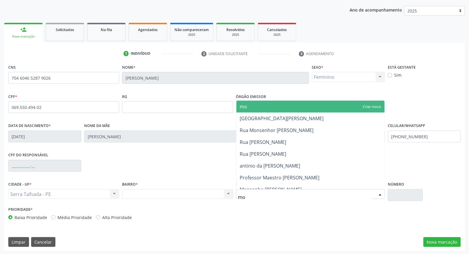
type input "moa"
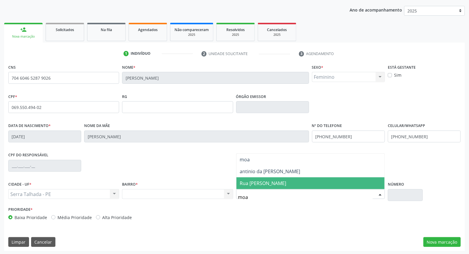
click at [253, 179] on span "Rua [PERSON_NAME]" at bounding box center [311, 184] width 148 height 12
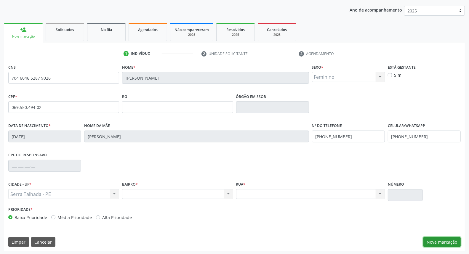
click at [445, 239] on button "Nova marcação" at bounding box center [442, 242] width 37 height 10
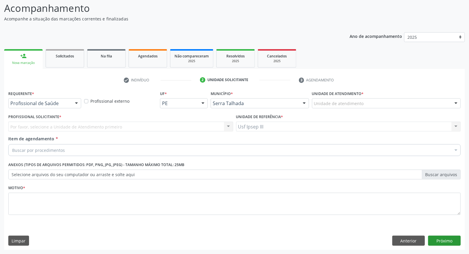
scroll to position [39, 0]
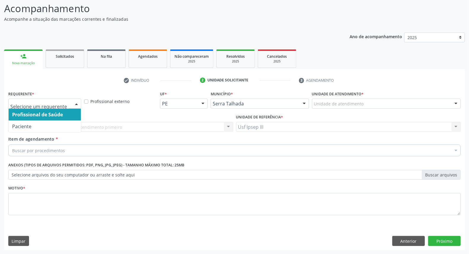
click at [79, 102] on div at bounding box center [76, 104] width 9 height 10
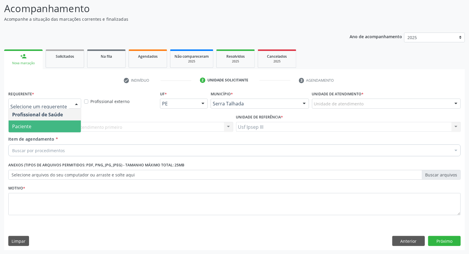
click at [69, 123] on span "Paciente" at bounding box center [45, 127] width 72 height 12
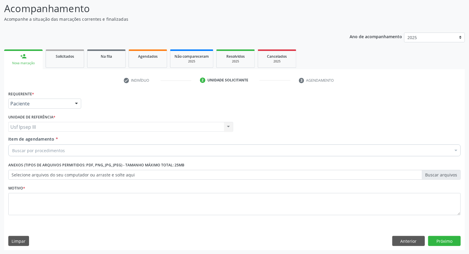
click at [76, 145] on div "Buscar por procedimentos" at bounding box center [234, 151] width 453 height 12
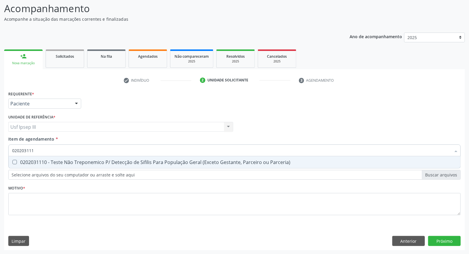
type input "0202031110"
click at [76, 160] on div "0202031110 - Teste Não Treponemico P/ Detecção de Sifilis Para População Geral …" at bounding box center [234, 162] width 445 height 5
checkbox Parceria\) "true"
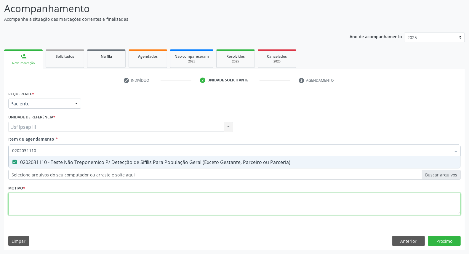
click at [51, 204] on div "Requerente * Paciente Profissional de Saúde Paciente Nenhum resultado encontrad…" at bounding box center [234, 157] width 453 height 134
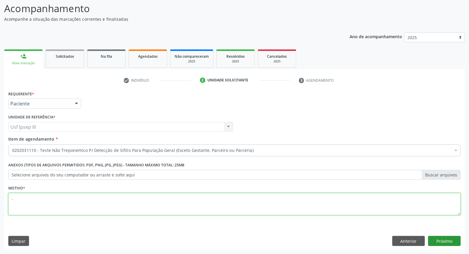
type textarea "."
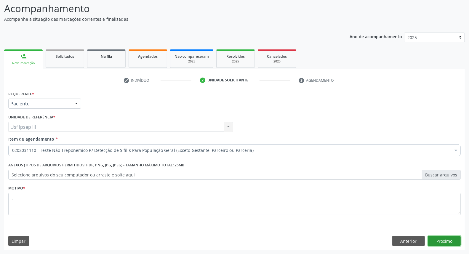
click at [446, 246] on button "Próximo" at bounding box center [444, 241] width 33 height 10
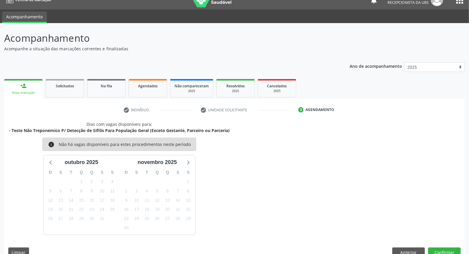
scroll to position [27, 0]
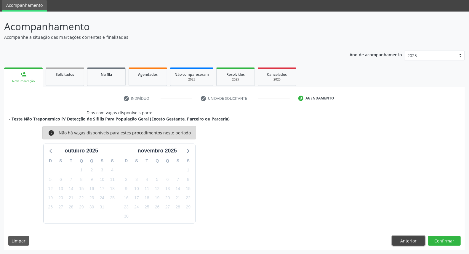
click at [406, 238] on button "Anterior" at bounding box center [409, 241] width 33 height 10
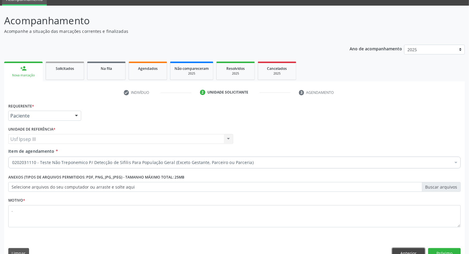
click at [412, 251] on button "Anterior" at bounding box center [409, 253] width 33 height 10
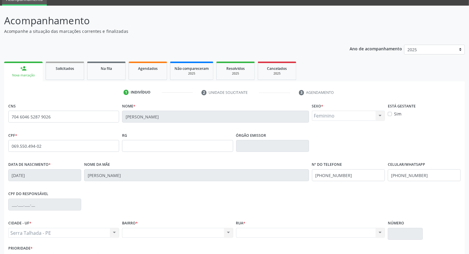
click at [469, 227] on html "Central de Marcação notifications Maria Gorete da Silva Lima Recepcionista da U…" at bounding box center [234, 100] width 469 height 254
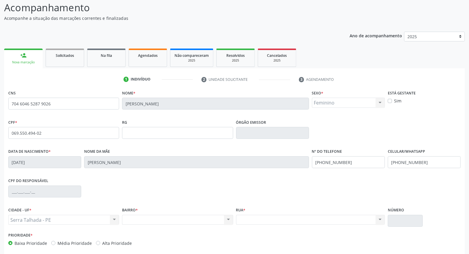
scroll to position [66, 0]
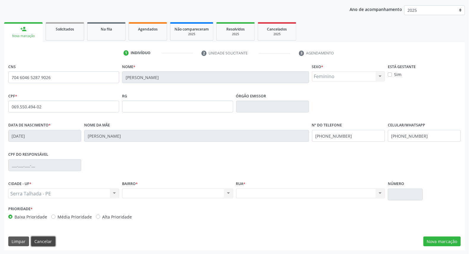
click at [42, 238] on button "Cancelar" at bounding box center [43, 242] width 24 height 10
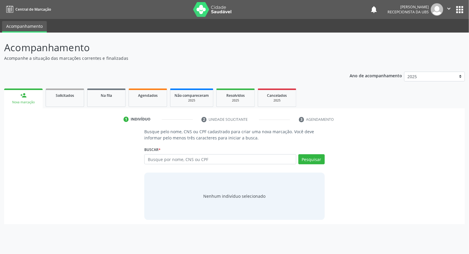
scroll to position [0, 0]
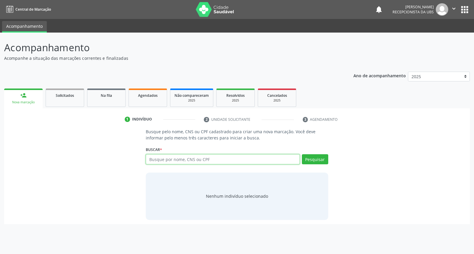
click at [168, 161] on input "text" at bounding box center [223, 159] width 154 height 10
type input "[DATE][PERSON_NAME]"
click at [236, 153] on div "Buscar * lucia delfino da rocha pereirtaa Busque por nome, CNS ou CPF Nenhum re…" at bounding box center [237, 156] width 182 height 23
click at [213, 158] on input "lucia delfino da rocha pereirtaa" at bounding box center [223, 159] width 154 height 10
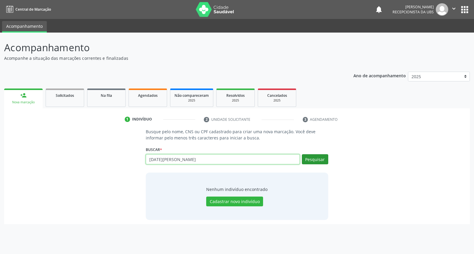
type input "[DATE][PERSON_NAME]"
click at [319, 162] on button "Pesquisar" at bounding box center [315, 159] width 26 height 10
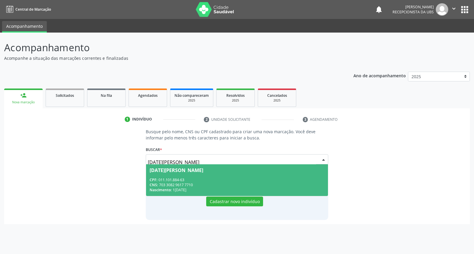
click at [246, 180] on div "CPF: 011.101.884-63" at bounding box center [237, 180] width 175 height 5
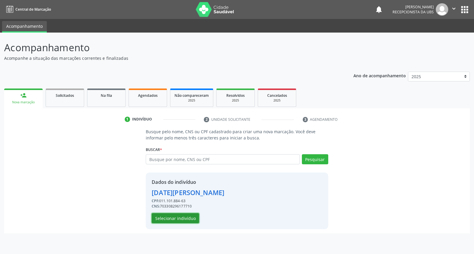
drag, startPoint x: 185, startPoint y: 219, endPoint x: 187, endPoint y: 208, distance: 11.5
click at [187, 210] on div "Dados do indivíduo Lucia Delfino da Rocha Pereira CPF: 011.101.884-63 CNS: 7033…" at bounding box center [188, 201] width 73 height 45
click at [188, 220] on button "Selecionar indivíduo" at bounding box center [175, 218] width 47 height 10
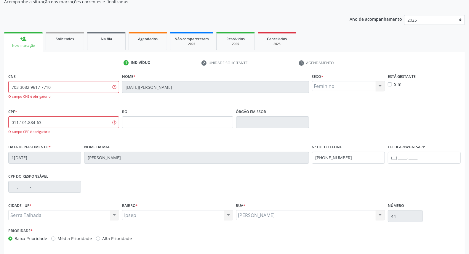
scroll to position [79, 0]
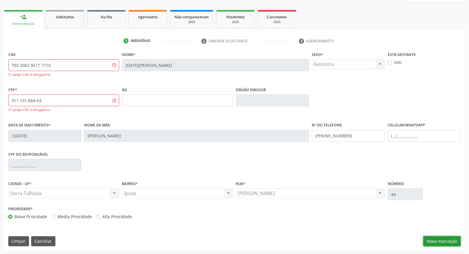
drag, startPoint x: 443, startPoint y: 235, endPoint x: 436, endPoint y: 239, distance: 8.0
click at [443, 235] on div "CNS 703 3082 9617 7710 O campo CNS é obrigatório Nome * Lucia Delfino da Rocha …" at bounding box center [234, 150] width 461 height 200
click at [435, 240] on button "Nova marcação" at bounding box center [442, 242] width 37 height 10
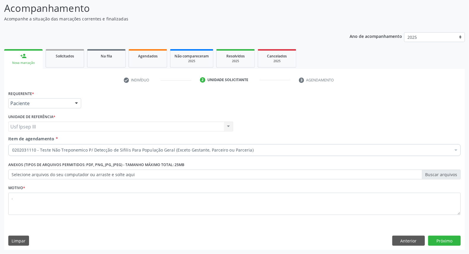
scroll to position [39, 0]
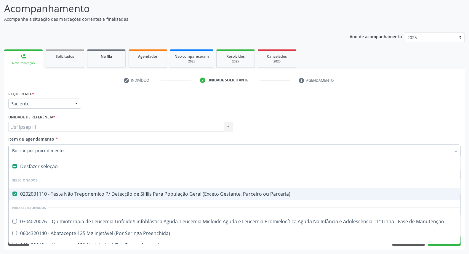
click at [331, 146] on div at bounding box center [234, 151] width 453 height 12
drag, startPoint x: 55, startPoint y: 169, endPoint x: 54, endPoint y: 163, distance: 5.8
click at [55, 168] on div "Desfazer seleção" at bounding box center [243, 167] width 469 height 12
checkbox Parceria\) "false"
click at [63, 150] on input "Item de agendamento *" at bounding box center [231, 151] width 439 height 12
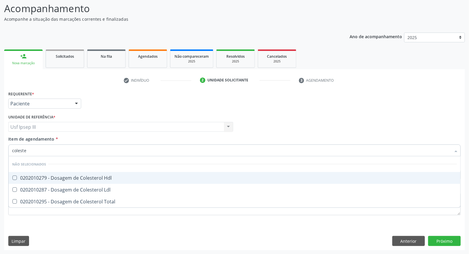
type input "colester"
click at [35, 179] on div "0202010279 - Dosagem de Colesterol Hdl" at bounding box center [234, 178] width 445 height 5
checkbox Hdl "true"
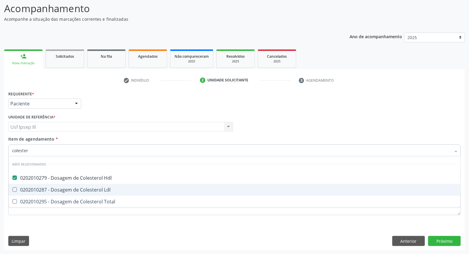
drag, startPoint x: 34, startPoint y: 189, endPoint x: 33, endPoint y: 201, distance: 12.3
click at [34, 190] on div "0202010287 - Dosagem de Colesterol Ldl" at bounding box center [234, 190] width 445 height 5
checkbox Ldl "true"
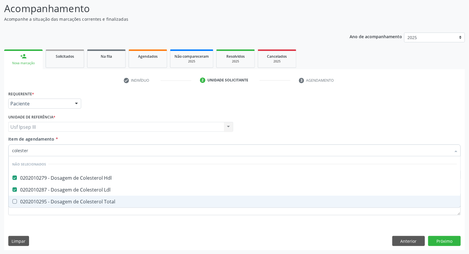
drag, startPoint x: 32, startPoint y: 201, endPoint x: 34, endPoint y: 197, distance: 4.3
click at [32, 201] on div "0202010295 - Dosagem de Colesterol Total" at bounding box center [234, 202] width 445 height 5
checkbox Total "true"
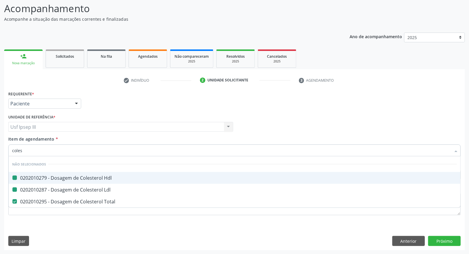
type input "cole"
checkbox Hdl "false"
checkbox Total "false"
checkbox Ldl "false"
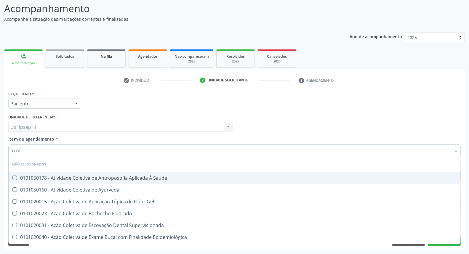
type input "col"
checkbox Hdl "false"
checkbox Ldl "false"
checkbox Total "false"
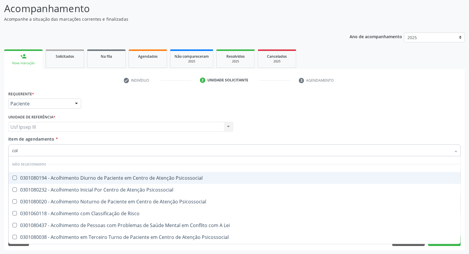
type input "co"
checkbox Hdl "false"
checkbox Ldl "false"
checkbox Total "false"
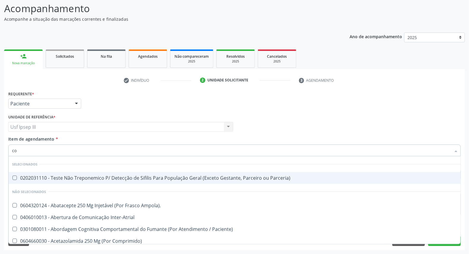
type input "c"
checkbox Hdl "false"
checkbox Ldl "false"
checkbox Total "false"
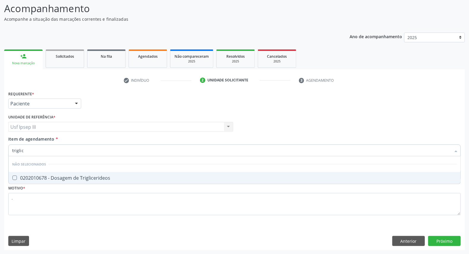
type input "triglice"
click at [65, 177] on div "0202010678 - Dosagem de Triglicerideos" at bounding box center [234, 178] width 445 height 5
checkbox Triglicerideos "true"
type input "t"
checkbox Triglicerideos "false"
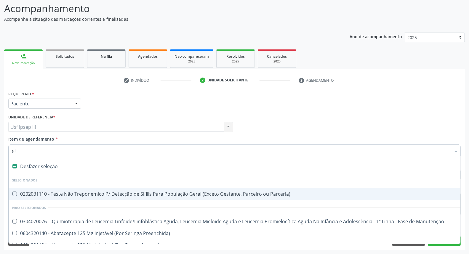
type input "gli"
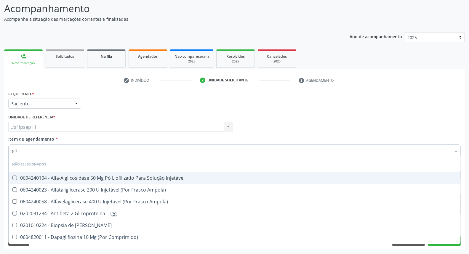
checkbox Triglicerideos "true"
type input "glic"
checkbox Triglicerideos "true"
checkbox Delgada\) "false"
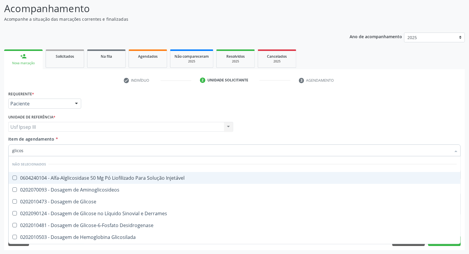
type input "glicose"
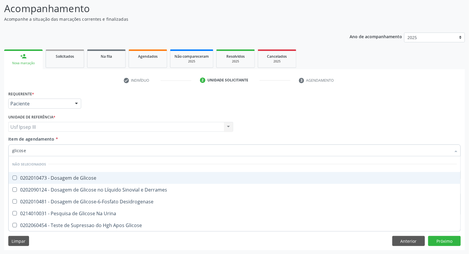
click at [64, 177] on div "0202010473 - Dosagem de Glicose" at bounding box center [234, 178] width 445 height 5
checkbox Glicose "true"
type input "glicos"
checkbox Glicose "false"
checkbox Desidrogenase "true"
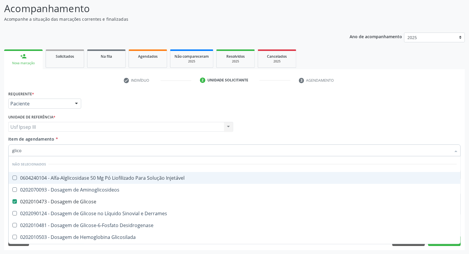
type input "glic"
checkbox Glicose "false"
checkbox Glicosilada "false"
type input "g"
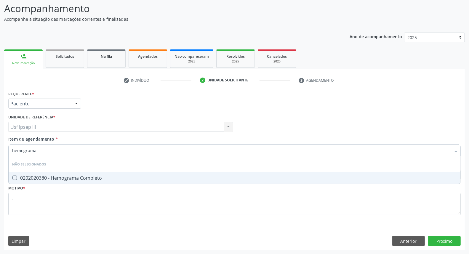
type input "hemograma"
click at [66, 178] on div "0202020380 - Hemograma Completo" at bounding box center [234, 178] width 445 height 5
checkbox Completo "true"
click at [447, 245] on button "Próximo" at bounding box center [444, 241] width 33 height 10
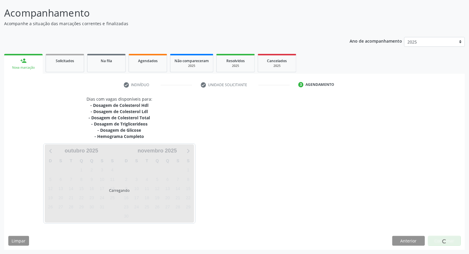
scroll to position [34, 0]
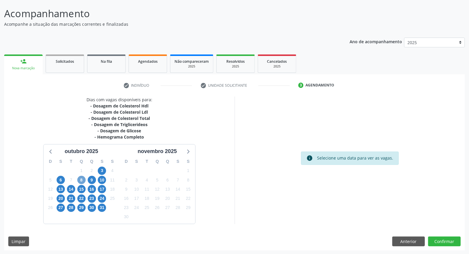
click at [82, 179] on span "8" at bounding box center [81, 180] width 8 height 8
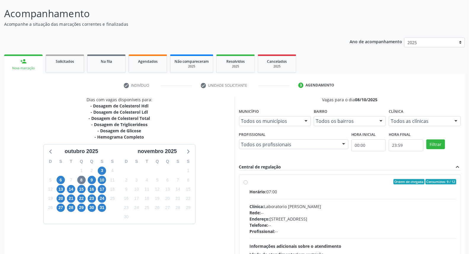
drag, startPoint x: 325, startPoint y: 220, endPoint x: 342, endPoint y: 215, distance: 17.8
click at [326, 220] on div "Endereço: Casa, nº 409, N Senhora da Penha, Serra Talhada - PE" at bounding box center [353, 219] width 207 height 6
click at [327, 220] on div "Endereço: Casa, nº 409, N Senhora da Penha, Serra Talhada - PE" at bounding box center [353, 219] width 207 height 6
click at [248, 185] on input "Ordem de chegada Consumidos: 9 / 12 Horário: 07:00 Clínica: Laboratorio Jose Pa…" at bounding box center [246, 181] width 4 height 5
radio input "true"
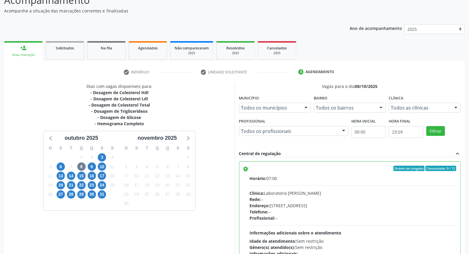
scroll to position [99, 0]
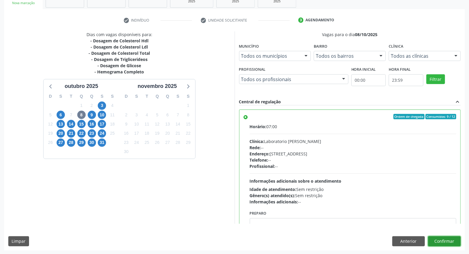
click at [451, 239] on button "Confirmar" at bounding box center [444, 242] width 33 height 10
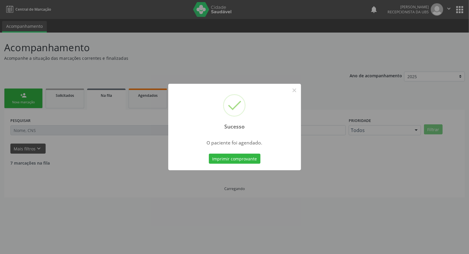
scroll to position [0, 0]
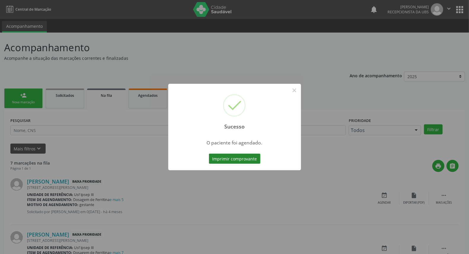
click at [227, 158] on button "Imprimir comprovante" at bounding box center [235, 159] width 52 height 10
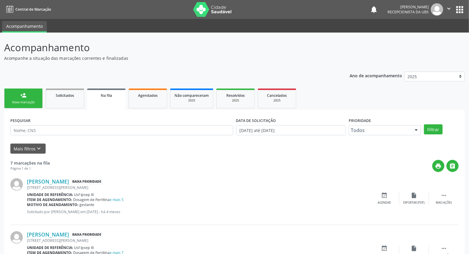
click at [25, 99] on link "person_add Nova marcação" at bounding box center [23, 99] width 39 height 20
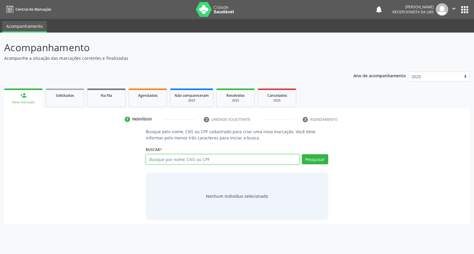
click at [155, 156] on input "text" at bounding box center [223, 159] width 154 height 10
type input "[DATE][PERSON_NAME]"
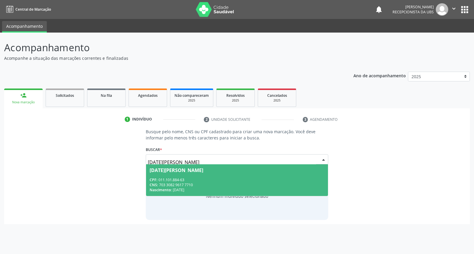
click at [161, 173] on span "[DATE][PERSON_NAME] CPF: 011.101.884-63 CNS: 703 3082 9617 7710 Nascimento: [DA…" at bounding box center [237, 181] width 182 height 32
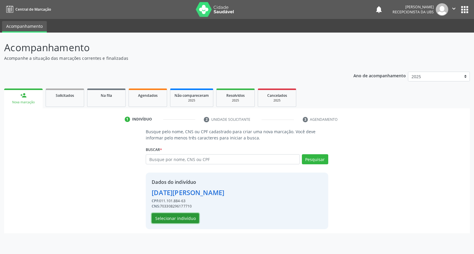
click at [179, 214] on button "Selecionar indivíduo" at bounding box center [175, 218] width 47 height 10
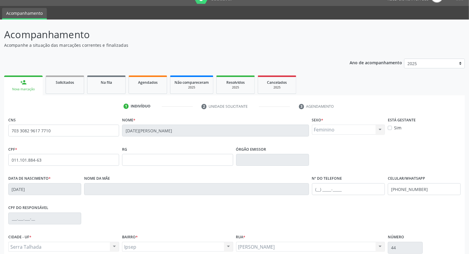
scroll to position [66, 0]
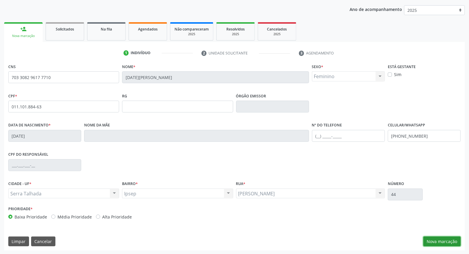
click at [454, 241] on button "Nova marcação" at bounding box center [442, 242] width 37 height 10
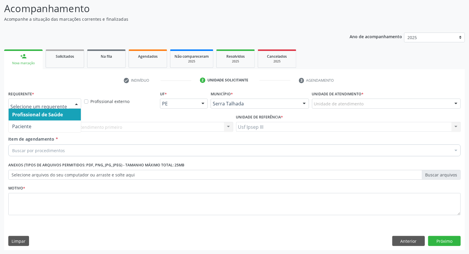
click at [76, 101] on div at bounding box center [76, 104] width 9 height 10
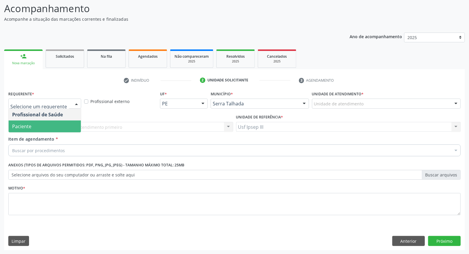
click at [69, 130] on span "Paciente" at bounding box center [45, 127] width 72 height 12
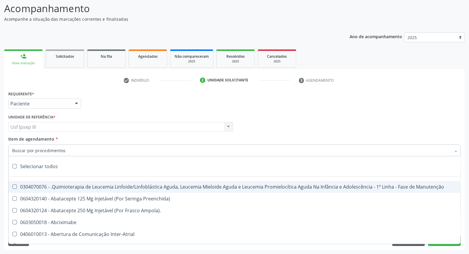
click at [76, 147] on div at bounding box center [234, 151] width 453 height 12
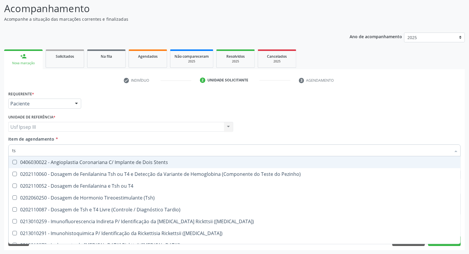
type input "tsh"
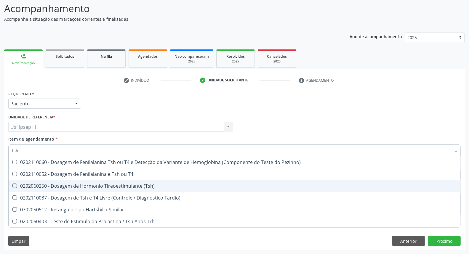
click at [66, 184] on div "0202060250 - Dosagem de Hormonio Tireoestimulante (Tsh)" at bounding box center [234, 186] width 445 height 5
checkbox \(Tsh\) "true"
type input "ts"
checkbox \(Tsh\) "false"
checkbox Tardio\) "true"
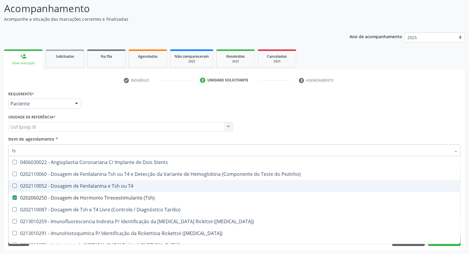
type input "t"
checkbox \(Tsh\) "false"
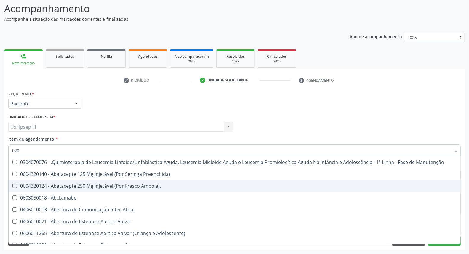
type input "0202"
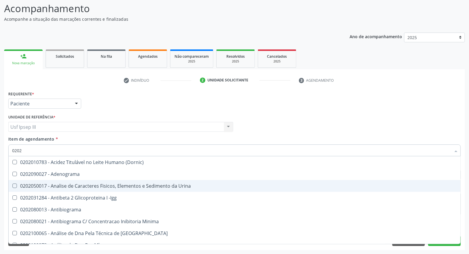
checkbox \(Tsh\) "true"
type input "02020"
checkbox Esperma "true"
checkbox \(Tsh\) "false"
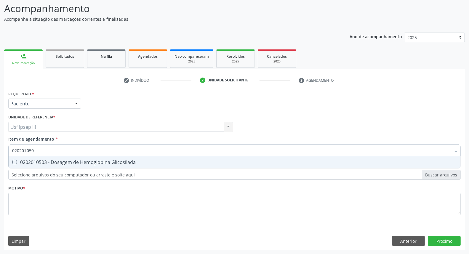
type input "0202010503"
click at [75, 158] on span "0202010503 - Dosagem de Hemoglobina Glicosilada" at bounding box center [235, 163] width 452 height 12
checkbox Glicosilada "true"
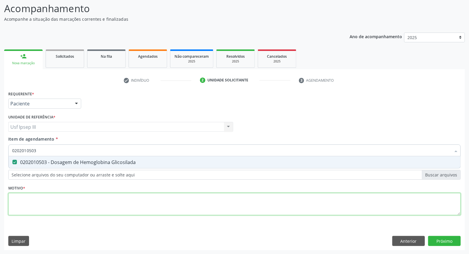
click at [61, 205] on div "Requerente * Paciente Profissional de Saúde Paciente Nenhum resultado encontrad…" at bounding box center [234, 157] width 453 height 134
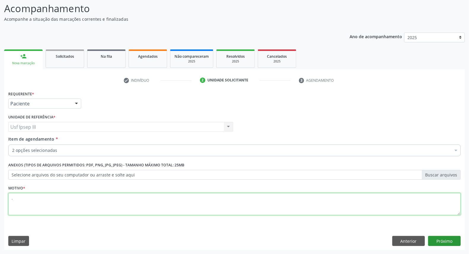
type textarea "."
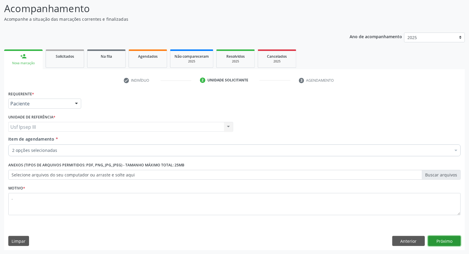
click at [450, 240] on button "Próximo" at bounding box center [444, 241] width 33 height 10
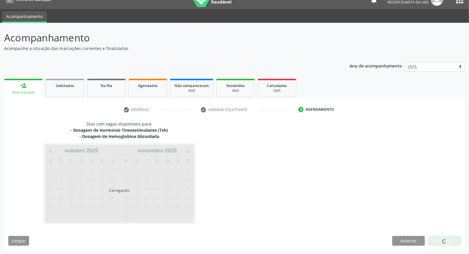
scroll to position [9, 0]
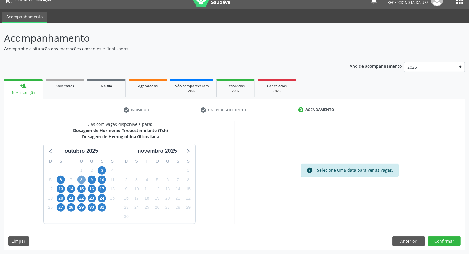
click at [82, 180] on span "8" at bounding box center [81, 180] width 8 height 8
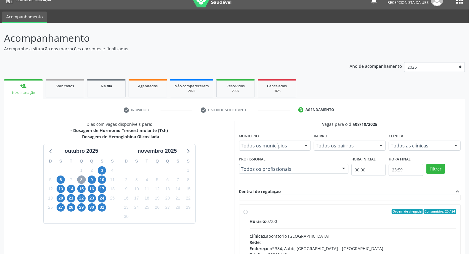
scroll to position [132, 0]
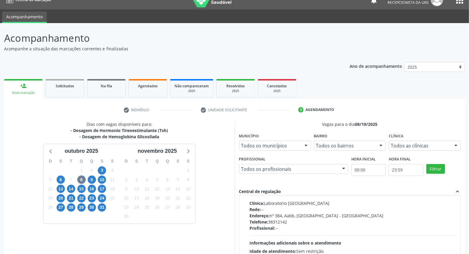
click at [351, 211] on div "Rede: --" at bounding box center [353, 210] width 207 height 6
click at [248, 182] on input "Ordem de chegada Consumidos: 20 / 24 Horário: 07:00 Clínica: Laboratorio [GEOGR…" at bounding box center [246, 178] width 4 height 5
radio input "true"
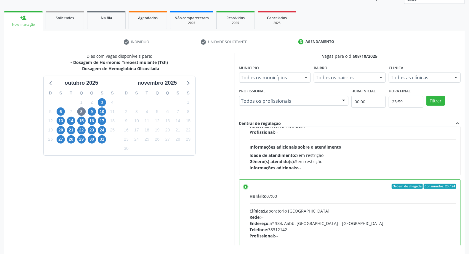
scroll to position [99, 0]
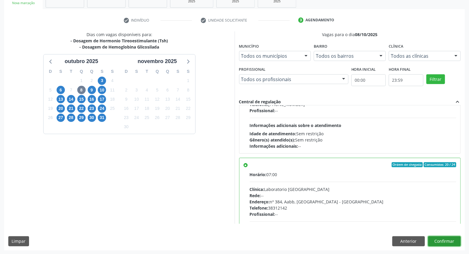
click at [436, 239] on button "Confirmar" at bounding box center [444, 242] width 33 height 10
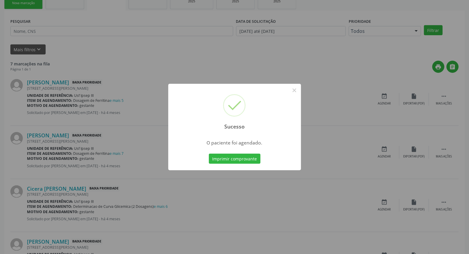
scroll to position [0, 0]
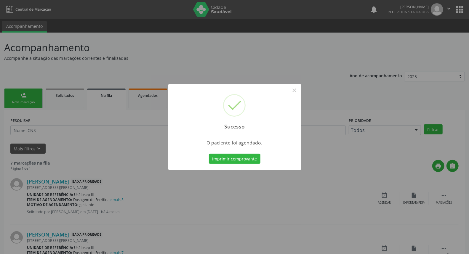
click at [229, 151] on div "Sucesso × O paciente foi agendado. Imprimir comprovante Cancel" at bounding box center [234, 127] width 133 height 87
click at [227, 159] on button "Imprimir comprovante" at bounding box center [235, 159] width 52 height 10
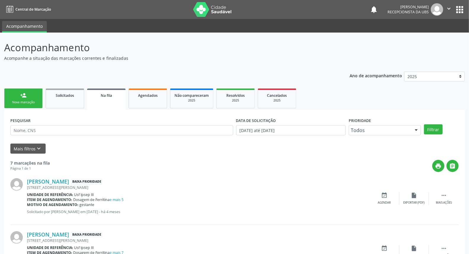
click at [30, 93] on link "person_add Nova marcação" at bounding box center [23, 99] width 39 height 20
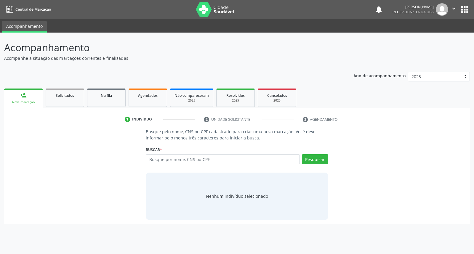
click at [165, 153] on div "Buscar * Busque por nome, CNS ou CPF Nenhum resultado encontrado para: " " Digi…" at bounding box center [237, 156] width 182 height 23
click at [165, 157] on input "text" at bounding box center [223, 159] width 154 height 10
type input "[DATE][PERSON_NAME]"
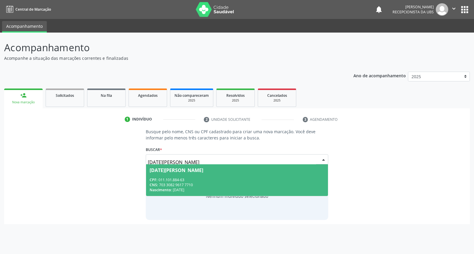
click at [168, 168] on div "[DATE][PERSON_NAME]" at bounding box center [177, 170] width 54 height 5
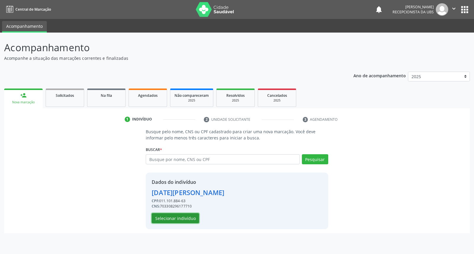
click at [177, 220] on button "Selecionar indivíduo" at bounding box center [175, 218] width 47 height 10
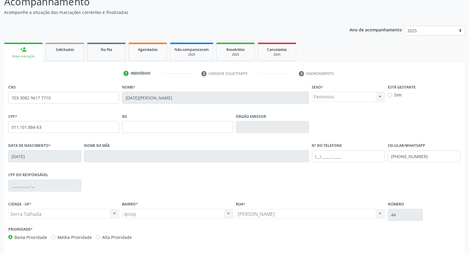
scroll to position [66, 0]
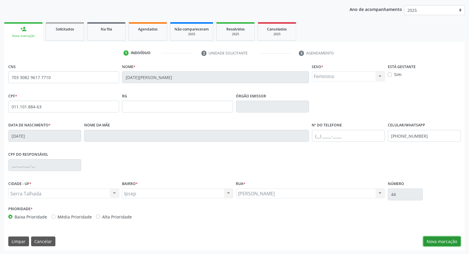
click at [452, 239] on button "Nova marcação" at bounding box center [442, 242] width 37 height 10
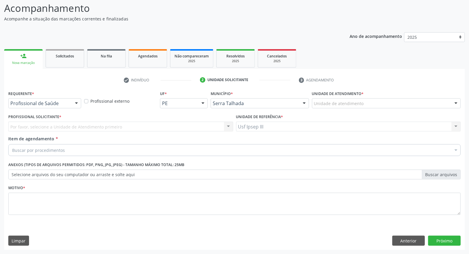
scroll to position [39, 0]
click at [71, 101] on div at bounding box center [44, 104] width 73 height 10
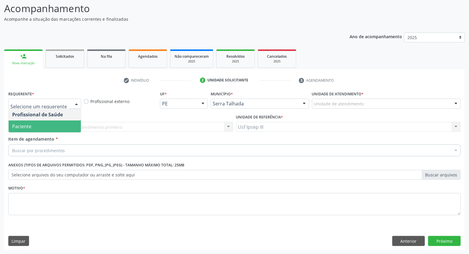
click at [68, 125] on span "Paciente" at bounding box center [45, 127] width 72 height 12
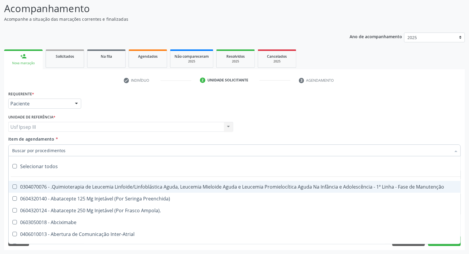
click at [72, 150] on div at bounding box center [234, 151] width 453 height 12
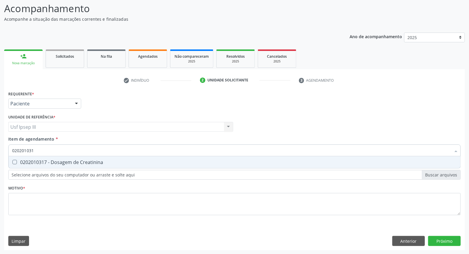
type input "0202010317"
click at [75, 161] on div "0202010317 - Dosagem de Creatinina" at bounding box center [234, 162] width 445 height 5
checkbox Creatinina "true"
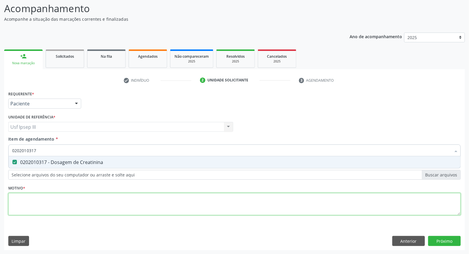
click at [59, 205] on div "Requerente * Paciente Profissional de Saúde Paciente Nenhum resultado encontrad…" at bounding box center [234, 157] width 453 height 134
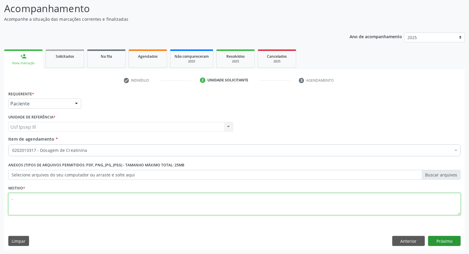
type textarea "."
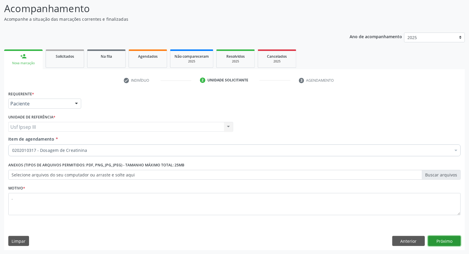
click at [442, 242] on button "Próximo" at bounding box center [444, 241] width 33 height 10
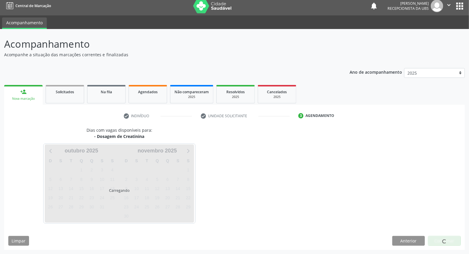
scroll to position [3, 0]
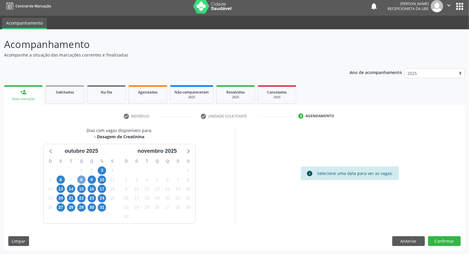
click at [79, 180] on span "8" at bounding box center [81, 180] width 8 height 8
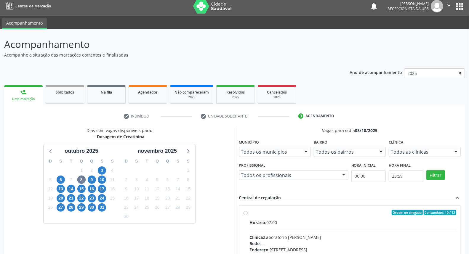
click at [337, 224] on div "Horário: 07:00" at bounding box center [353, 223] width 207 height 6
click at [248, 216] on input "Ordem de chegada Consumidos: 10 / 12 Horário: 07:00 Clínica: Laboratorio Jose P…" at bounding box center [246, 212] width 4 height 5
radio input "true"
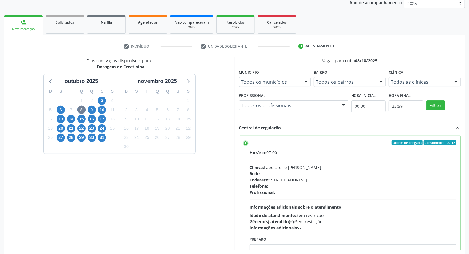
scroll to position [99, 0]
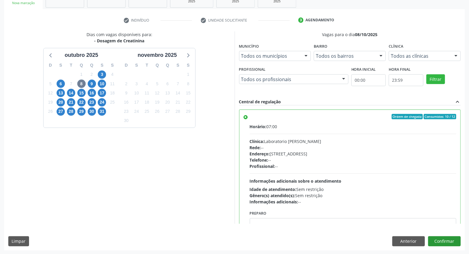
drag, startPoint x: 445, startPoint y: 235, endPoint x: 444, endPoint y: 241, distance: 6.6
click at [444, 241] on div "Dias com vagas disponíveis para: - Dosagem de Creatinina outubro 2025 D S T Q Q…" at bounding box center [234, 140] width 461 height 219
click at [444, 241] on button "Confirmar" at bounding box center [444, 242] width 33 height 10
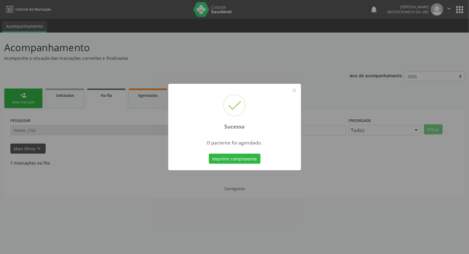
scroll to position [0, 0]
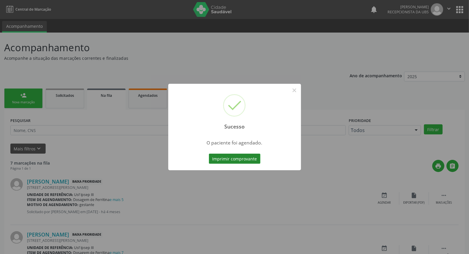
click at [221, 161] on button "Imprimir comprovante" at bounding box center [235, 159] width 52 height 10
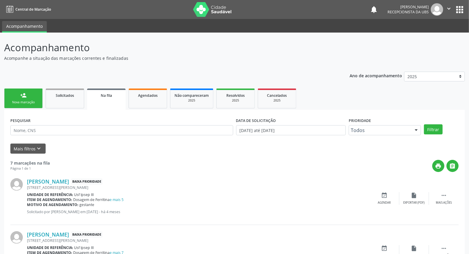
click at [26, 102] on div "Nova marcação" at bounding box center [24, 102] width 30 height 4
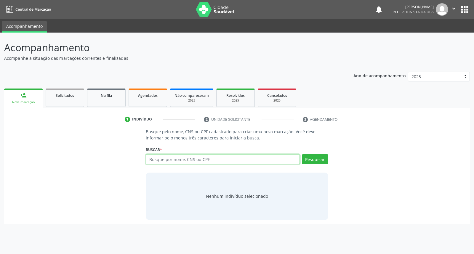
click at [156, 157] on input "text" at bounding box center [223, 159] width 154 height 10
type input "gabriela claudia de moura lima"
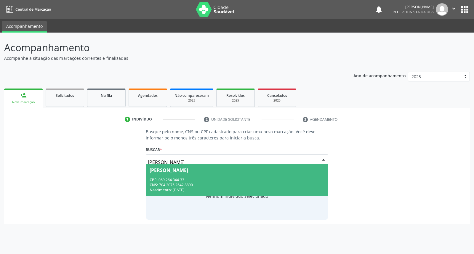
click at [183, 175] on span "Gabriela Claudia de Moura Lima CPF: 069.264.344-33 CNS: 704 2075 2642 8890 Nasc…" at bounding box center [237, 181] width 182 height 32
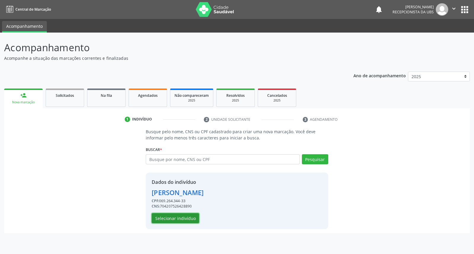
click at [177, 216] on button "Selecionar indivíduo" at bounding box center [175, 218] width 47 height 10
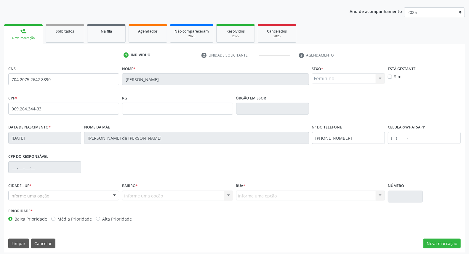
scroll to position [66, 0]
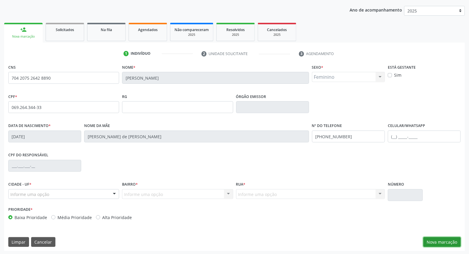
click at [442, 241] on button "Nova marcação" at bounding box center [442, 242] width 37 height 10
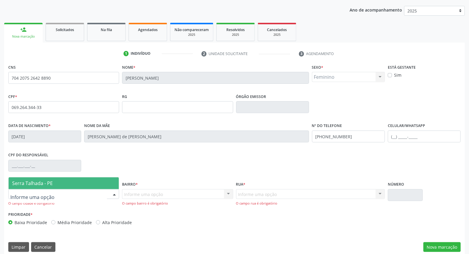
click at [79, 190] on div at bounding box center [63, 194] width 111 height 10
click at [81, 181] on span "Serra Talhada - PE" at bounding box center [64, 184] width 110 height 12
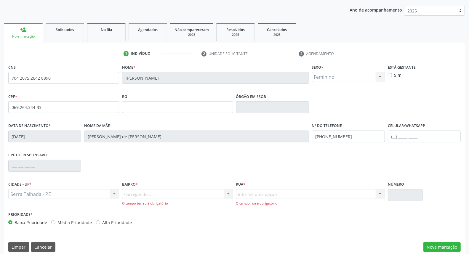
click at [173, 193] on div "Carregando... Nenhum resultado encontrado para: " " Nenhuma opção encontrada. D…" at bounding box center [177, 197] width 111 height 17
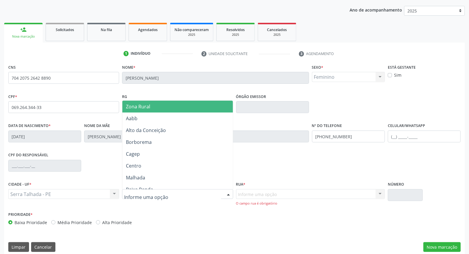
click at [228, 198] on div at bounding box center [228, 195] width 9 height 10
type input "ip"
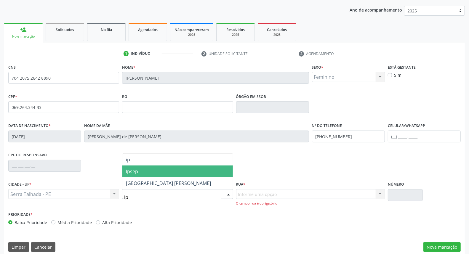
click at [223, 172] on span "Ipsep" at bounding box center [177, 172] width 110 height 12
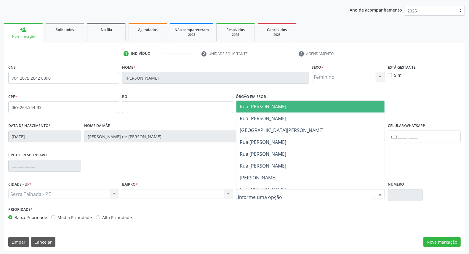
click at [259, 194] on input "text" at bounding box center [305, 198] width 135 height 12
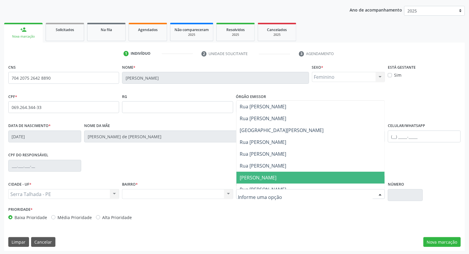
click at [257, 183] on span "Sebastião Ferreira da Silva" at bounding box center [311, 178] width 148 height 12
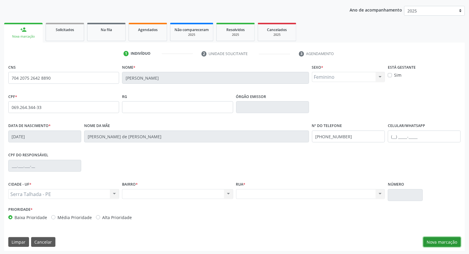
click at [440, 242] on button "Nova marcação" at bounding box center [442, 242] width 37 height 10
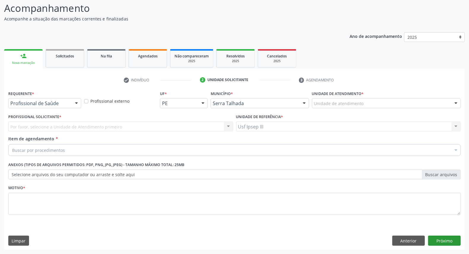
scroll to position [39, 0]
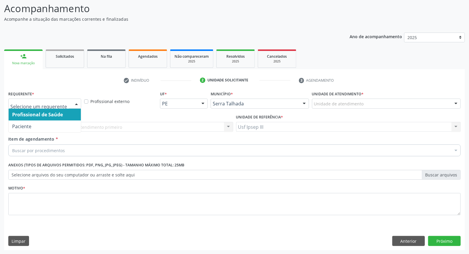
click at [74, 102] on div at bounding box center [76, 104] width 9 height 10
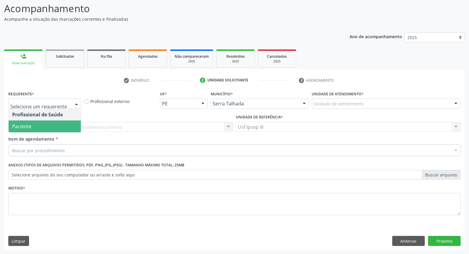
click at [47, 125] on span "Paciente" at bounding box center [45, 127] width 72 height 12
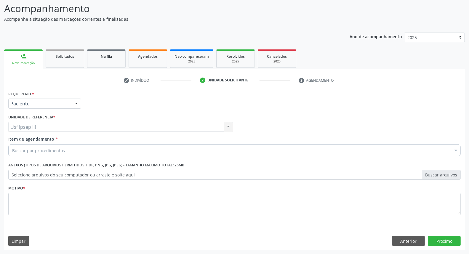
drag, startPoint x: 55, startPoint y: 141, endPoint x: 54, endPoint y: 150, distance: 8.7
click at [54, 150] on span "Item de agendamento * Buscar por procedimentos Selecionar todos 0304070076 - .Q…" at bounding box center [234, 145] width 453 height 18
click at [72, 158] on div "Item de agendamento * Buscar por procedimentos Selecionar todos 0304070076 - .Q…" at bounding box center [235, 147] width 456 height 23
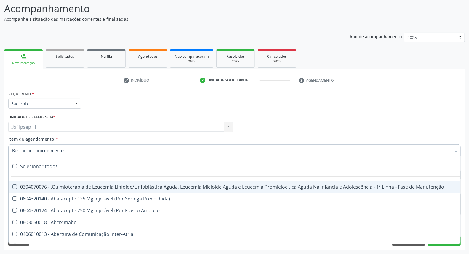
click at [64, 148] on div at bounding box center [234, 151] width 453 height 12
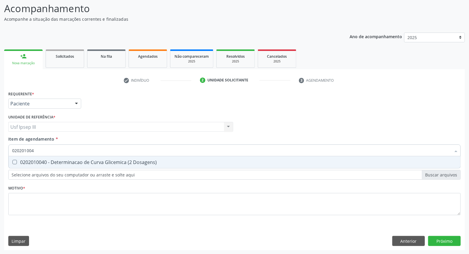
type input "0202010040"
click at [64, 161] on div "0202010040 - Determinacao de Curva Glicemica (2 Dosagens)" at bounding box center [234, 162] width 445 height 5
checkbox Dosagens\) "true"
type input "0"
checkbox Dosagens\) "false"
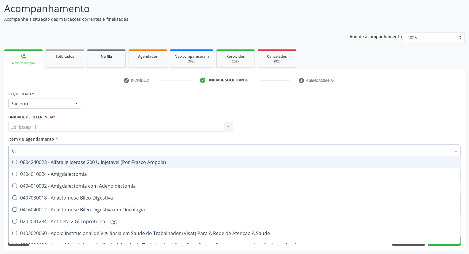
type input "igg"
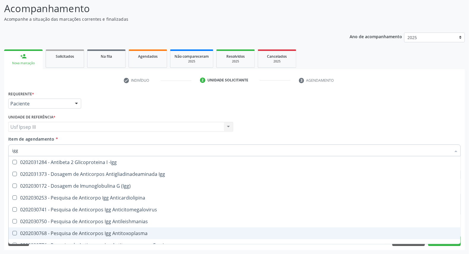
click at [47, 232] on div "0202030768 - Pesquisa de Anticorpos Igg Antitoxoplasma" at bounding box center [234, 233] width 445 height 5
checkbox Antitoxoplasma "true"
type input "ig"
checkbox Antitoxoplasma "false"
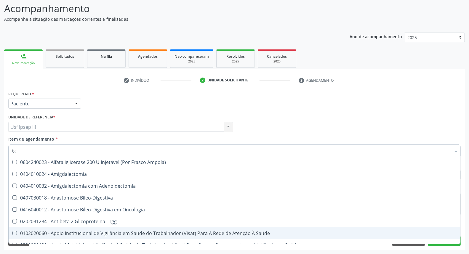
type input "igm"
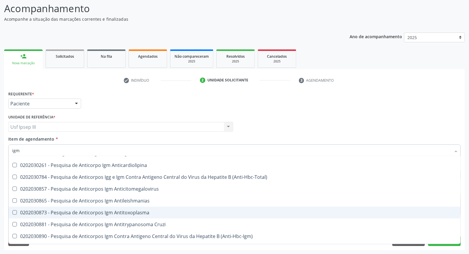
scroll to position [33, 0]
click at [70, 213] on div "0202030873 - Pesquisa de Anticorpos Igm Antitoxoplasma" at bounding box center [234, 212] width 445 height 5
checkbox Antitoxoplasma "true"
type input "ig"
checkbox Antitoxoplasma "false"
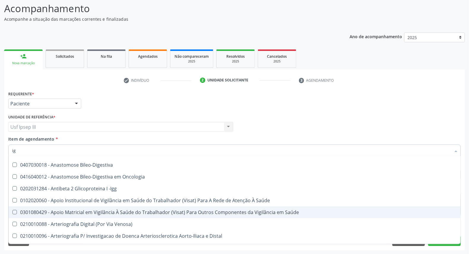
type input "i"
checkbox Antitoxoplasma "false"
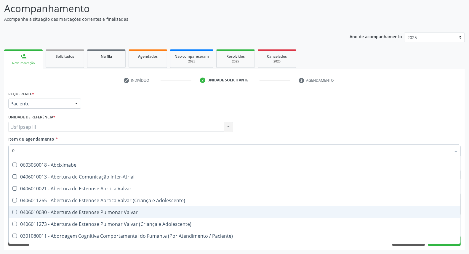
type input "02"
checkbox Próstata "true"
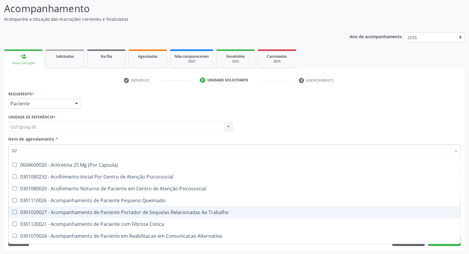
type input "020"
checkbox Captação "true"
checkbox Dosagens\) "false"
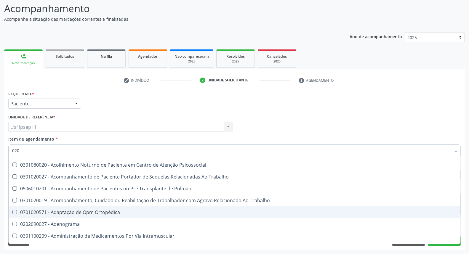
type input "0202"
checkbox Arquitetura "true"
checkbox Dosagens\) "false"
checkbox Dosagens\) "true"
checkbox Euglobulina "true"
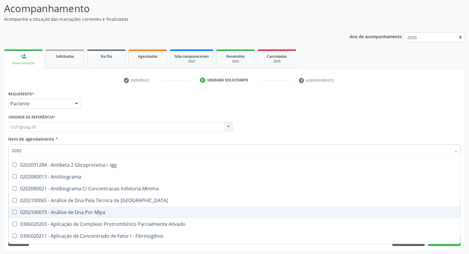
type input "02020"
checkbox Parceria\) "true"
checkbox Dosagens\) "false"
checkbox Carini "true"
checkbox Parceria\) "true"
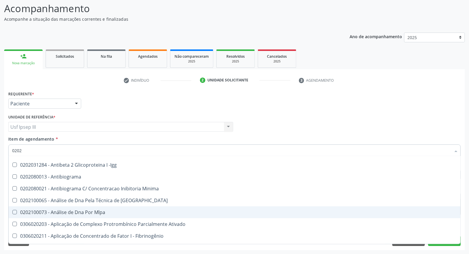
checkbox Antitoxoplasma "false"
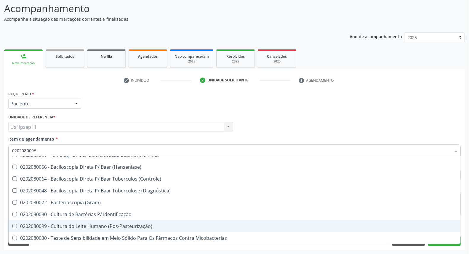
scroll to position [0, 0]
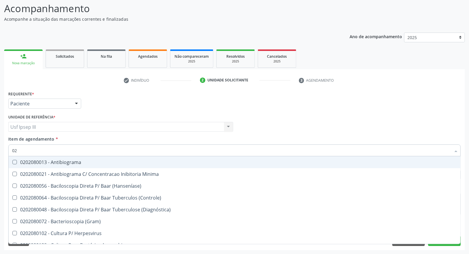
type input "0"
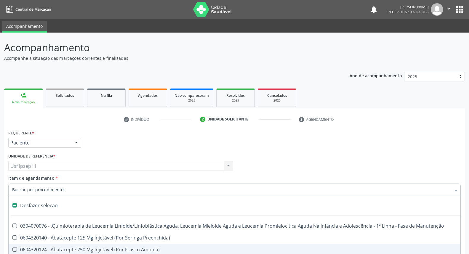
scroll to position [39, 0]
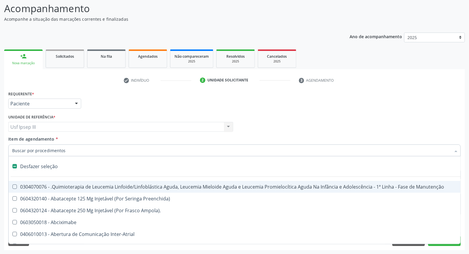
click at [457, 152] on div at bounding box center [456, 151] width 9 height 10
checkbox Preenchida\) "true"
checkbox Ampola\)\ "true"
checkbox Abciximabe "true"
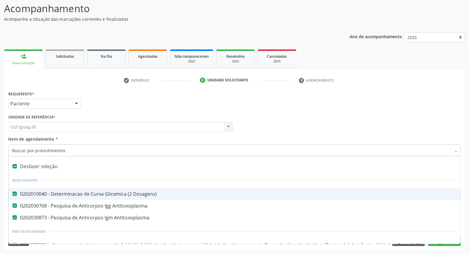
click at [457, 150] on div at bounding box center [456, 151] width 9 height 10
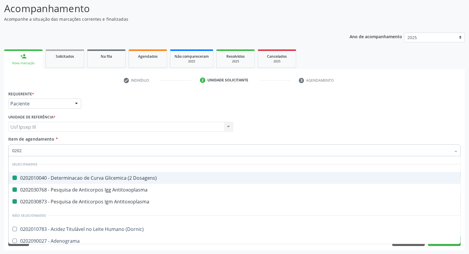
type input "02021"
checkbox Dosagens\) "false"
checkbox Antitoxoplasma "false"
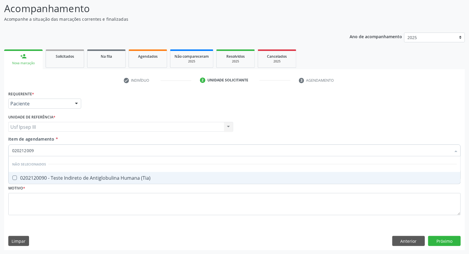
type input "0202120090"
click at [243, 172] on span "0202120090 - Teste Indireto de Antiglobulina Humana (Tia)" at bounding box center [235, 178] width 452 height 12
checkbox \(Tia\) "true"
type input "02021200"
checkbox \(Tia\) "false"
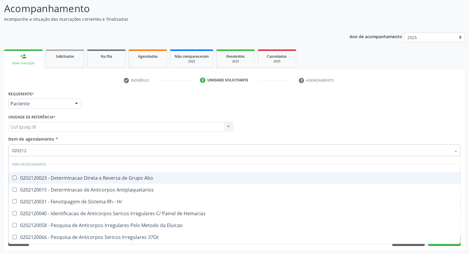
type input "02021"
checkbox \(Tia\) "false"
type input "0202"
checkbox Blot "true"
checkbox Mlpa "true"
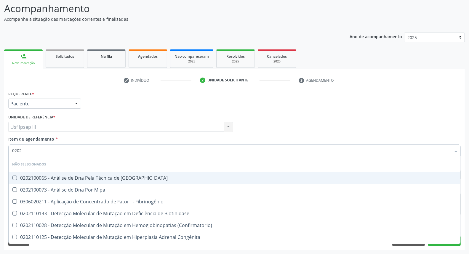
checkbox Fibrinogênio "true"
checkbox \(Tia\) "false"
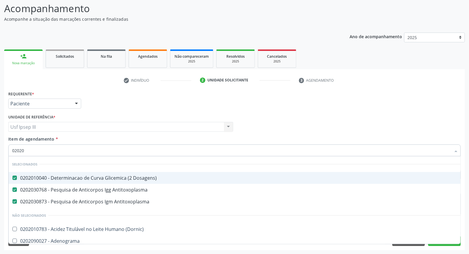
type input "020208"
checkbox Dosagens\) "false"
checkbox Antitoxoplasma "false"
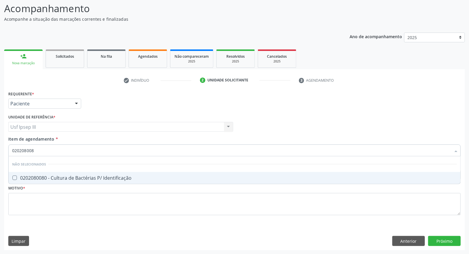
type input "0202080080"
click at [242, 177] on div "0202080080 - Cultura de Bactérias P/ Identificação" at bounding box center [234, 178] width 445 height 5
checkbox Identificação "true"
type input "02020800"
checkbox Identificação "false"
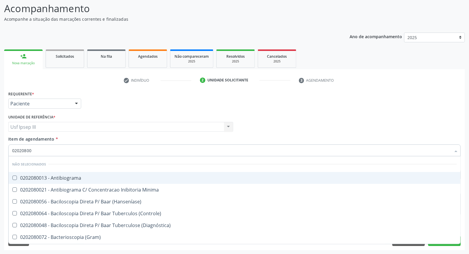
type input "0202080"
checkbox Identificação "false"
type input "02020"
checkbox Antibiograma "true"
checkbox Minima "true"
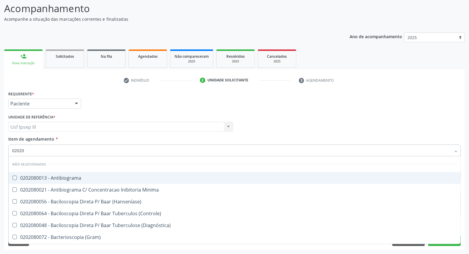
checkbox \(Hanseníase\) "true"
checkbox Identificação "false"
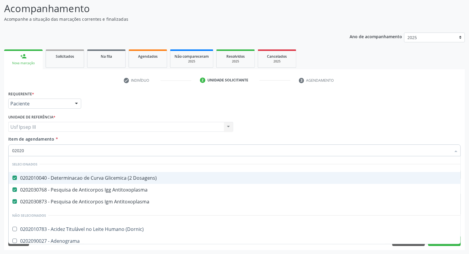
type input "020206"
checkbox Dosagens\) "false"
checkbox Antitoxoplasma "false"
checkbox Identificação "false"
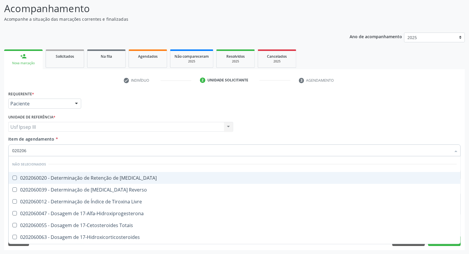
type input "02020"
checkbox T3 "true"
checkbox Reverso "true"
checkbox Livre "true"
checkbox Gnrh "true"
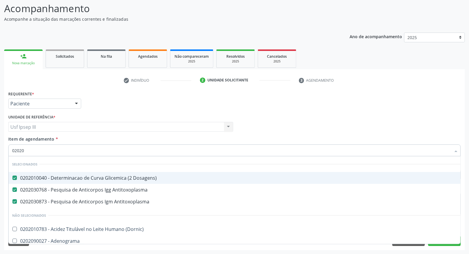
type input "020206"
checkbox Dosagens\) "false"
checkbox Antitoxoplasma "false"
checkbox Identificação "false"
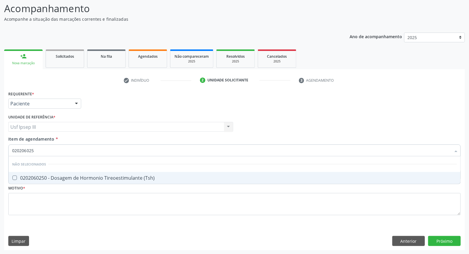
type input "0202060250"
click at [172, 167] on li "Não selecionados" at bounding box center [235, 165] width 452 height 16
click at [155, 173] on span "0202060250 - Dosagem de Hormonio Tireoestimulante (Tsh)" at bounding box center [235, 178] width 452 height 12
checkbox \(Tsh\) "true"
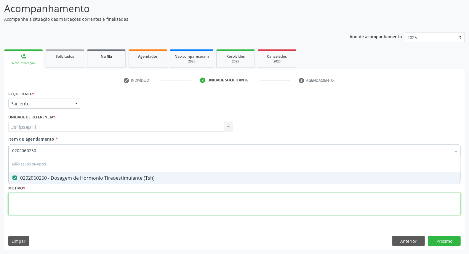
click at [100, 206] on div "Requerente * Paciente Profissional de Saúde Paciente Nenhum resultado encontrad…" at bounding box center [234, 157] width 453 height 134
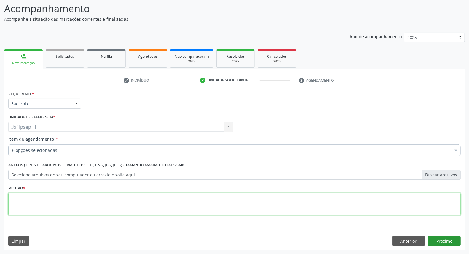
type textarea "."
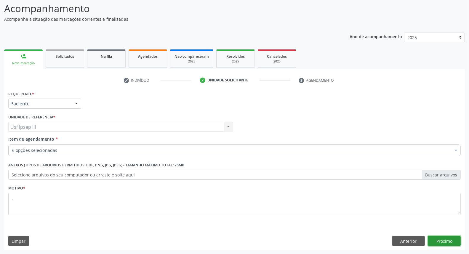
click at [440, 240] on button "Próximo" at bounding box center [444, 241] width 33 height 10
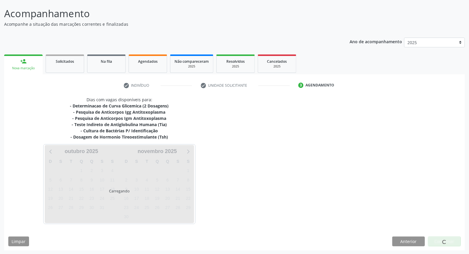
scroll to position [34, 0]
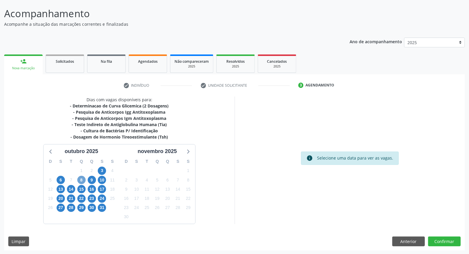
click at [81, 179] on span "8" at bounding box center [81, 180] width 8 height 8
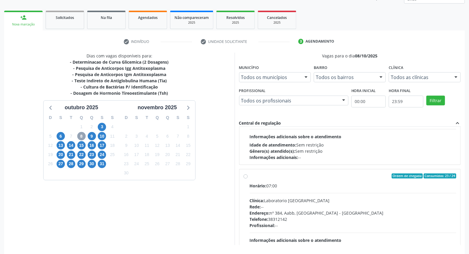
scroll to position [99, 0]
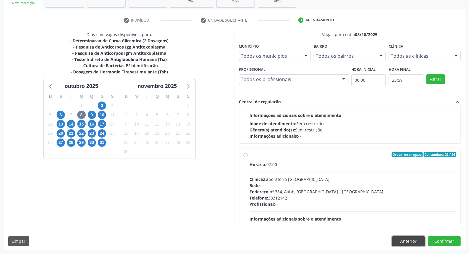
click at [402, 240] on button "Anterior" at bounding box center [409, 242] width 33 height 10
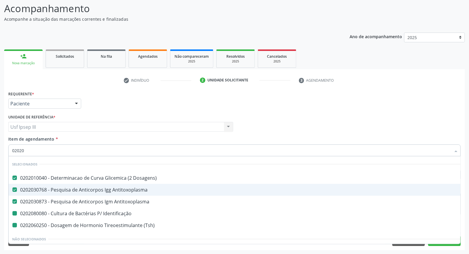
type input "020203"
checkbox Identificação "false"
checkbox \(Tsh\) "false"
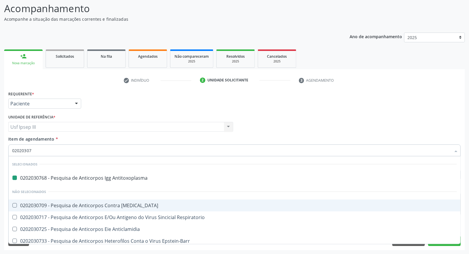
type input "020203074"
checkbox Antitoxoplasma "false"
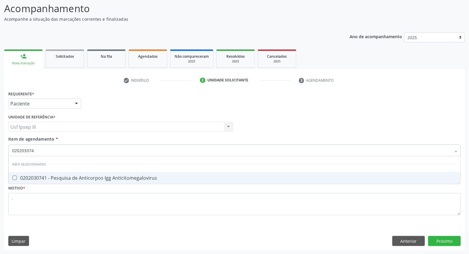
type input "0202030741"
click at [87, 176] on div "0202030741 - Pesquisa de Anticorpos Igg Anticitomegalovirus" at bounding box center [234, 178] width 445 height 5
checkbox Anticitomegalovirus "true"
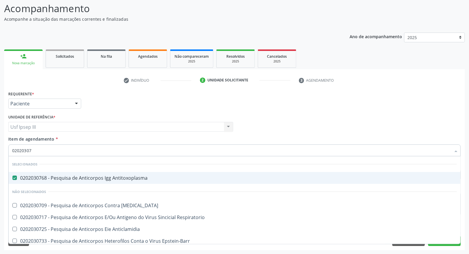
type input "0202030"
checkbox Anticitomegalovirus "false"
type input "020203085"
checkbox Antitoxoplasma "false"
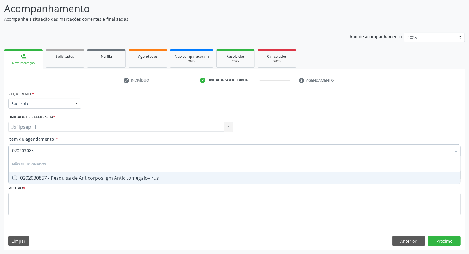
type input "0202030857"
click at [87, 176] on div "0202030857 - Pesquisa de Anticorpos Igm Anticitomegalovirus" at bounding box center [234, 178] width 445 height 5
checkbox Anticitomegalovirus "true"
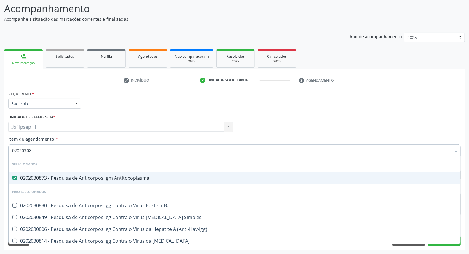
type input "0202030"
checkbox Anticitomegalovirus "false"
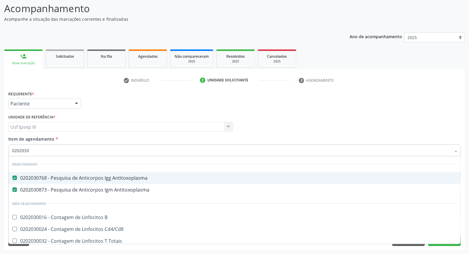
type input "020203"
checkbox Anticitomegalovirus "false"
type input "02020"
checkbox -Igg "true"
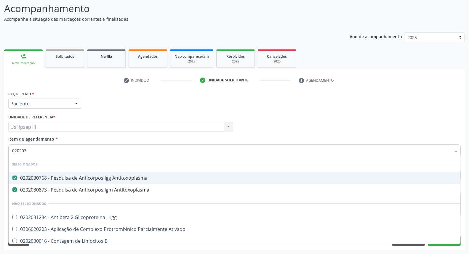
checkbox Ativado "true"
checkbox Anticitomegalovirus "false"
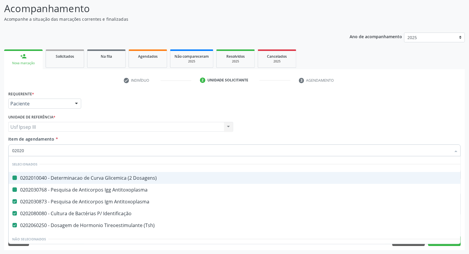
type input "020202"
checkbox Dosagens\) "false"
checkbox Identificação "false"
checkbox \(Tsh\) "false"
checkbox Antitoxoplasma "false"
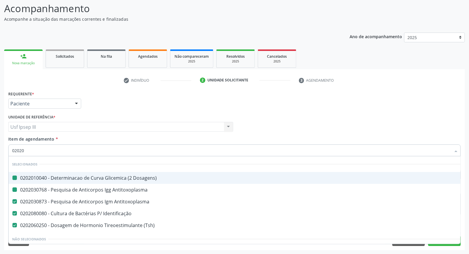
checkbox Antitoxoplasma "false"
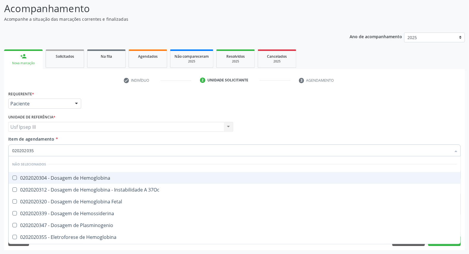
type input "0202020355"
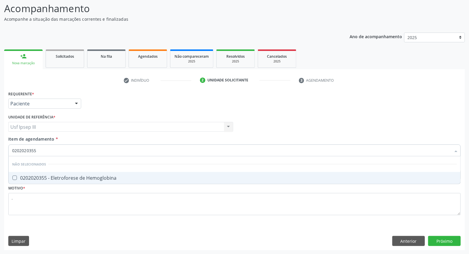
click at [87, 176] on div "0202020355 - Eletroforese de Hemoglobina" at bounding box center [234, 178] width 445 height 5
checkbox Hemoglobina "true"
type input "02020203"
checkbox Hemoglobina "false"
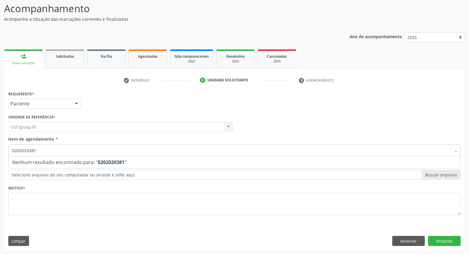
click at [15, 149] on input "0202020381" at bounding box center [231, 151] width 439 height 12
click at [17, 152] on input "0202020381" at bounding box center [231, 151] width 439 height 12
click at [35, 146] on input "02020381" at bounding box center [231, 151] width 439 height 12
click at [24, 149] on input "02020381" at bounding box center [231, 151] width 439 height 12
type input "0202060381"
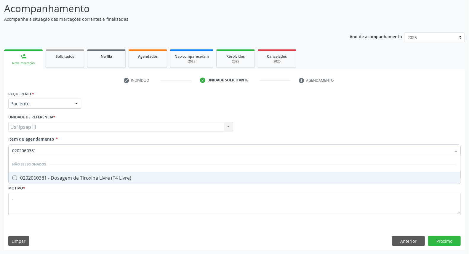
click at [66, 176] on div "0202060381 - Dosagem de Tiroxina Livre (T4 Livre)" at bounding box center [234, 178] width 445 height 5
checkbox Livre\) "true"
click at [43, 150] on input "0202060381" at bounding box center [231, 151] width 439 height 12
type input "02020603"
checkbox Livre\) "false"
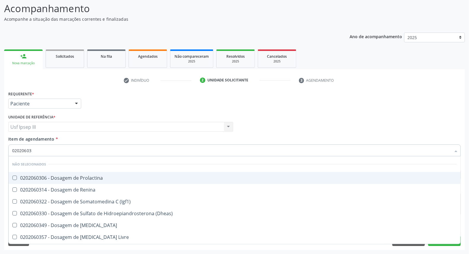
type input "0202060"
checkbox Prolactina "true"
checkbox Livre\) "false"
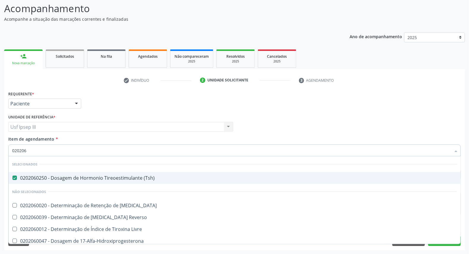
type input "02020"
checkbox T3 "true"
checkbox Reverso "true"
checkbox Livre "true"
checkbox Livre\) "false"
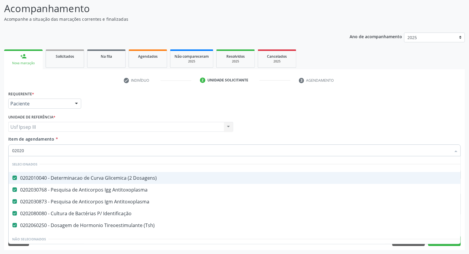
type input "0202"
checkbox Livre\) "false"
checkbox Hemoglobina "false"
checkbox \(Direto\) "true"
checkbox Proteinas "true"
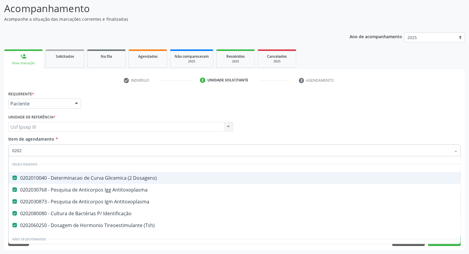
checkbox Anticitomegalovirus "false"
checkbox Urina "true"
checkbox \(Urina\) "true"
type input "02021"
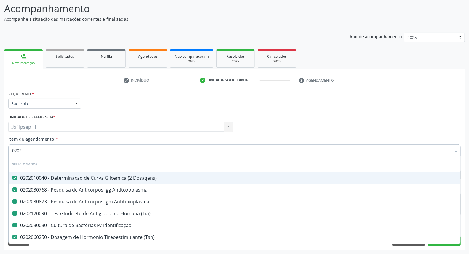
checkbox Antitoxoplasma "false"
checkbox \(Tia\) "false"
checkbox Identificação "false"
checkbox \(Tsh\) "false"
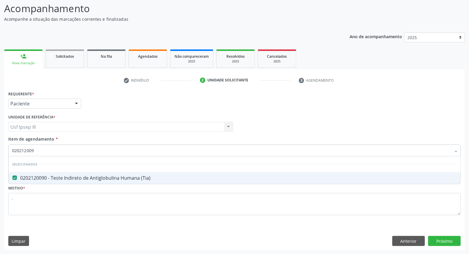
type input "0202120090"
click at [452, 243] on div "Requerente * Paciente Profissional de Saúde Paciente Nenhum resultado encontrad…" at bounding box center [234, 170] width 461 height 161
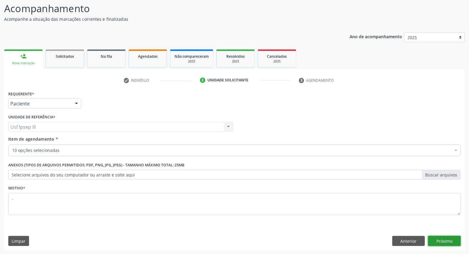
click at [447, 241] on button "Próximo" at bounding box center [444, 241] width 33 height 10
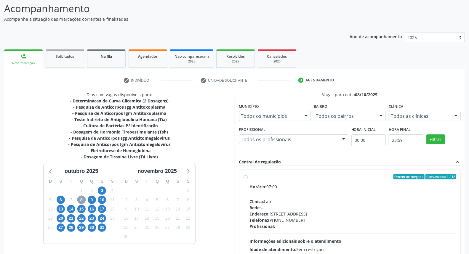
click at [79, 198] on span "8" at bounding box center [81, 200] width 8 height 8
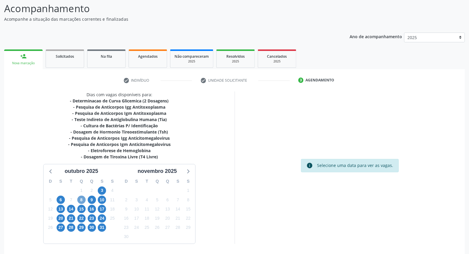
click at [83, 200] on span "8" at bounding box center [81, 200] width 8 height 8
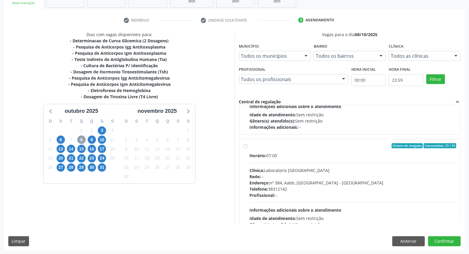
scroll to position [127, 0]
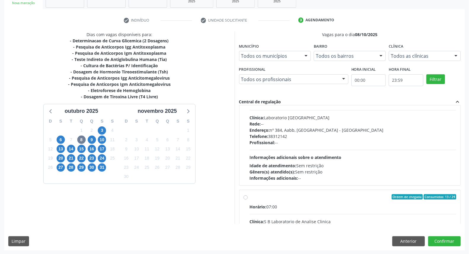
click at [331, 140] on div "Profissional: --" at bounding box center [353, 143] width 207 height 6
click at [248, 96] on input "Ordem de chegada Consumidos: 23 / 24 Horário: 07:00 Clínica: Laboratorio Sao Fr…" at bounding box center [246, 93] width 4 height 5
radio input "true"
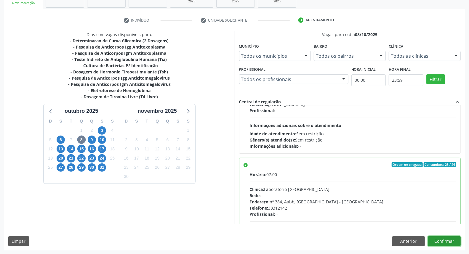
click at [441, 239] on button "Confirmar" at bounding box center [444, 242] width 33 height 10
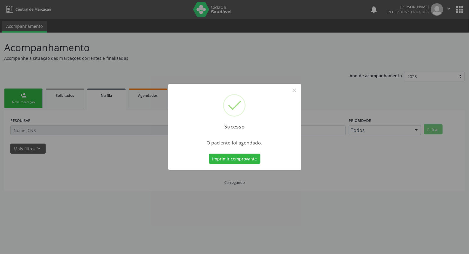
scroll to position [0, 0]
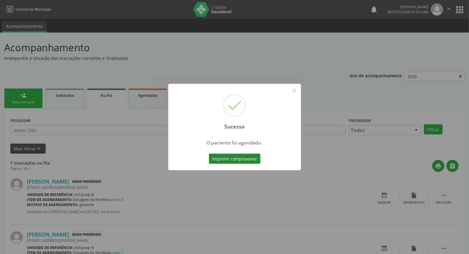
click at [249, 159] on button "Imprimir comprovante" at bounding box center [235, 159] width 52 height 10
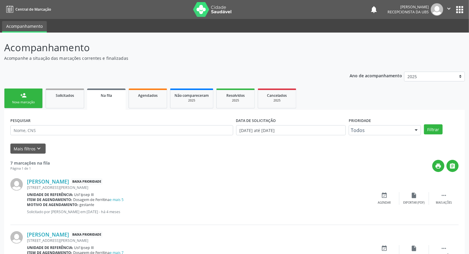
click at [21, 97] on div "person_add" at bounding box center [23, 95] width 7 height 7
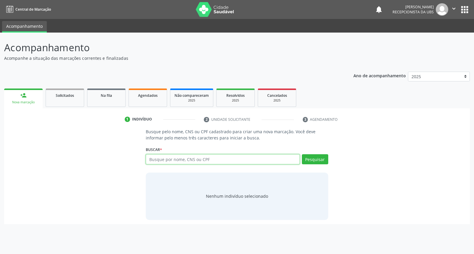
click at [176, 156] on input "text" at bounding box center [223, 159] width 154 height 10
type input "898003470980588"
click at [314, 157] on button "Pesquisar" at bounding box center [315, 159] width 26 height 10
type input "898003470980588"
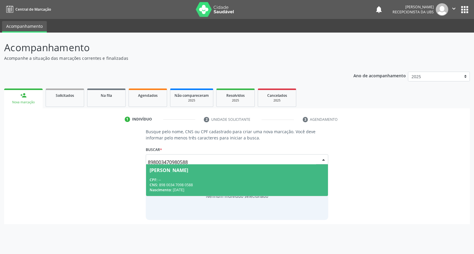
click at [226, 178] on div "CPF: --" at bounding box center [237, 180] width 175 height 5
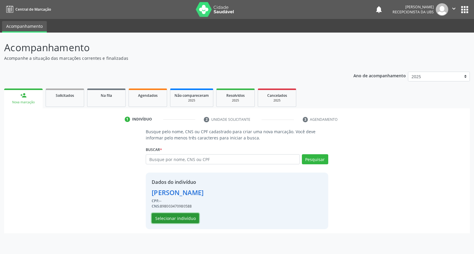
click at [175, 218] on button "Selecionar indivíduo" at bounding box center [175, 218] width 47 height 10
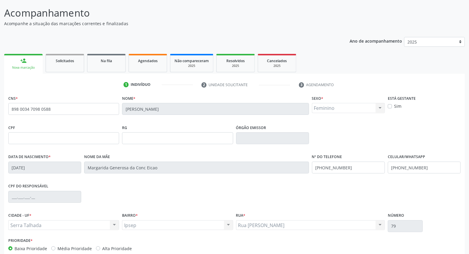
scroll to position [66, 0]
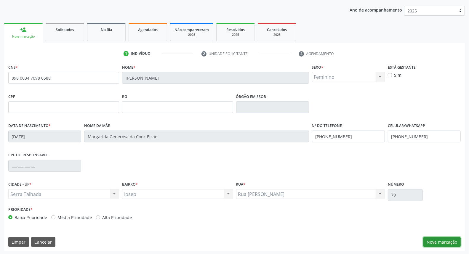
click at [434, 241] on button "Nova marcação" at bounding box center [442, 242] width 37 height 10
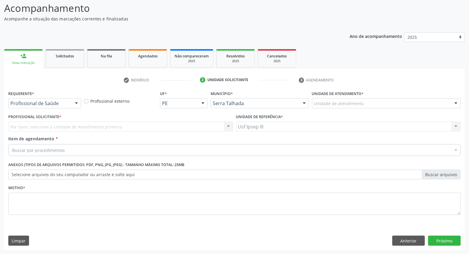
scroll to position [39, 0]
click at [75, 101] on div at bounding box center [76, 104] width 9 height 10
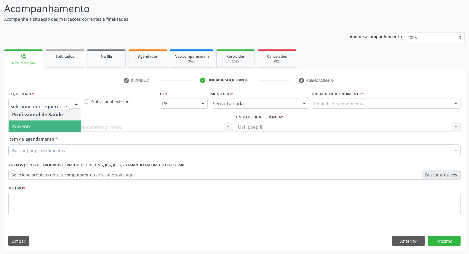
click at [74, 122] on span "Paciente" at bounding box center [45, 127] width 72 height 12
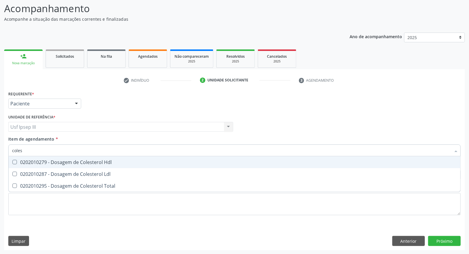
type input "colest"
click at [57, 164] on div "0202010279 - Dosagem de Colesterol Hdl" at bounding box center [234, 162] width 445 height 5
checkbox Hdl "true"
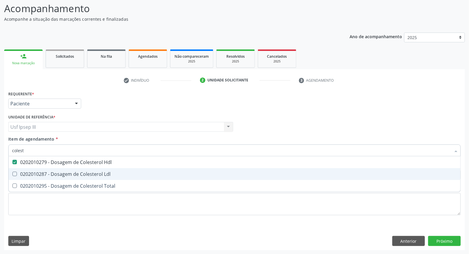
click at [56, 174] on div "0202010287 - Dosagem de Colesterol Ldl" at bounding box center [234, 174] width 445 height 5
checkbox Ldl "true"
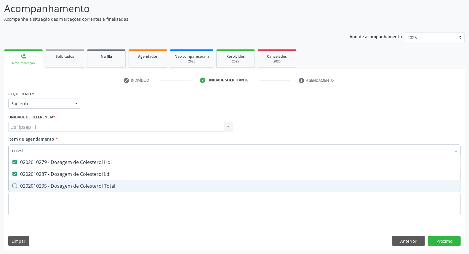
click at [54, 182] on span "0202010295 - Dosagem de Colesterol Total" at bounding box center [235, 186] width 452 height 12
checkbox Total "true"
type input "c"
checkbox Hdl "false"
checkbox Ldl "false"
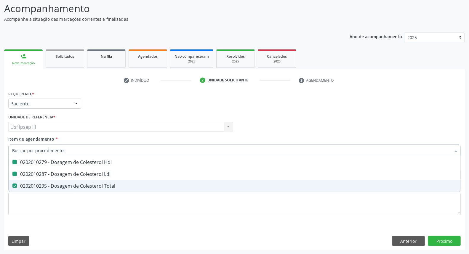
checkbox Total "false"
type input "creatinina"
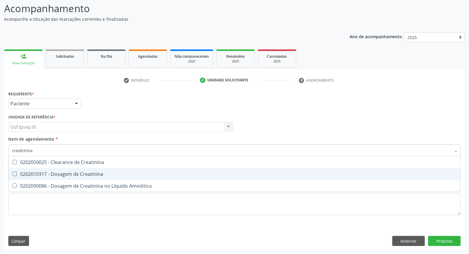
click at [56, 173] on div "0202010317 - Dosagem de Creatinina" at bounding box center [234, 174] width 445 height 5
checkbox Creatinina "true"
type input "cr"
checkbox Creatinina "false"
type input "c"
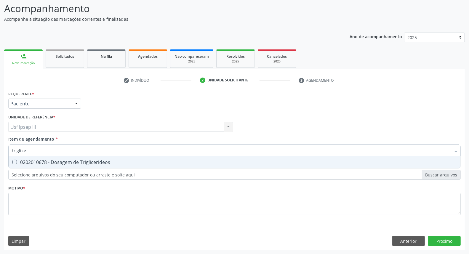
type input "triglicer"
click at [59, 163] on div "0202010678 - Dosagem de Triglicerideos" at bounding box center [234, 162] width 445 height 5
checkbox Triglicerideos "true"
type input "t"
checkbox Triglicerideos "false"
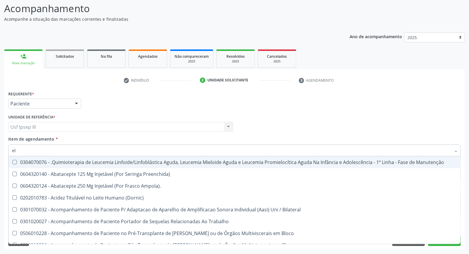
type input "ele"
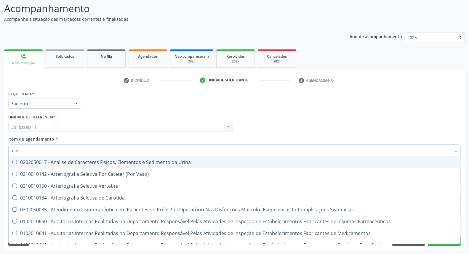
click at [59, 163] on div "0202050017 - Analise de Caracteres Fisicos, Elementos e Sedimento da Urina" at bounding box center [234, 162] width 445 height 5
checkbox Urina "true"
type input "el"
checkbox Urina "false"
checkbox Desfibrilador "true"
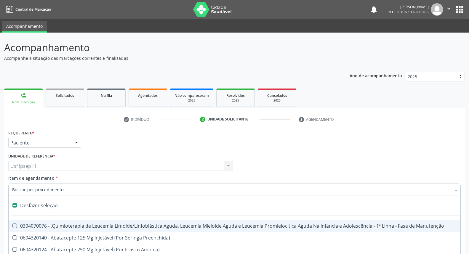
scroll to position [39, 0]
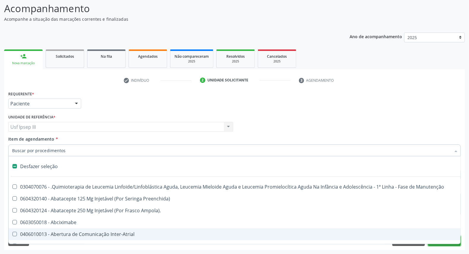
click at [442, 244] on div "Requerente * Paciente Profissional de Saúde Paciente Nenhum resultado encontrad…" at bounding box center [234, 170] width 461 height 161
checkbox Preenchida\) "true"
checkbox Ampola\)\ "true"
checkbox Abciximabe "true"
checkbox Inter-Atrial "true"
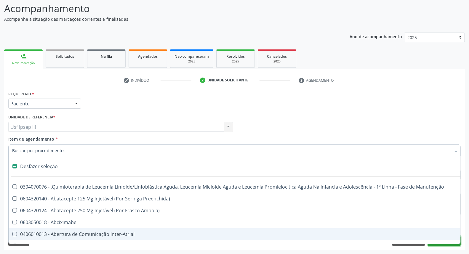
checkbox Valvar "true"
checkbox Adolescente\) "true"
checkbox Valvar "true"
checkbox Adolescente\) "true"
checkbox Urina "false"
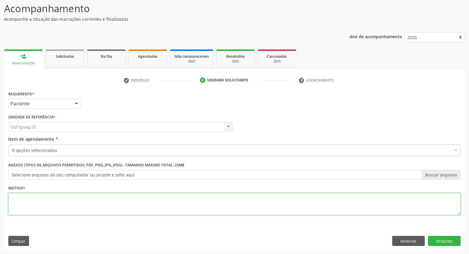
click at [215, 203] on textarea at bounding box center [234, 204] width 453 height 23
type textarea "."
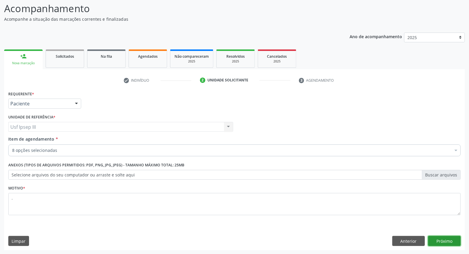
click at [439, 242] on button "Próximo" at bounding box center [444, 241] width 33 height 10
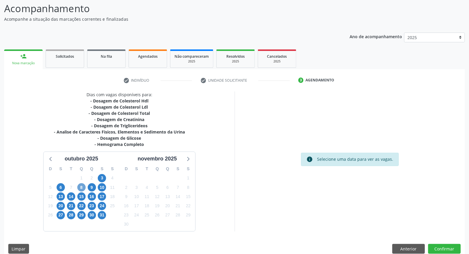
click at [84, 189] on span "8" at bounding box center [81, 188] width 8 height 8
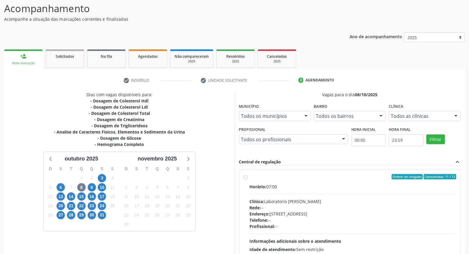
click at [310, 196] on div "Horário: 07:00 Clínica: Laboratorio [PERSON_NAME]: -- Endereço: [STREET_ADDRESS…" at bounding box center [353, 225] width 207 height 82
click at [248, 180] on input "Ordem de chegada Consumidos: 11 / 12 Horário: 07:00 Clínica: Laboratorio [PERSO…" at bounding box center [246, 176] width 4 height 5
radio input "true"
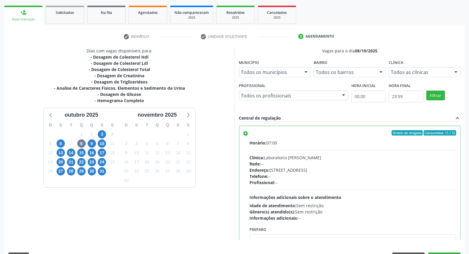
scroll to position [99, 0]
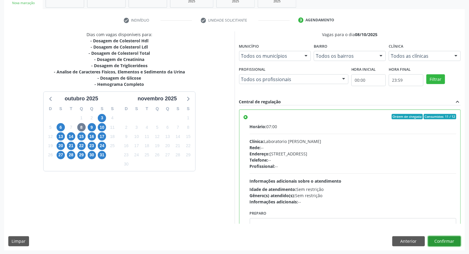
click at [446, 237] on button "Confirmar" at bounding box center [444, 242] width 33 height 10
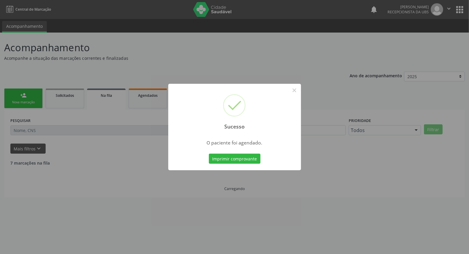
scroll to position [0, 0]
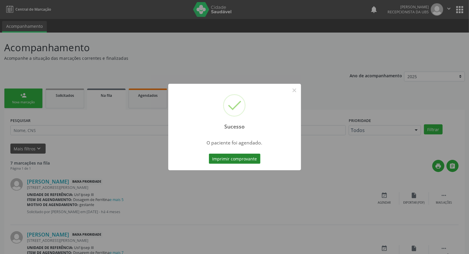
drag, startPoint x: 248, startPoint y: 152, endPoint x: 245, endPoint y: 157, distance: 5.5
click at [246, 154] on div "Imprimir comprovante Cancel" at bounding box center [235, 159] width 54 height 12
click at [244, 158] on button "Imprimir comprovante" at bounding box center [235, 159] width 52 height 10
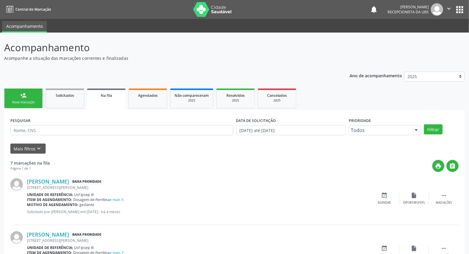
click at [19, 94] on link "person_add Nova marcação" at bounding box center [23, 99] width 39 height 20
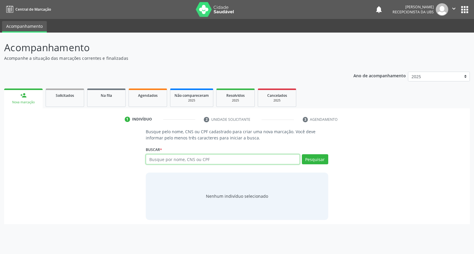
click at [156, 160] on input "text" at bounding box center [223, 159] width 154 height 10
type input "[PERSON_NAME]"
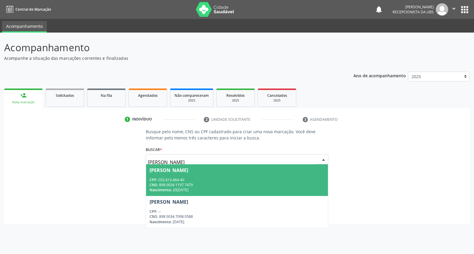
click at [175, 176] on span "[PERSON_NAME] CPF: 052.612.464-40 CNS: 898 0034 1197 7479 Nascimento: 2[DATE]" at bounding box center [237, 181] width 182 height 32
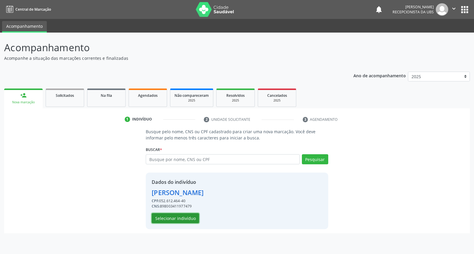
click at [181, 219] on button "Selecionar indivíduo" at bounding box center [175, 218] width 47 height 10
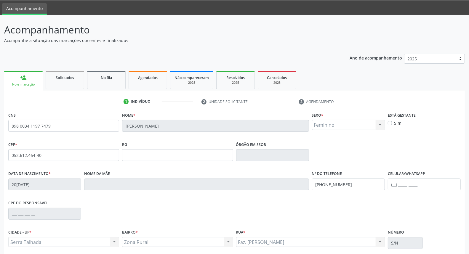
scroll to position [33, 0]
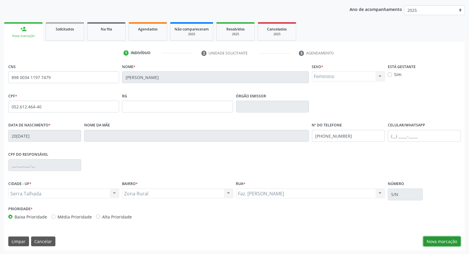
click at [449, 241] on button "Nova marcação" at bounding box center [442, 242] width 37 height 10
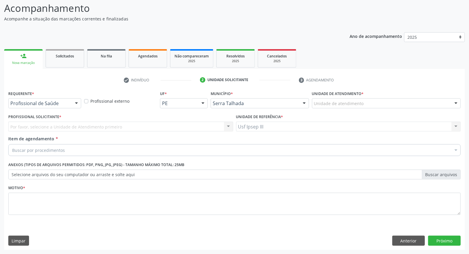
scroll to position [39, 0]
click at [77, 105] on div at bounding box center [76, 104] width 9 height 10
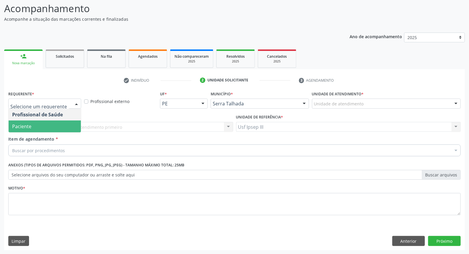
click at [74, 123] on span "Paciente" at bounding box center [45, 127] width 72 height 12
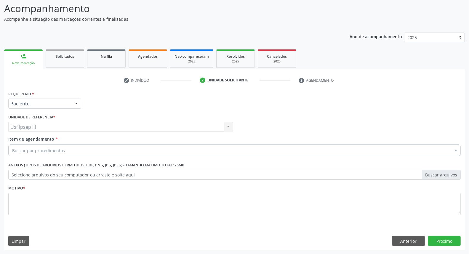
click at [79, 153] on div "Buscar por procedimentos" at bounding box center [234, 151] width 453 height 12
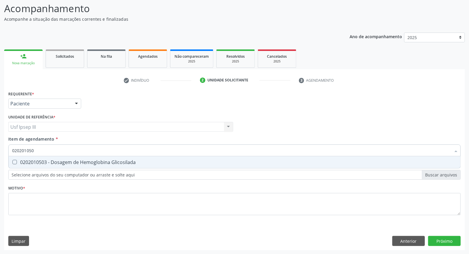
type input "0202010503"
click at [60, 160] on div "0202010503 - Dosagem de Hemoglobina Glicosilada" at bounding box center [234, 162] width 445 height 5
checkbox Glicosilada "true"
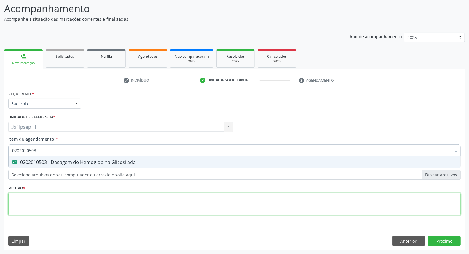
click at [49, 205] on div "Requerente * Paciente Profissional de Saúde Paciente Nenhum resultado encontrad…" at bounding box center [234, 157] width 453 height 134
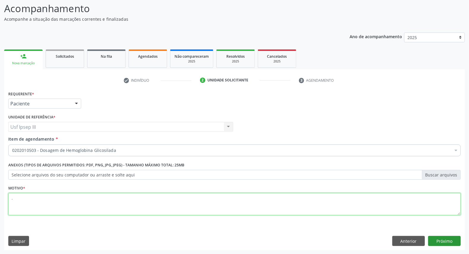
type textarea "."
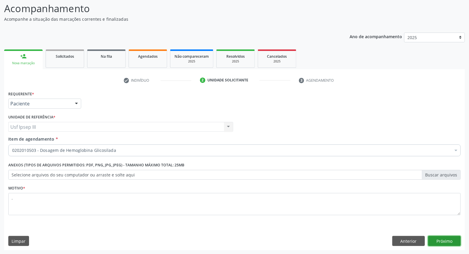
click at [439, 242] on button "Próximo" at bounding box center [444, 241] width 33 height 10
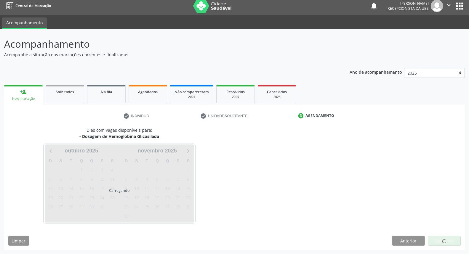
scroll to position [3, 0]
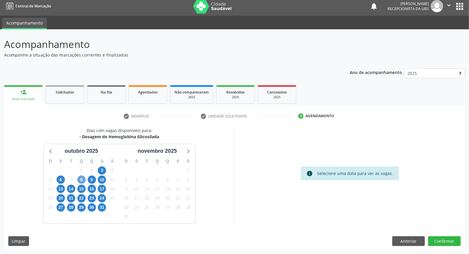
click at [82, 178] on span "8" at bounding box center [81, 180] width 8 height 8
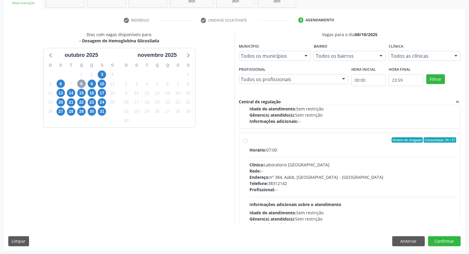
scroll to position [197, 0]
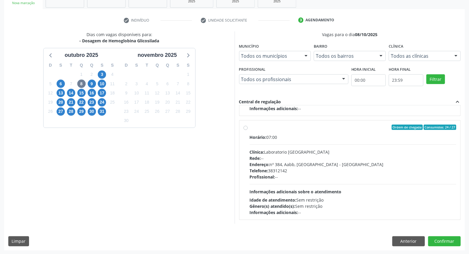
click at [380, 170] on div "Telefone: [PHONE_NUMBER]" at bounding box center [353, 171] width 207 height 6
click at [248, 130] on input "Ordem de chegada Consumidos: 24 / 27 Horário: 07:00 Clínica: Laboratorio [GEOGR…" at bounding box center [246, 127] width 4 height 5
radio input "true"
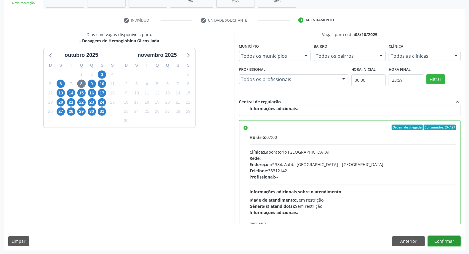
click at [441, 239] on button "Confirmar" at bounding box center [444, 242] width 33 height 10
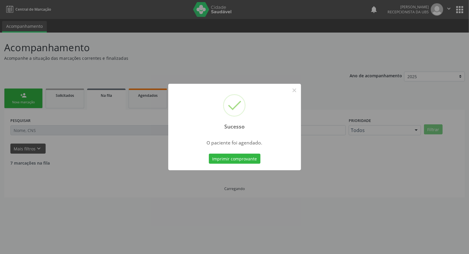
scroll to position [0, 0]
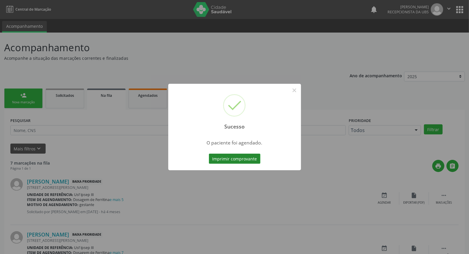
click at [244, 155] on button "Imprimir comprovante" at bounding box center [235, 159] width 52 height 10
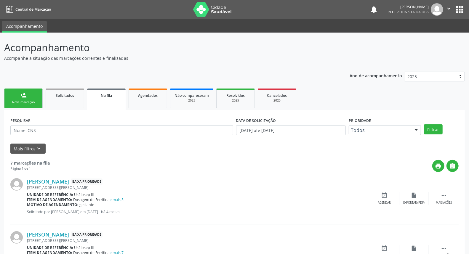
click at [34, 98] on link "person_add Nova marcação" at bounding box center [23, 99] width 39 height 20
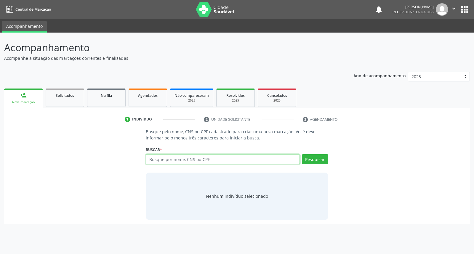
drag, startPoint x: 173, startPoint y: 159, endPoint x: 173, endPoint y: 156, distance: 3.3
click at [173, 159] on input "text" at bounding box center [223, 159] width 154 height 10
type input "04103517417"
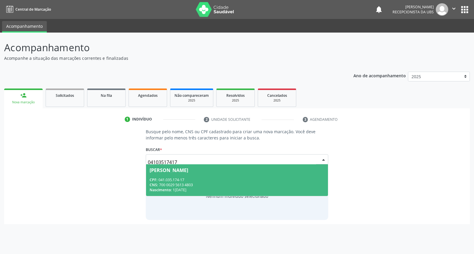
click at [193, 179] on div "CPF: 041.035.174-17" at bounding box center [237, 180] width 175 height 5
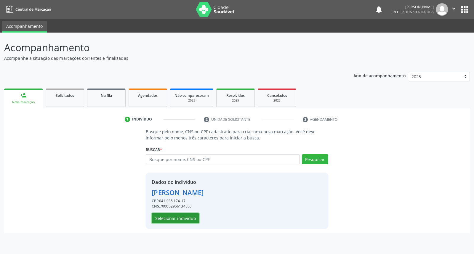
click at [172, 221] on button "Selecionar indivíduo" at bounding box center [175, 218] width 47 height 10
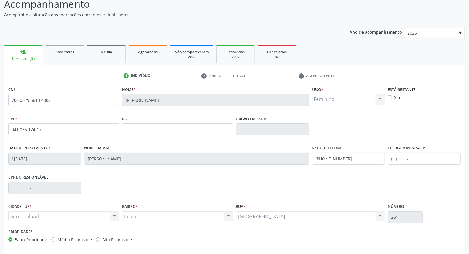
scroll to position [66, 0]
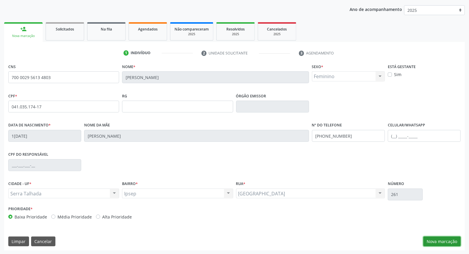
click at [439, 243] on button "Nova marcação" at bounding box center [442, 242] width 37 height 10
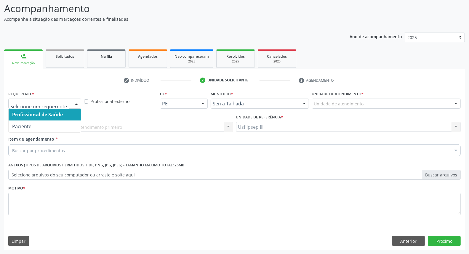
click at [78, 103] on div at bounding box center [76, 104] width 9 height 10
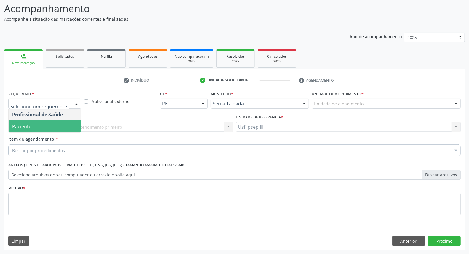
click at [76, 123] on span "Paciente" at bounding box center [45, 127] width 72 height 12
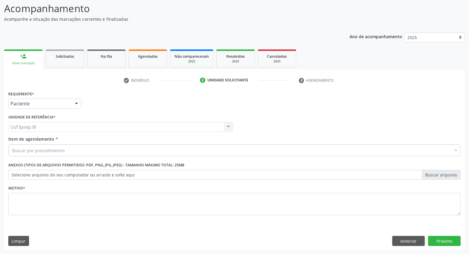
click at [83, 148] on div "Buscar por procedimentos" at bounding box center [234, 151] width 453 height 12
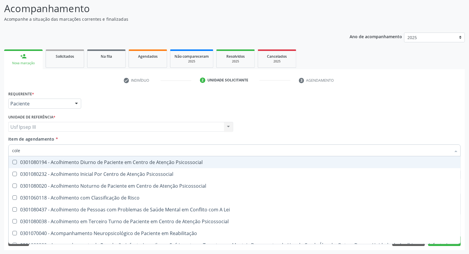
type input "coles"
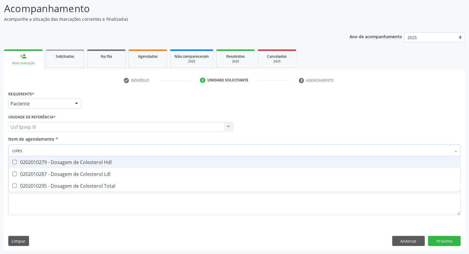
drag, startPoint x: 77, startPoint y: 165, endPoint x: 74, endPoint y: 170, distance: 6.6
click at [77, 165] on span "0202010279 - Dosagem de Colesterol Hdl" at bounding box center [235, 163] width 452 height 12
checkbox Hdl "true"
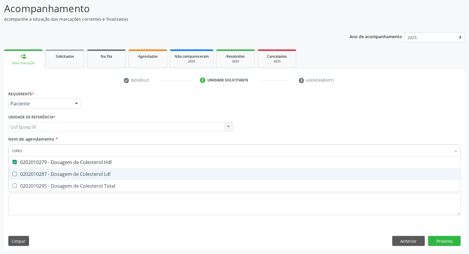
drag, startPoint x: 72, startPoint y: 173, endPoint x: 65, endPoint y: 181, distance: 11.3
click at [70, 174] on div "0202010287 - Dosagem de Colesterol Ldl" at bounding box center [234, 174] width 445 height 5
checkbox Ldl "true"
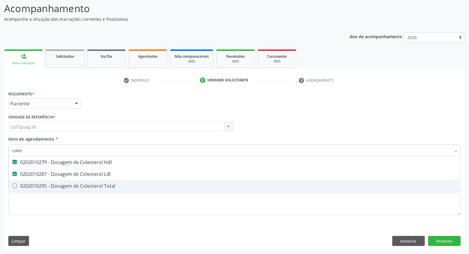
type input "coles"
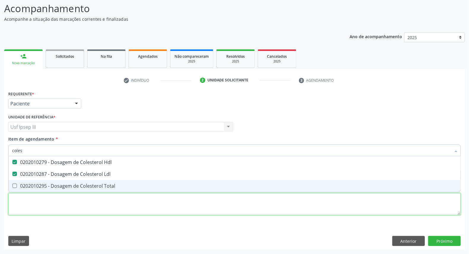
click at [54, 196] on div "Requerente * Paciente Profissional de Saúde Paciente Nenhum resultado encontrad…" at bounding box center [234, 157] width 453 height 134
checkbox Total "true"
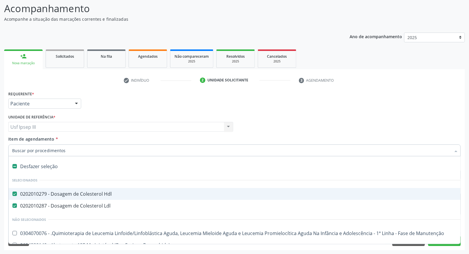
click at [49, 163] on div "Desfazer seleção" at bounding box center [243, 167] width 469 height 12
checkbox Hdl "false"
checkbox Ldl "false"
click at [60, 146] on input "Item de agendamento *" at bounding box center [231, 151] width 439 height 12
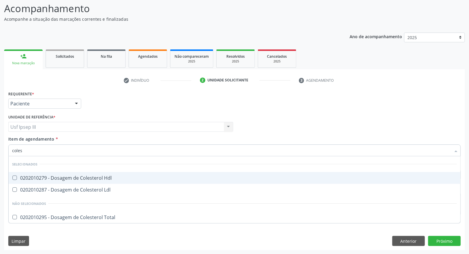
type input "colest"
drag, startPoint x: 63, startPoint y: 176, endPoint x: 60, endPoint y: 182, distance: 6.7
click at [62, 177] on div "0202010279 - Dosagem de Colesterol Hdl" at bounding box center [234, 178] width 445 height 5
checkbox Hdl "true"
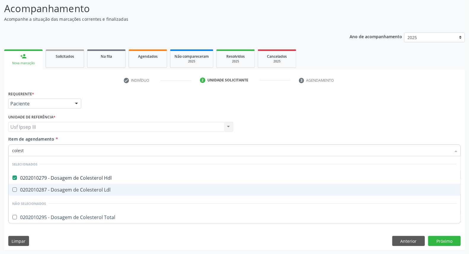
drag, startPoint x: 59, startPoint y: 187, endPoint x: 58, endPoint y: 192, distance: 5.1
click at [59, 189] on div "0202010287 - Dosagem de Colesterol Ldl" at bounding box center [234, 190] width 445 height 5
checkbox Ldl "true"
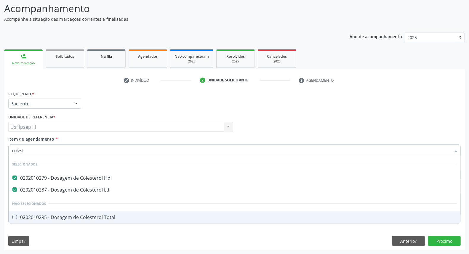
click at [60, 215] on div "0202010295 - Dosagem de Colesterol Total" at bounding box center [234, 217] width 445 height 5
checkbox Total "true"
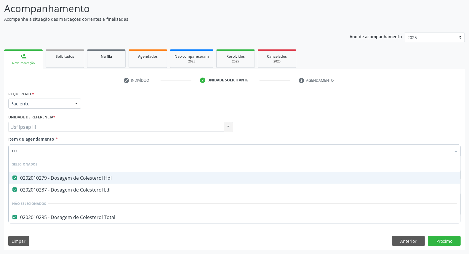
type input "c"
checkbox Total "false"
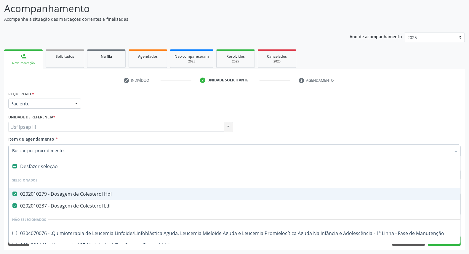
type input "g"
checkbox Doses\) "true"
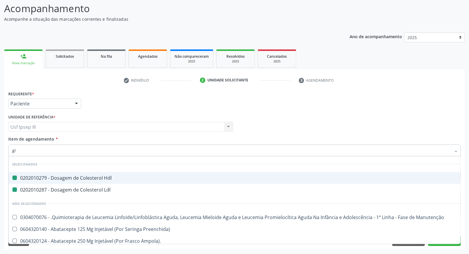
type input "gli"
checkbox Hdl "false"
checkbox Ldl "false"
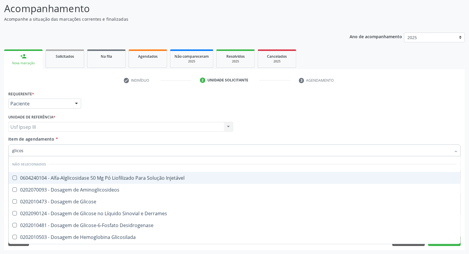
type input "glicose"
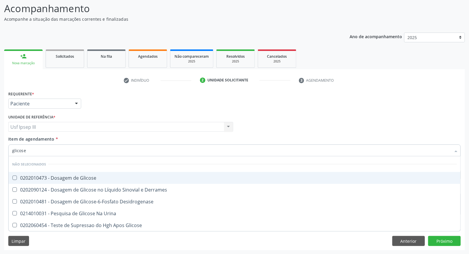
click at [77, 176] on div "0202010473 - Dosagem de Glicose" at bounding box center [234, 178] width 445 height 5
checkbox Glicose "true"
type input "glicos"
checkbox Glicose "false"
checkbox Desidrogenase "true"
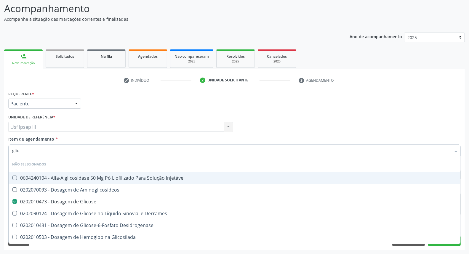
type input "gli"
checkbox Glicosilada "false"
type input "g"
checkbox Injetável "true"
checkbox Aminoglicosideos "true"
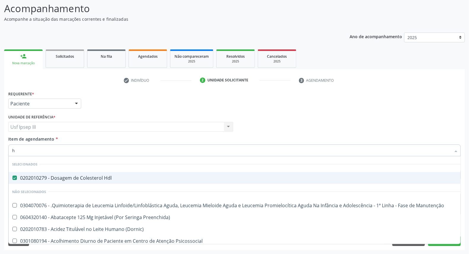
type input "he"
checkbox Hdl "false"
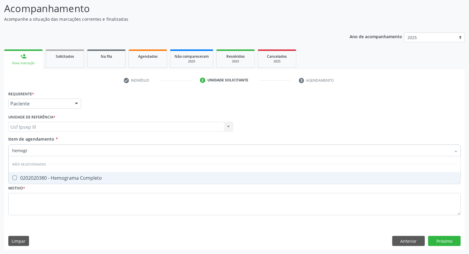
type input "hemogra"
click at [77, 176] on div "0202020380 - Hemograma Completo" at bounding box center [234, 178] width 445 height 5
checkbox Completo "true"
type input "h"
checkbox Completo "true"
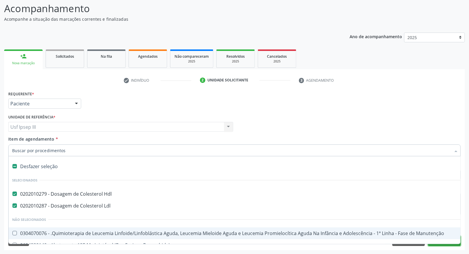
click at [445, 246] on button "Próximo" at bounding box center [444, 241] width 33 height 10
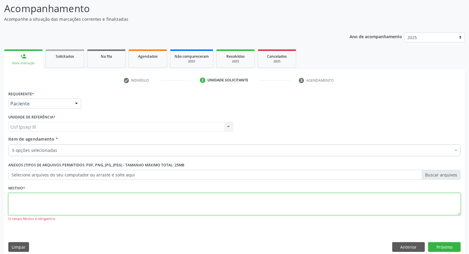
click at [250, 198] on textarea at bounding box center [234, 204] width 453 height 23
type textarea "."
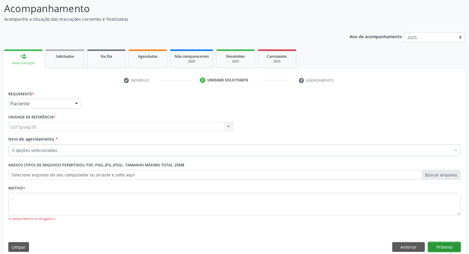
click at [446, 245] on button "Próximo" at bounding box center [444, 248] width 33 height 10
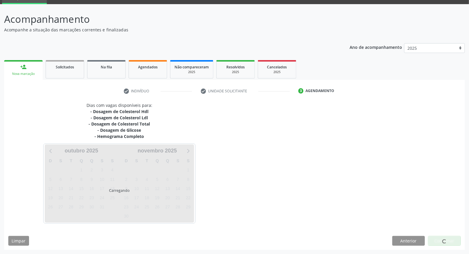
scroll to position [28, 0]
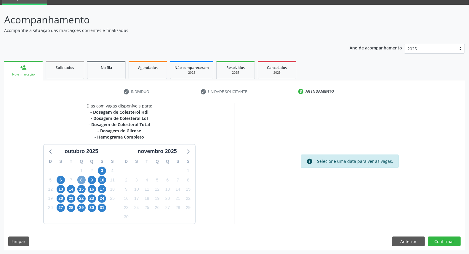
click at [81, 179] on span "8" at bounding box center [81, 180] width 8 height 8
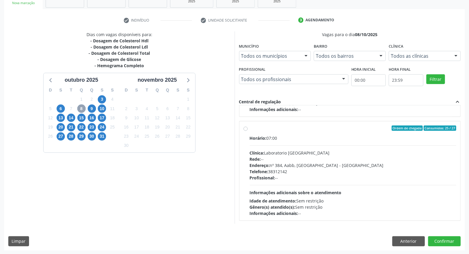
scroll to position [197, 0]
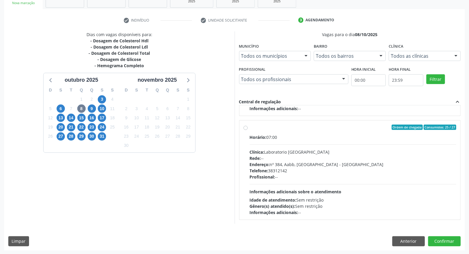
click at [457, 101] on icon "expand_less" at bounding box center [458, 102] width 7 height 7
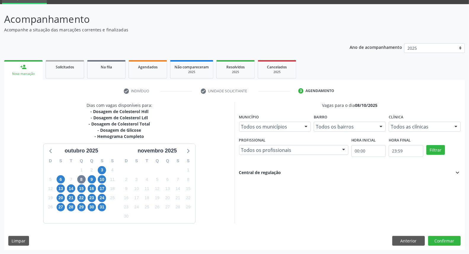
scroll to position [28, 0]
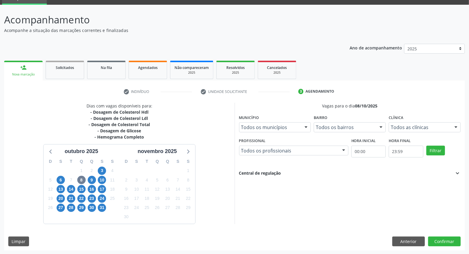
click at [457, 101] on div "check Indivíduo check Unidade solicitante 3 Agendamento CNS 700 0029 5613 4803 …" at bounding box center [234, 169] width 461 height 164
click at [460, 171] on icon "expand_more" at bounding box center [458, 173] width 7 height 7
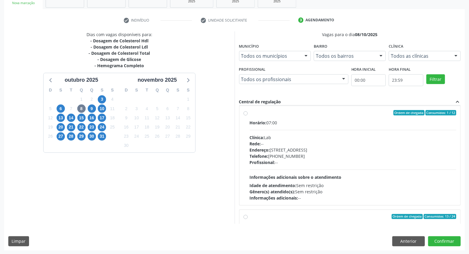
scroll to position [0, 0]
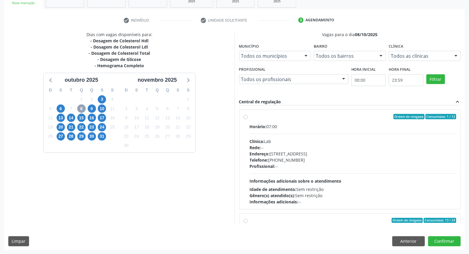
click at [80, 110] on span "8" at bounding box center [81, 109] width 8 height 8
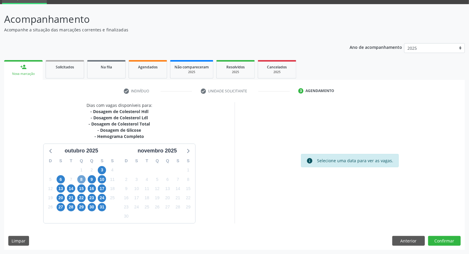
scroll to position [28, 0]
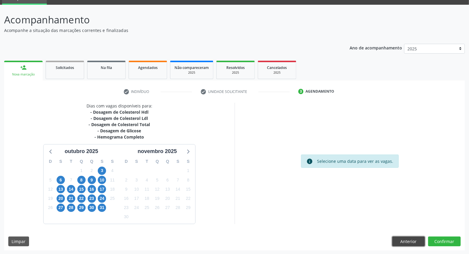
click at [402, 240] on button "Anterior" at bounding box center [409, 242] width 33 height 10
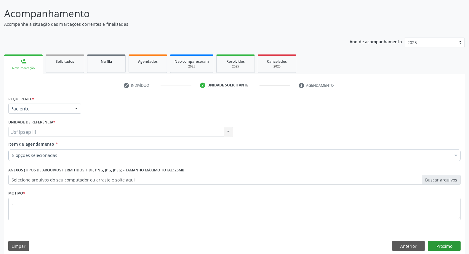
scroll to position [39, 0]
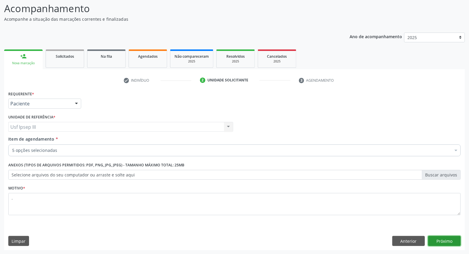
click at [449, 240] on button "Próximo" at bounding box center [444, 241] width 33 height 10
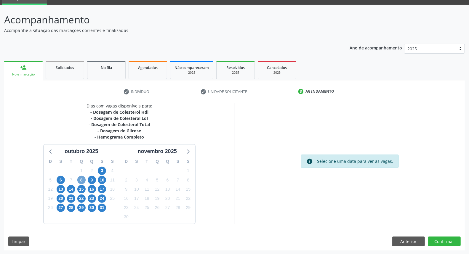
click at [80, 180] on span "8" at bounding box center [81, 180] width 8 height 8
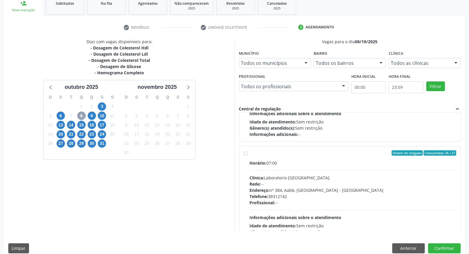
scroll to position [184, 0]
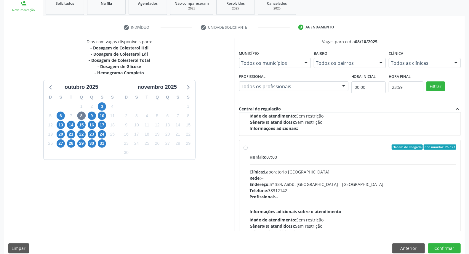
click at [456, 226] on div "Ordem de chegada Consumidos: 26 / 27 Horário: 07:00 Clínica: Laboratorio Sao Fr…" at bounding box center [350, 190] width 222 height 100
radio input "true"
click at [456, 226] on div "Ordem de chegada Consumidos: 26 / 27 Horário: 07:00 Clínica: Laboratorio Sao Fr…" at bounding box center [350, 210] width 222 height 140
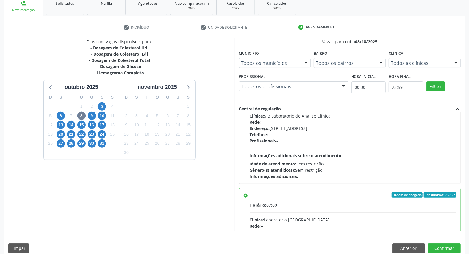
scroll to position [158, 0]
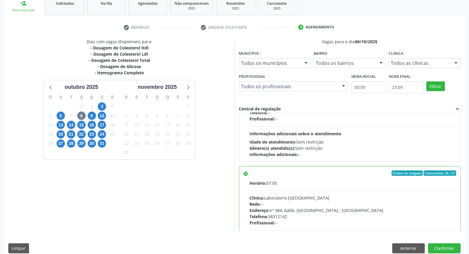
click at [394, 211] on div "Endereço: nº 384, Aabb, Serra Talhada - PE" at bounding box center [353, 211] width 207 height 6
click at [248, 176] on input "Ordem de chegada Consumidos: 26 / 27 Horário: 07:00 Clínica: Laboratorio Sao Fr…" at bounding box center [246, 173] width 4 height 5
drag, startPoint x: 247, startPoint y: 175, endPoint x: 250, endPoint y: 170, distance: 6.3
click at [251, 170] on div "Ordem de chegada Consumidos: 26 / 27 Horário: 07:00 Clínica: Laboratorio Sao Fr…" at bounding box center [350, 236] width 221 height 139
click at [250, 176] on label "Ordem de chegada Consumidos: 26 / 27 Horário: 07:00 Clínica: Laboratorio Sao Fr…" at bounding box center [353, 216] width 207 height 91
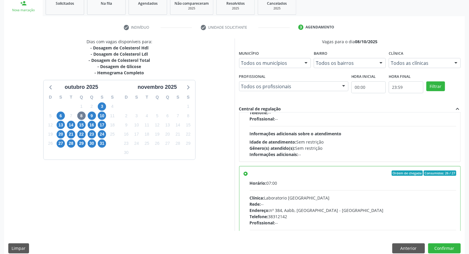
click at [245, 176] on input "Ordem de chegada Consumidos: 26 / 27 Horário: 07:00 Clínica: Laboratorio Sao Fr…" at bounding box center [246, 173] width 4 height 5
click at [245, 176] on div "Ordem de chegada Consumidos: 26 / 27 Horário: 07:00 Clínica: Laboratorio Sao Fr…" at bounding box center [350, 216] width 213 height 91
click at [77, 111] on div "8" at bounding box center [81, 115] width 8 height 9
click at [83, 116] on span "8" at bounding box center [81, 116] width 8 height 8
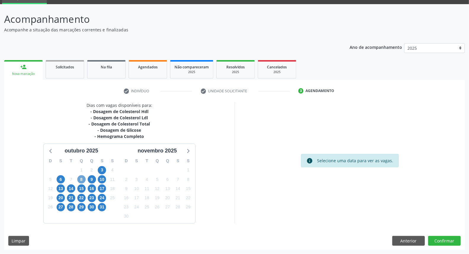
scroll to position [28, 0]
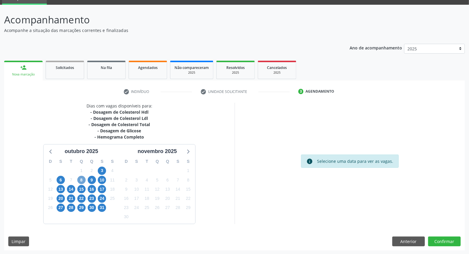
click at [81, 178] on span "8" at bounding box center [81, 180] width 8 height 8
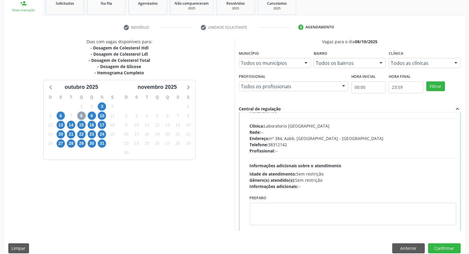
scroll to position [237, 0]
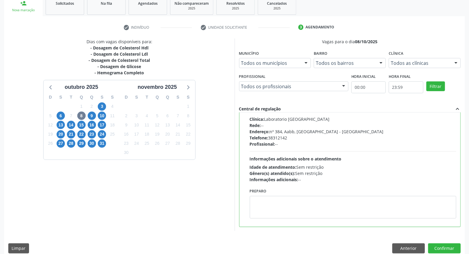
drag, startPoint x: 457, startPoint y: 218, endPoint x: 458, endPoint y: 215, distance: 3.3
click at [458, 215] on div "Ordem de chegada Consumidos: 1 / 12 Horário: 07:00 Clínica: Lab Rede: -- Endere…" at bounding box center [350, 172] width 222 height 119
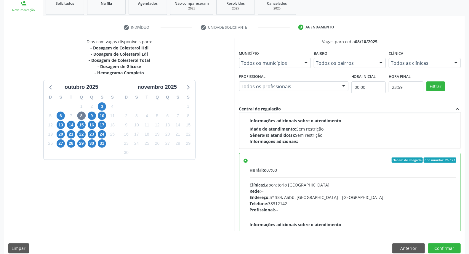
scroll to position [141, 0]
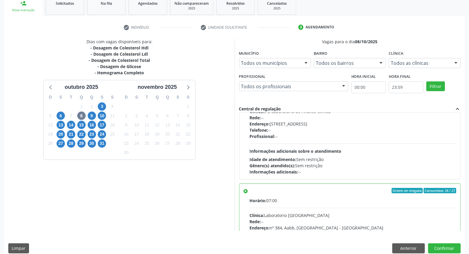
click at [250, 189] on label "Ordem de chegada Consumidos: 26 / 27 Horário: 07:00 Clínica: Laboratorio Sao Fr…" at bounding box center [353, 233] width 207 height 91
click at [247, 189] on input "Ordem de chegada Consumidos: 26 / 27 Horário: 07:00 Clínica: Laboratorio Sao Fr…" at bounding box center [246, 190] width 4 height 5
click at [250, 191] on label "Ordem de chegada Consumidos: 26 / 27 Horário: 07:00 Clínica: Laboratorio Sao Fr…" at bounding box center [353, 233] width 207 height 91
click at [245, 191] on input "Ordem de chegada Consumidos: 26 / 27 Horário: 07:00 Clínica: Laboratorio Sao Fr…" at bounding box center [246, 190] width 4 height 5
click at [250, 191] on label "Ordem de chegada Consumidos: 26 / 27 Horário: 07:00 Clínica: Laboratorio Sao Fr…" at bounding box center [353, 233] width 207 height 91
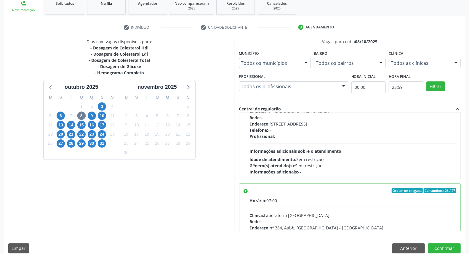
click at [246, 191] on input "Ordem de chegada Consumidos: 26 / 27 Horário: 07:00 Clínica: Laboratorio Sao Fr…" at bounding box center [246, 190] width 4 height 5
click at [250, 191] on label "Ordem de chegada Consumidos: 26 / 27 Horário: 07:00 Clínica: Laboratorio Sao Fr…" at bounding box center [353, 233] width 207 height 91
click at [246, 191] on input "Ordem de chegada Consumidos: 26 / 27 Horário: 07:00 Clínica: Laboratorio Sao Fr…" at bounding box center [246, 190] width 4 height 5
click at [250, 192] on label "Ordem de chegada Consumidos: 26 / 27 Horário: 07:00 Clínica: Laboratorio Sao Fr…" at bounding box center [353, 233] width 207 height 91
click at [245, 192] on input "Ordem de chegada Consumidos: 26 / 27 Horário: 07:00 Clínica: Laboratorio Sao Fr…" at bounding box center [246, 190] width 4 height 5
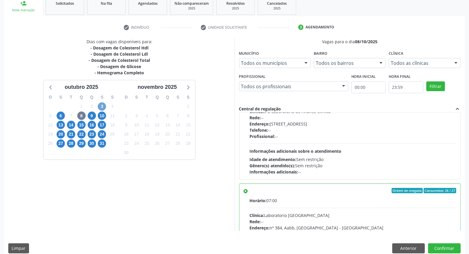
click at [102, 104] on span "3" at bounding box center [102, 107] width 8 height 8
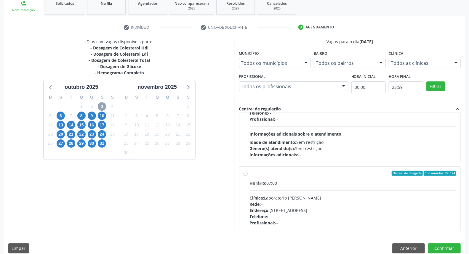
scroll to position [66, 0]
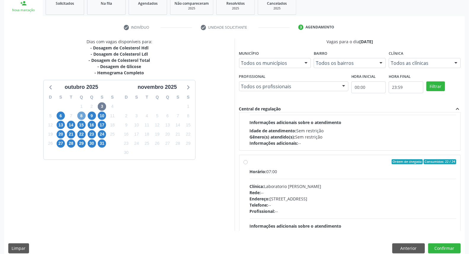
click at [81, 117] on span "8" at bounding box center [81, 116] width 8 height 8
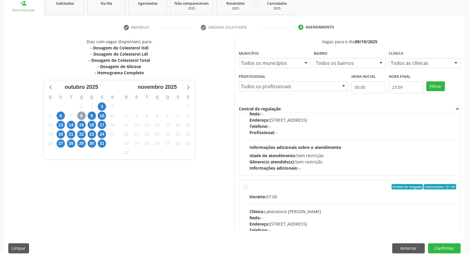
scroll to position [162, 0]
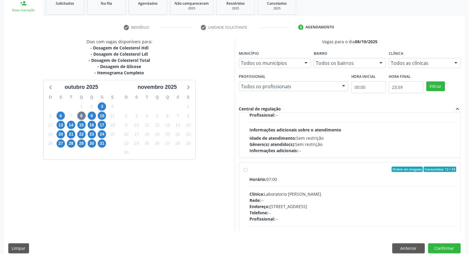
click at [355, 205] on div "Endereço: [STREET_ADDRESS]" at bounding box center [353, 207] width 207 height 6
click at [248, 172] on input "Ordem de chegada Consumidos: 12 / 24 Horário: 07:00 Clínica: Laboratorio Jose P…" at bounding box center [246, 169] width 4 height 5
radio input "true"
click at [450, 248] on button "Confirmar" at bounding box center [444, 249] width 33 height 10
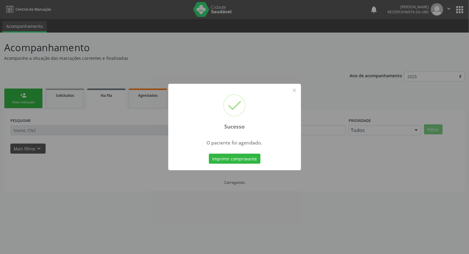
scroll to position [0, 0]
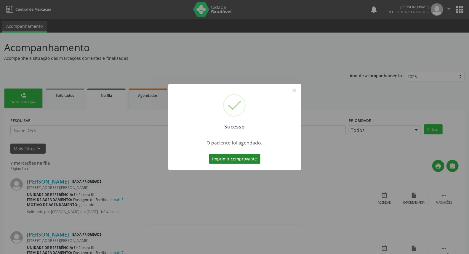
click at [239, 156] on button "Imprimir comprovante" at bounding box center [235, 159] width 52 height 10
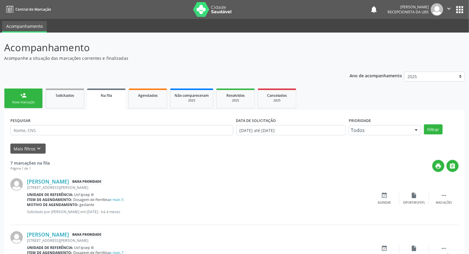
click at [25, 98] on link "person_add Nova marcação" at bounding box center [23, 99] width 39 height 20
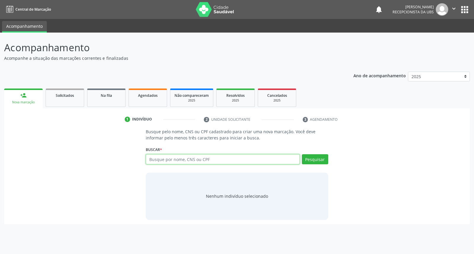
click at [181, 161] on input "text" at bounding box center [223, 159] width 154 height 10
type input "04103517417"
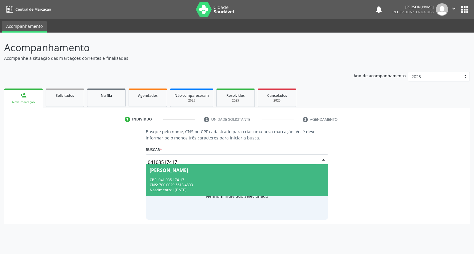
click at [185, 165] on span "Maria Alzenir Melo CPF: 041.035.174-17 CNS: 700 0029 5613 4803 Nascimento: 10/0…" at bounding box center [237, 181] width 182 height 32
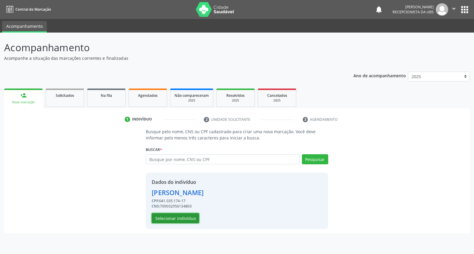
click at [190, 218] on button "Selecionar indivíduo" at bounding box center [175, 218] width 47 height 10
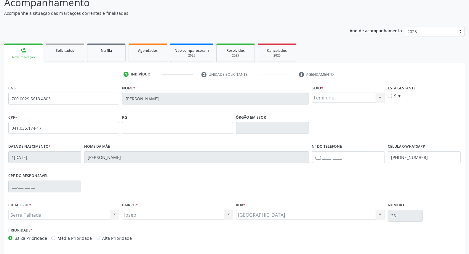
scroll to position [66, 0]
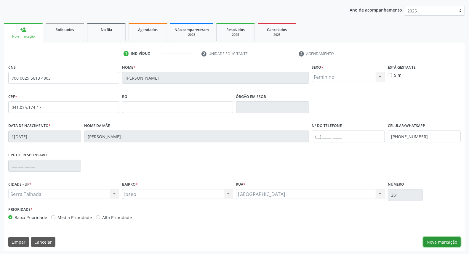
click at [438, 238] on button "Nova marcação" at bounding box center [442, 242] width 37 height 10
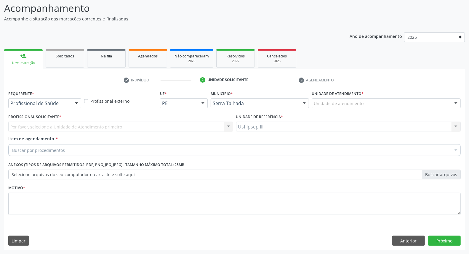
scroll to position [39, 0]
click at [73, 100] on div at bounding box center [76, 104] width 9 height 10
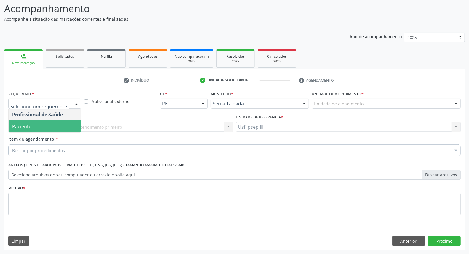
click at [68, 126] on span "Paciente" at bounding box center [45, 127] width 72 height 12
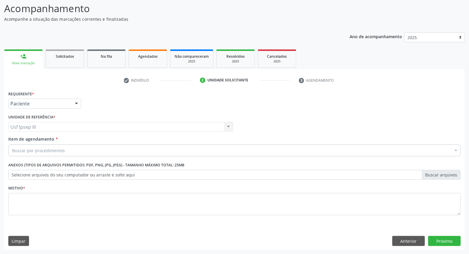
click at [72, 150] on div "Buscar por procedimentos" at bounding box center [234, 151] width 453 height 12
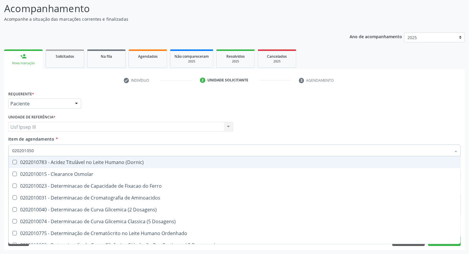
type input "0202010503"
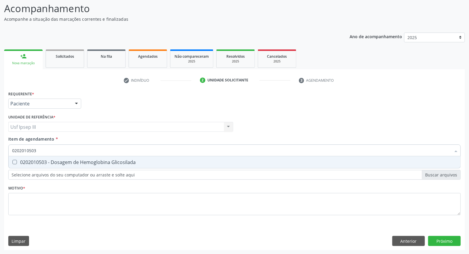
click at [79, 160] on div "0202010503 - Dosagem de Hemoglobina Glicosilada" at bounding box center [234, 162] width 445 height 5
checkbox Glicosilada "true"
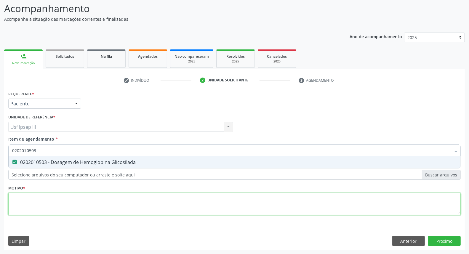
click at [58, 205] on div "Requerente * Paciente Profissional de Saúde Paciente Nenhum resultado encontrad…" at bounding box center [234, 157] width 453 height 134
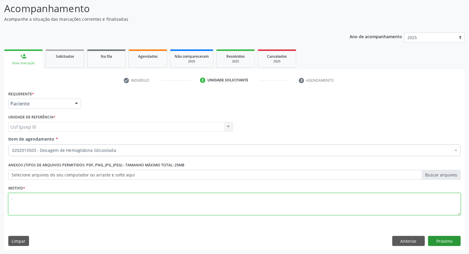
type textarea "."
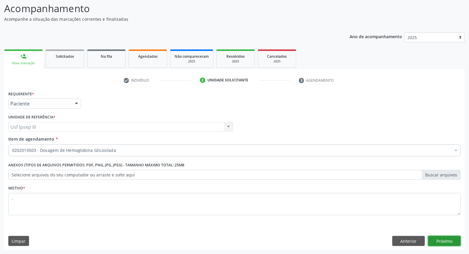
click at [450, 239] on button "Próximo" at bounding box center [444, 241] width 33 height 10
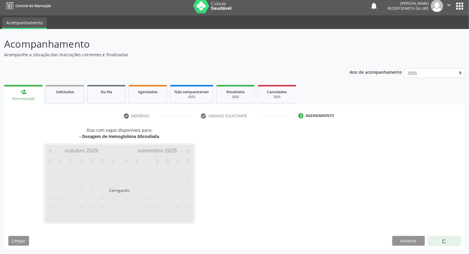
scroll to position [3, 0]
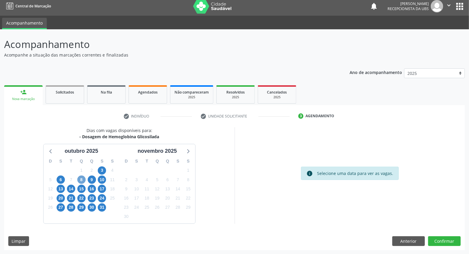
click at [82, 179] on span "8" at bounding box center [81, 180] width 8 height 8
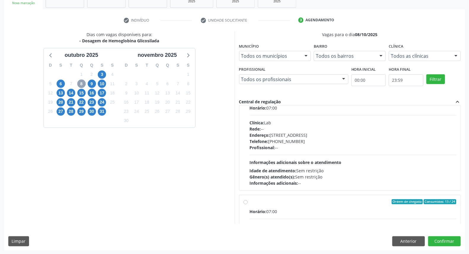
scroll to position [0, 0]
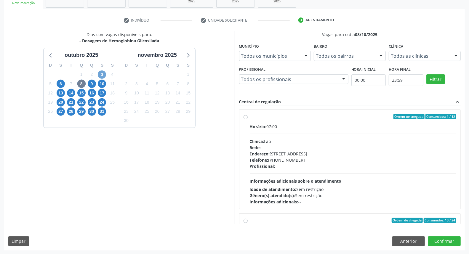
click at [103, 74] on span "3" at bounding box center [102, 75] width 8 height 8
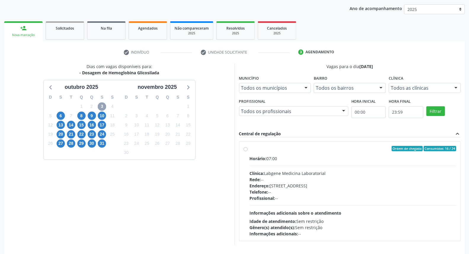
scroll to position [56, 0]
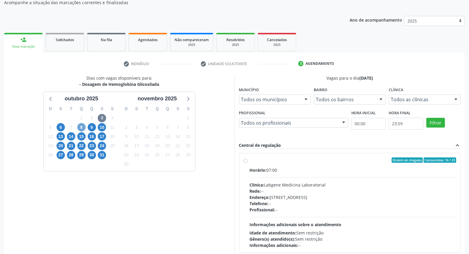
click at [81, 125] on span "8" at bounding box center [81, 127] width 8 height 8
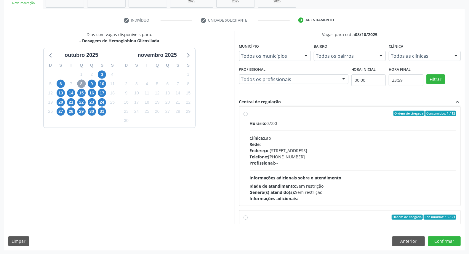
scroll to position [0, 0]
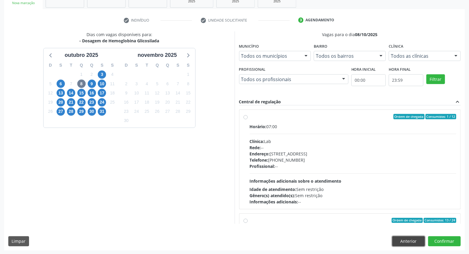
click at [404, 243] on button "Anterior" at bounding box center [409, 242] width 33 height 10
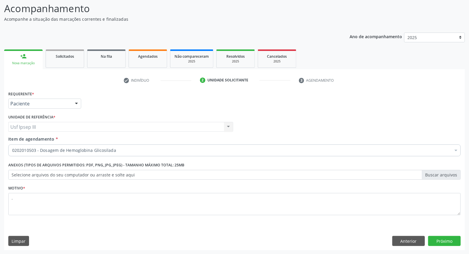
click at [456, 149] on div at bounding box center [456, 151] width 9 height 10
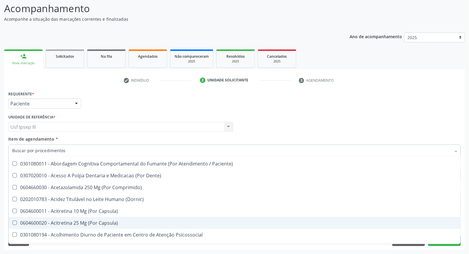
scroll to position [197, 0]
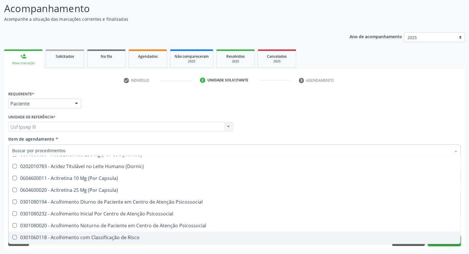
click at [447, 245] on button "Próximo" at bounding box center [444, 241] width 33 height 10
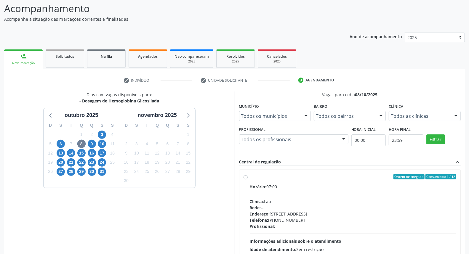
scroll to position [0, 0]
click at [80, 144] on span "8" at bounding box center [81, 144] width 8 height 8
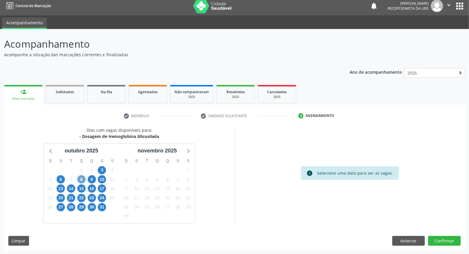
scroll to position [3, 0]
click at [78, 178] on span "8" at bounding box center [81, 180] width 8 height 8
click at [80, 178] on span "8" at bounding box center [81, 180] width 8 height 8
click at [81, 178] on div "D S T Q Q S S 28 29 30 1 2 3 4 5 6 7 8 9 10 11 12 13 14 15 16 17 18 19 20 21 22…" at bounding box center [82, 189] width 76 height 68
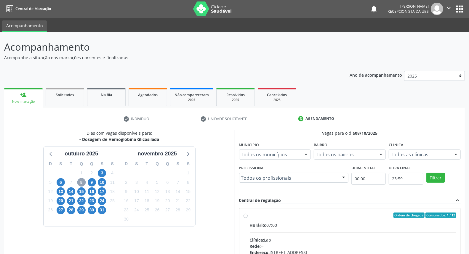
scroll to position [0, 0]
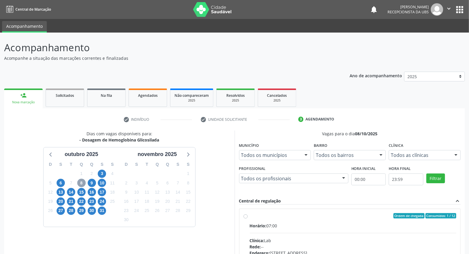
click at [83, 184] on span "8" at bounding box center [81, 183] width 8 height 8
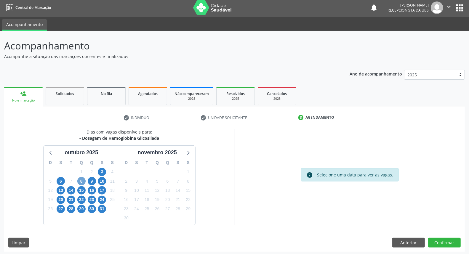
scroll to position [3, 0]
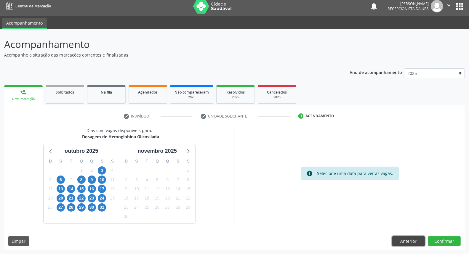
click at [402, 239] on button "Anterior" at bounding box center [409, 242] width 33 height 10
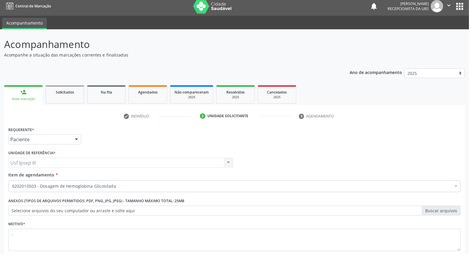
scroll to position [36, 0]
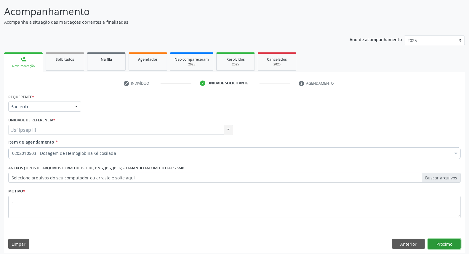
click at [449, 245] on button "Próximo" at bounding box center [444, 244] width 33 height 10
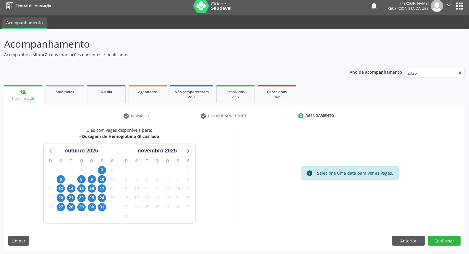
scroll to position [3, 0]
click at [81, 178] on span "8" at bounding box center [81, 180] width 8 height 8
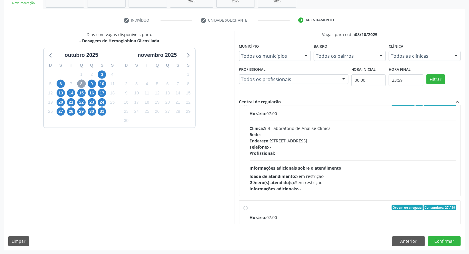
scroll to position [197, 0]
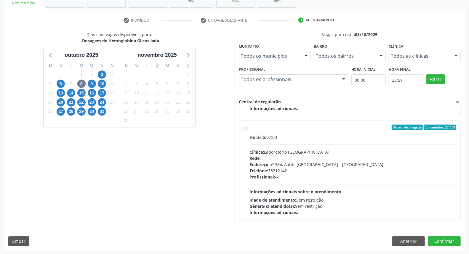
click at [329, 170] on div "Telefone: [PHONE_NUMBER]" at bounding box center [353, 171] width 207 height 6
click at [248, 130] on input "Ordem de chegada Consumidos: 27 / 39 Horário: 07:00 Clínica: Laboratorio [GEOGR…" at bounding box center [246, 127] width 4 height 5
radio input "true"
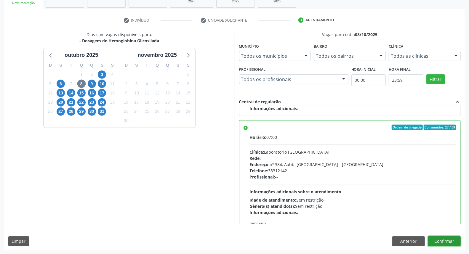
click at [449, 242] on button "Confirmar" at bounding box center [444, 242] width 33 height 10
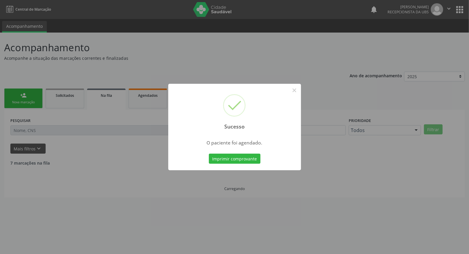
scroll to position [0, 0]
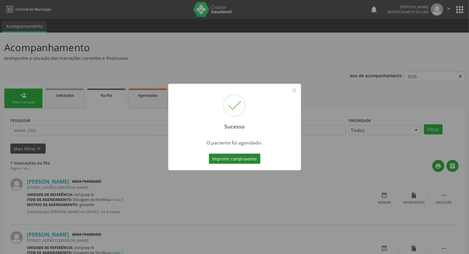
click at [240, 158] on button "Imprimir comprovante" at bounding box center [235, 159] width 52 height 10
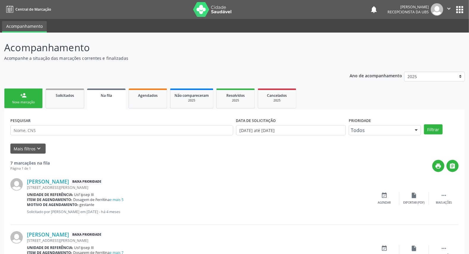
click at [18, 93] on link "person_add Nova marcação" at bounding box center [23, 99] width 39 height 20
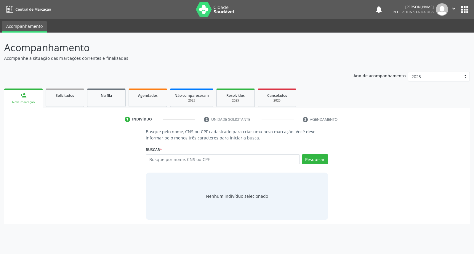
click at [27, 97] on link "person_add Nova marcação" at bounding box center [23, 99] width 39 height 20
click at [157, 162] on input "text" at bounding box center [223, 159] width 154 height 10
type input "[PERSON_NAME]"
click at [189, 189] on div "Nenhum indivíduo selecionado" at bounding box center [237, 196] width 182 height 47
click at [312, 160] on button "Pesquisar" at bounding box center [315, 159] width 26 height 10
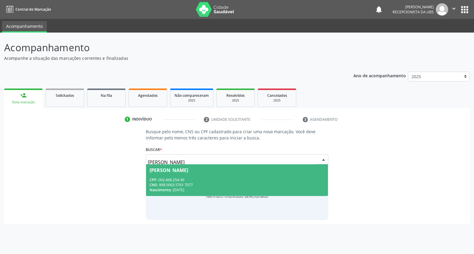
click at [214, 180] on div "CPF: 002.468.254-30" at bounding box center [237, 180] width 175 height 5
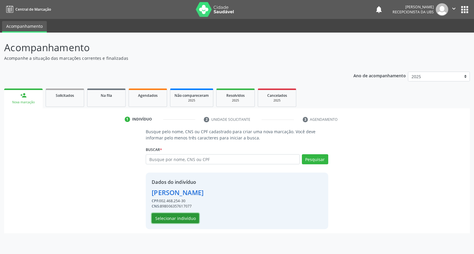
click at [181, 215] on button "Selecionar indivíduo" at bounding box center [175, 218] width 47 height 10
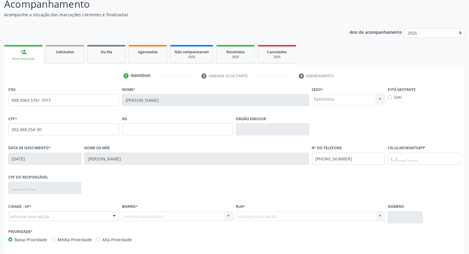
scroll to position [66, 0]
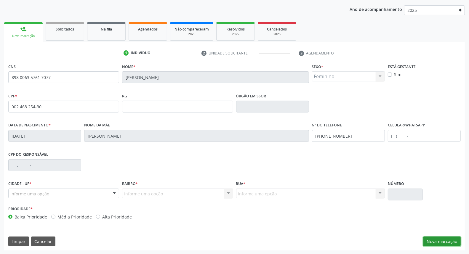
click at [447, 240] on button "Nova marcação" at bounding box center [442, 242] width 37 height 10
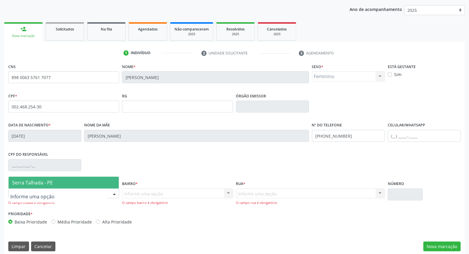
click at [112, 192] on div at bounding box center [114, 194] width 9 height 10
click at [94, 177] on div "Serra Talhada - PE Nenhum resultado encontrado para: " " Nenhuma opção encontra…" at bounding box center [63, 183] width 111 height 12
click at [94, 181] on span "Serra Talhada - PE" at bounding box center [64, 183] width 110 height 12
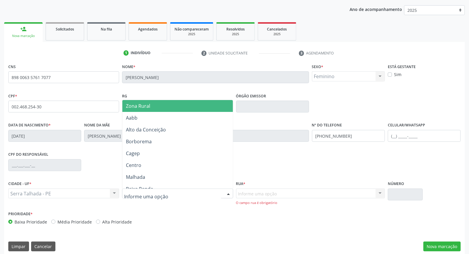
click at [190, 189] on div at bounding box center [177, 194] width 111 height 10
type input "ip"
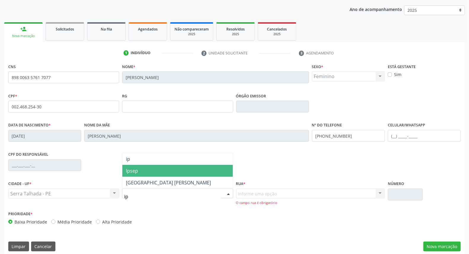
click at [200, 169] on span "Ipsep" at bounding box center [177, 171] width 110 height 12
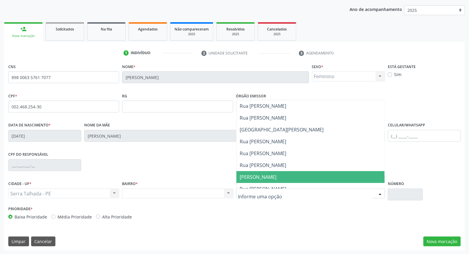
click at [277, 177] on span "[PERSON_NAME]" at bounding box center [258, 177] width 37 height 7
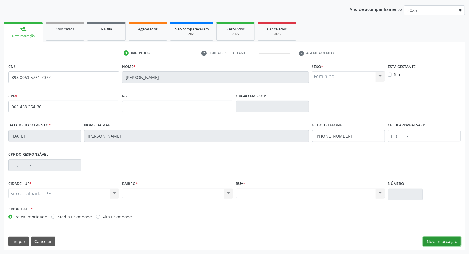
click at [428, 242] on button "Nova marcação" at bounding box center [442, 242] width 37 height 10
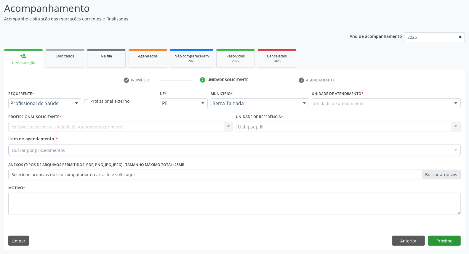
scroll to position [39, 0]
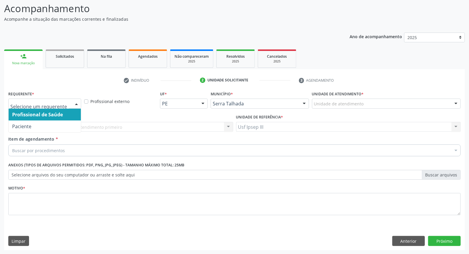
click at [74, 103] on div at bounding box center [76, 104] width 9 height 10
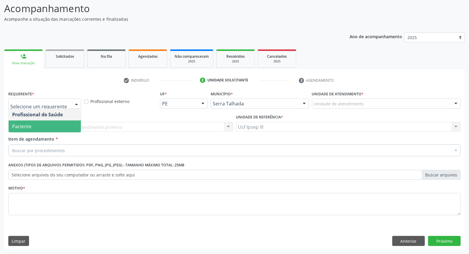
click at [65, 122] on span "Paciente" at bounding box center [45, 127] width 72 height 12
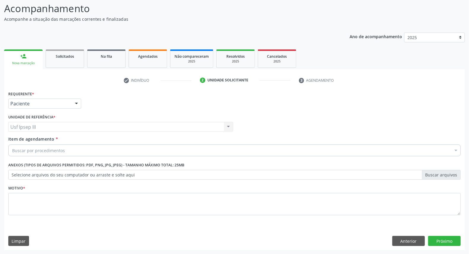
click at [75, 149] on div "Buscar por procedimentos" at bounding box center [234, 151] width 453 height 12
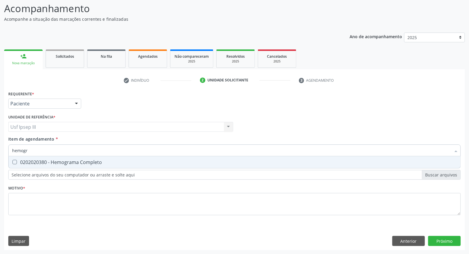
type input "hemogra"
click at [79, 158] on span "0202020380 - Hemograma Completo" at bounding box center [235, 163] width 452 height 12
checkbox Completo "true"
type input "h"
checkbox Completo "false"
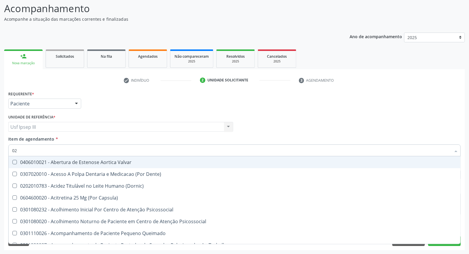
type input "020"
checkbox \(T3\) "true"
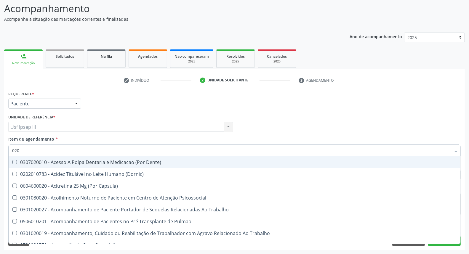
type input "0202"
checkbox Biologica "true"
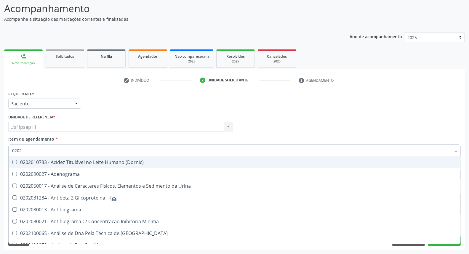
type input "02020"
checkbox Zinco "true"
checkbox Completo "false"
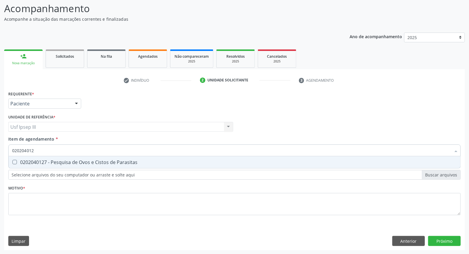
type input "0202040127"
click at [81, 160] on div "0202040127 - Pesquisa de Ovos e Cistos de Parasitas" at bounding box center [234, 162] width 445 height 5
checkbox Parasitas "true"
type input "020204"
checkbox Parasitas "false"
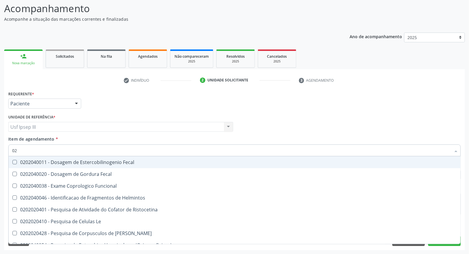
type input "0"
checkbox Parasitas "false"
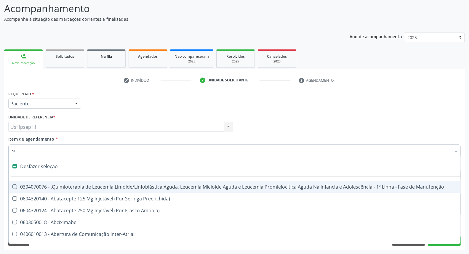
type input "sed"
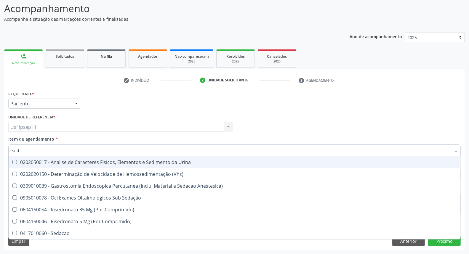
click at [81, 160] on div "0202050017 - Analise de Caracteres Fisicos, Elementos e Sedimento da Urina" at bounding box center [234, 162] width 445 height 5
checkbox Urina "true"
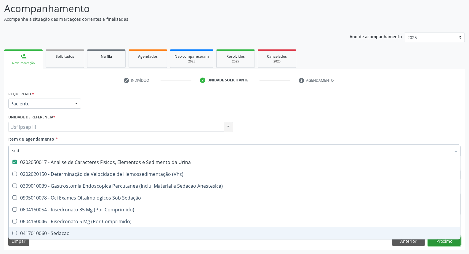
click at [442, 241] on div "Requerente * Paciente Profissional de Saúde Paciente Nenhum resultado encontrad…" at bounding box center [234, 170] width 461 height 161
checkbox \(Vhs\) "true"
checkbox Anestesica\) "true"
checkbox Sedação "true"
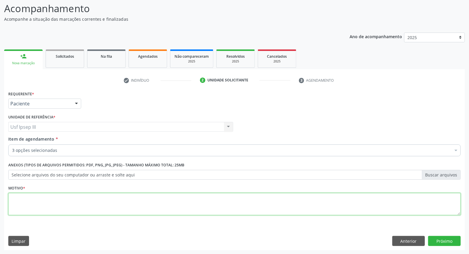
click at [165, 203] on textarea at bounding box center [234, 204] width 453 height 23
type textarea "."
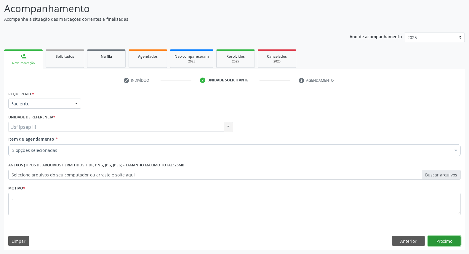
click at [434, 241] on button "Próximo" at bounding box center [444, 241] width 33 height 10
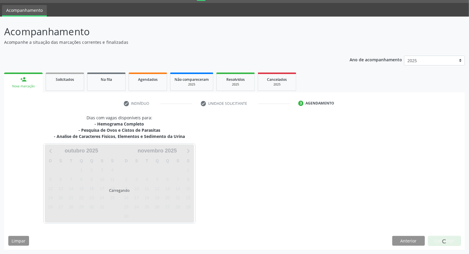
scroll to position [16, 0]
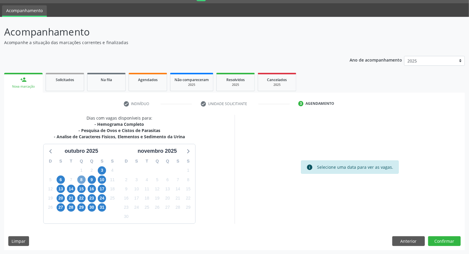
click at [82, 179] on span "8" at bounding box center [81, 180] width 8 height 8
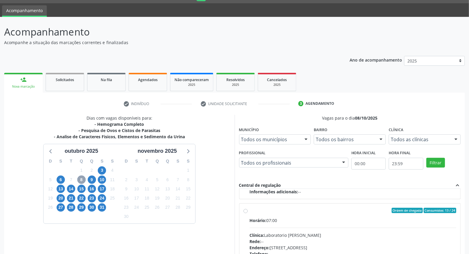
scroll to position [230, 0]
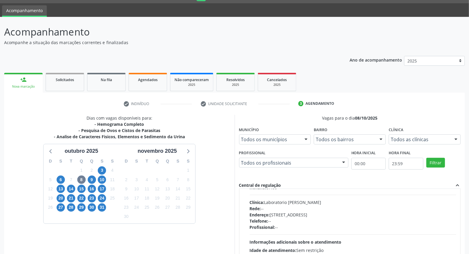
click at [334, 217] on div "Endereço: [STREET_ADDRESS]" at bounding box center [353, 215] width 207 height 6
click at [248, 181] on input "Ordem de chegada Consumidos: 13 / 24 Horário: 07:00 Clínica: Laboratorio [PERSO…" at bounding box center [246, 177] width 4 height 5
radio input "true"
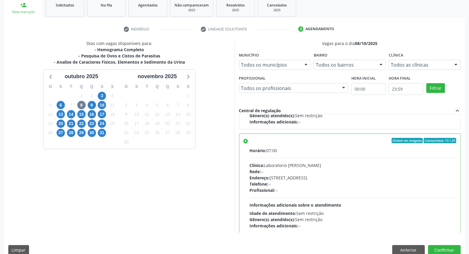
scroll to position [99, 0]
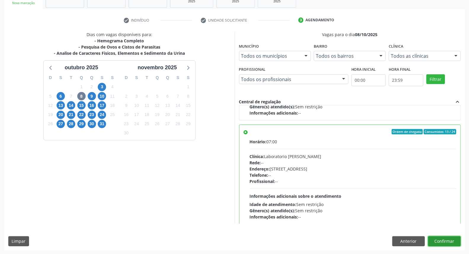
click at [449, 239] on button "Confirmar" at bounding box center [444, 242] width 33 height 10
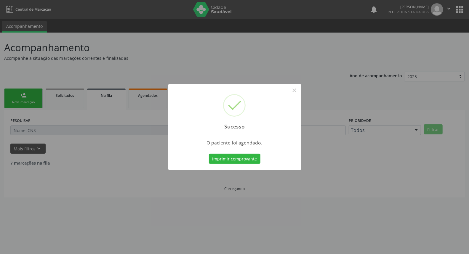
scroll to position [0, 0]
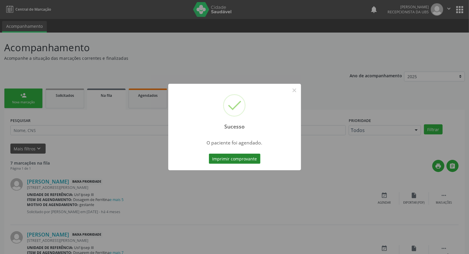
click at [237, 160] on button "Imprimir comprovante" at bounding box center [235, 159] width 52 height 10
